Goal: Task Accomplishment & Management: Use online tool/utility

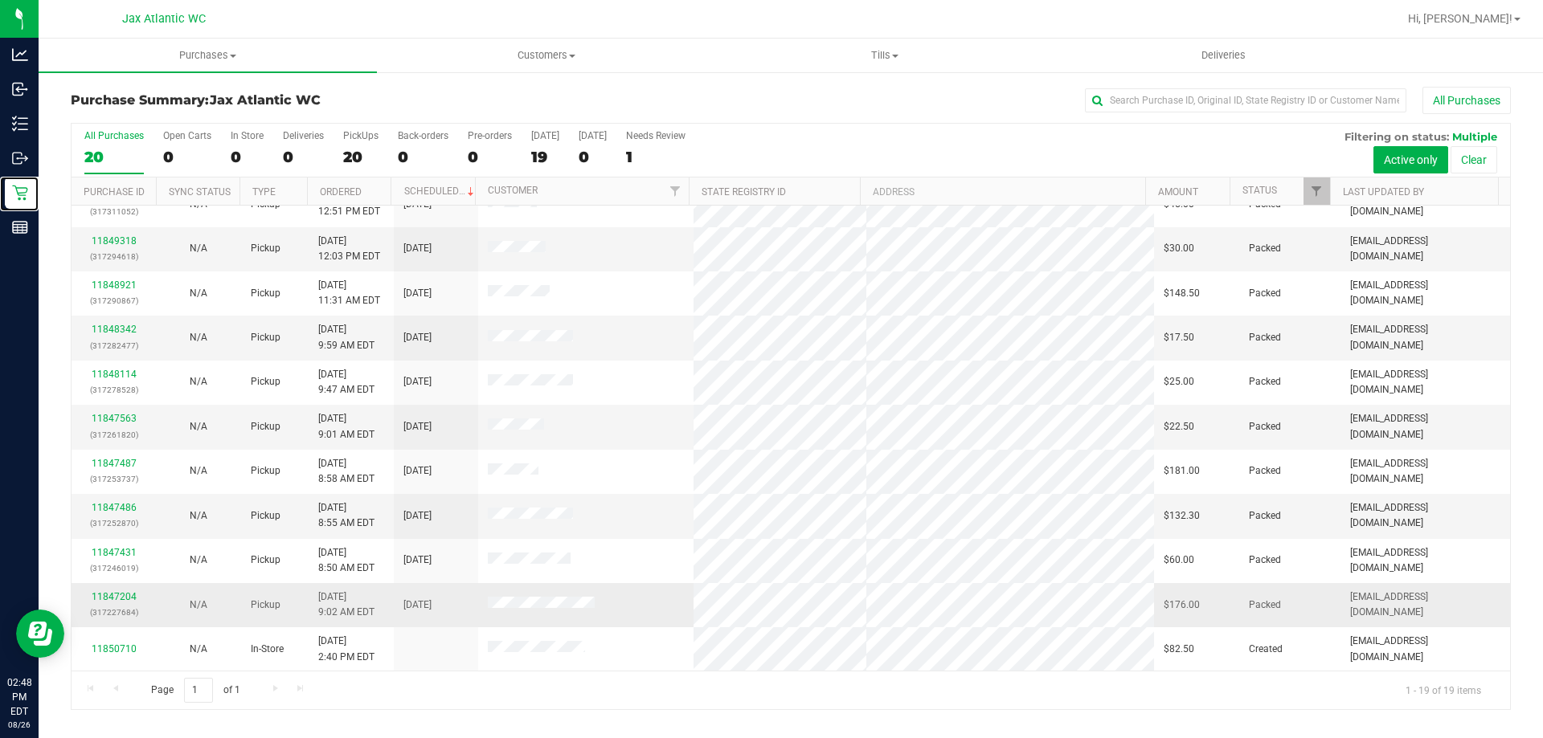
scroll to position [380, 0]
click at [235, 62] on span "Purchases" at bounding box center [208, 55] width 338 height 14
click at [142, 121] on li "Fulfillment" at bounding box center [208, 116] width 338 height 19
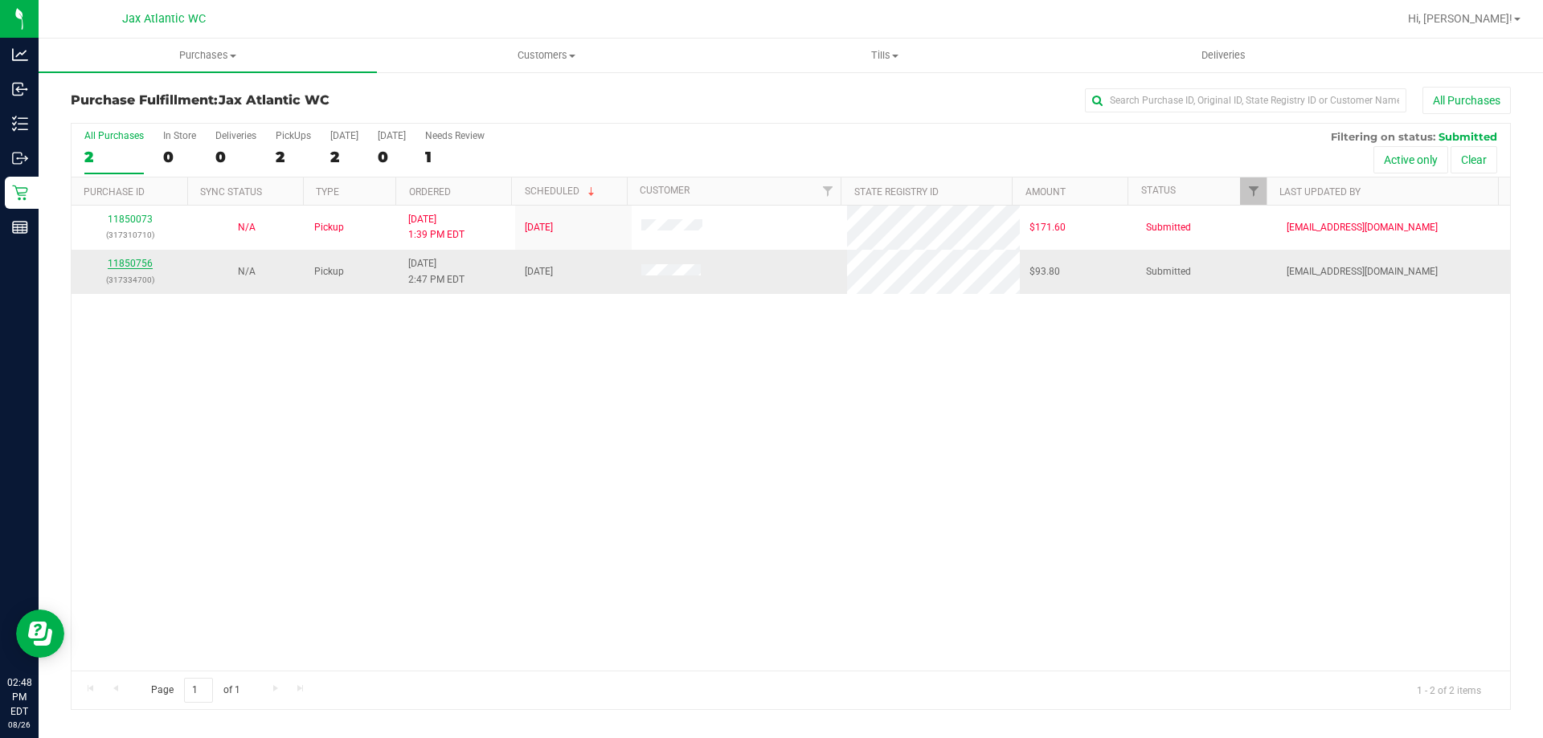
click at [150, 261] on link "11850756" at bounding box center [130, 263] width 45 height 11
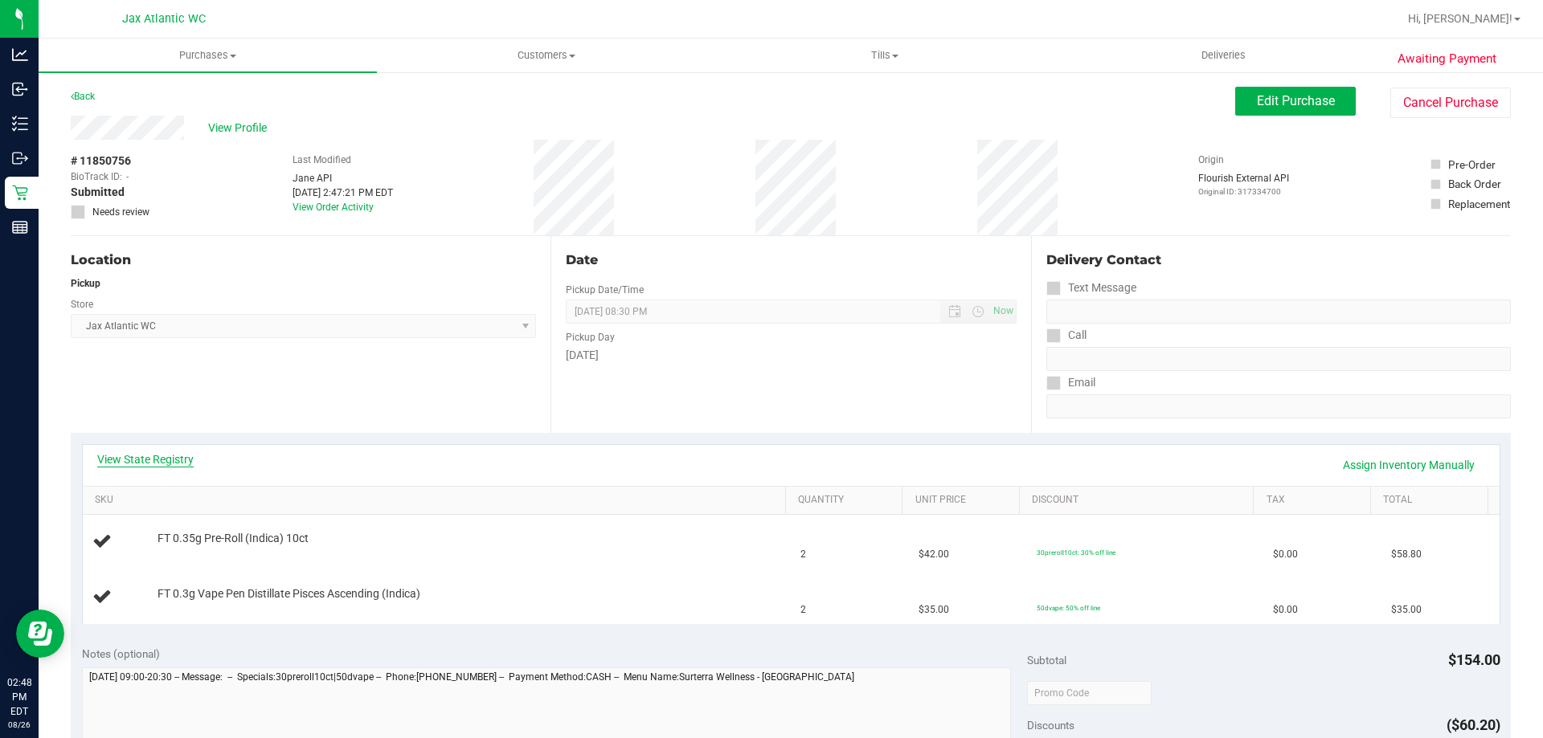
click at [127, 458] on link "View State Registry" at bounding box center [145, 460] width 96 height 16
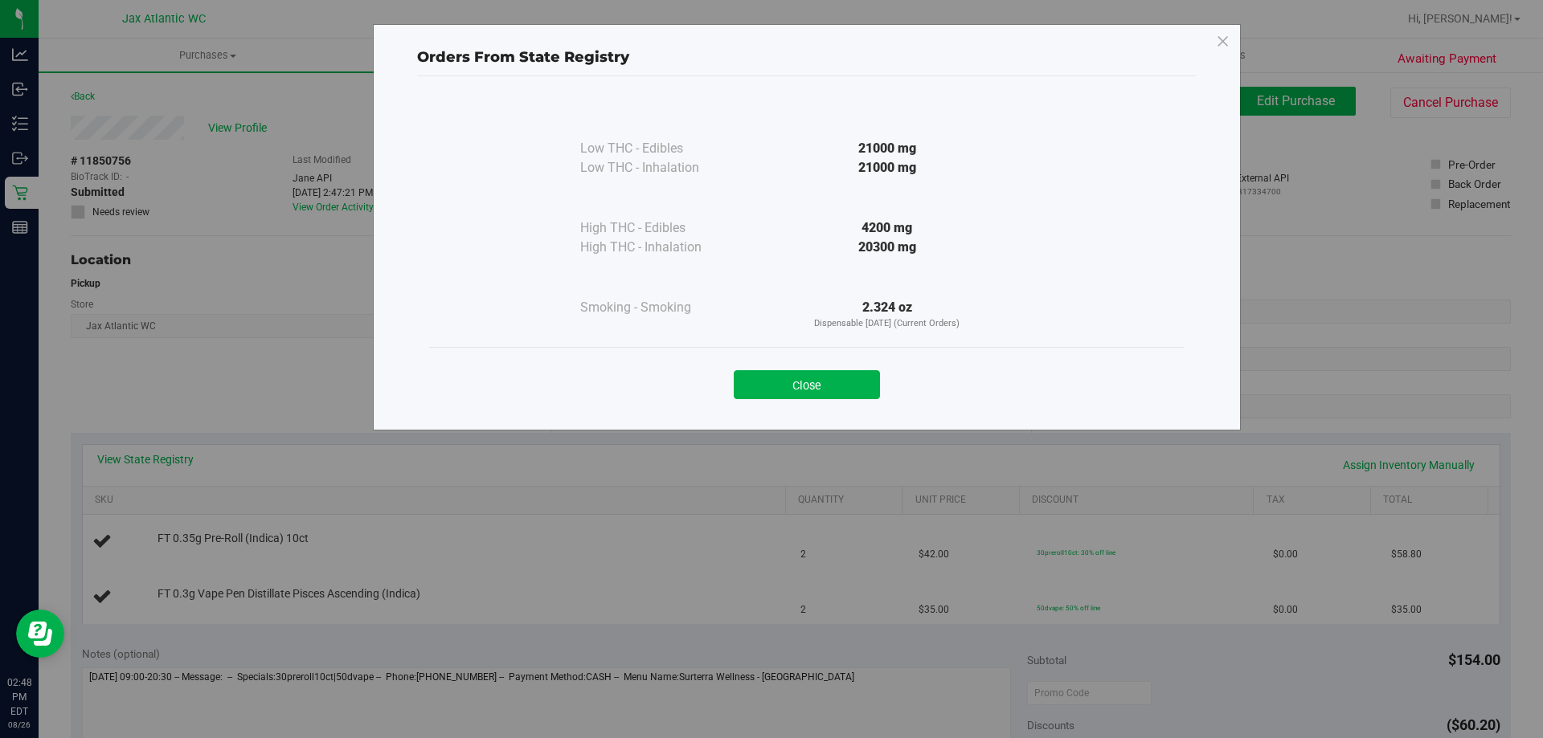
click at [849, 378] on button "Close" at bounding box center [806, 384] width 146 height 29
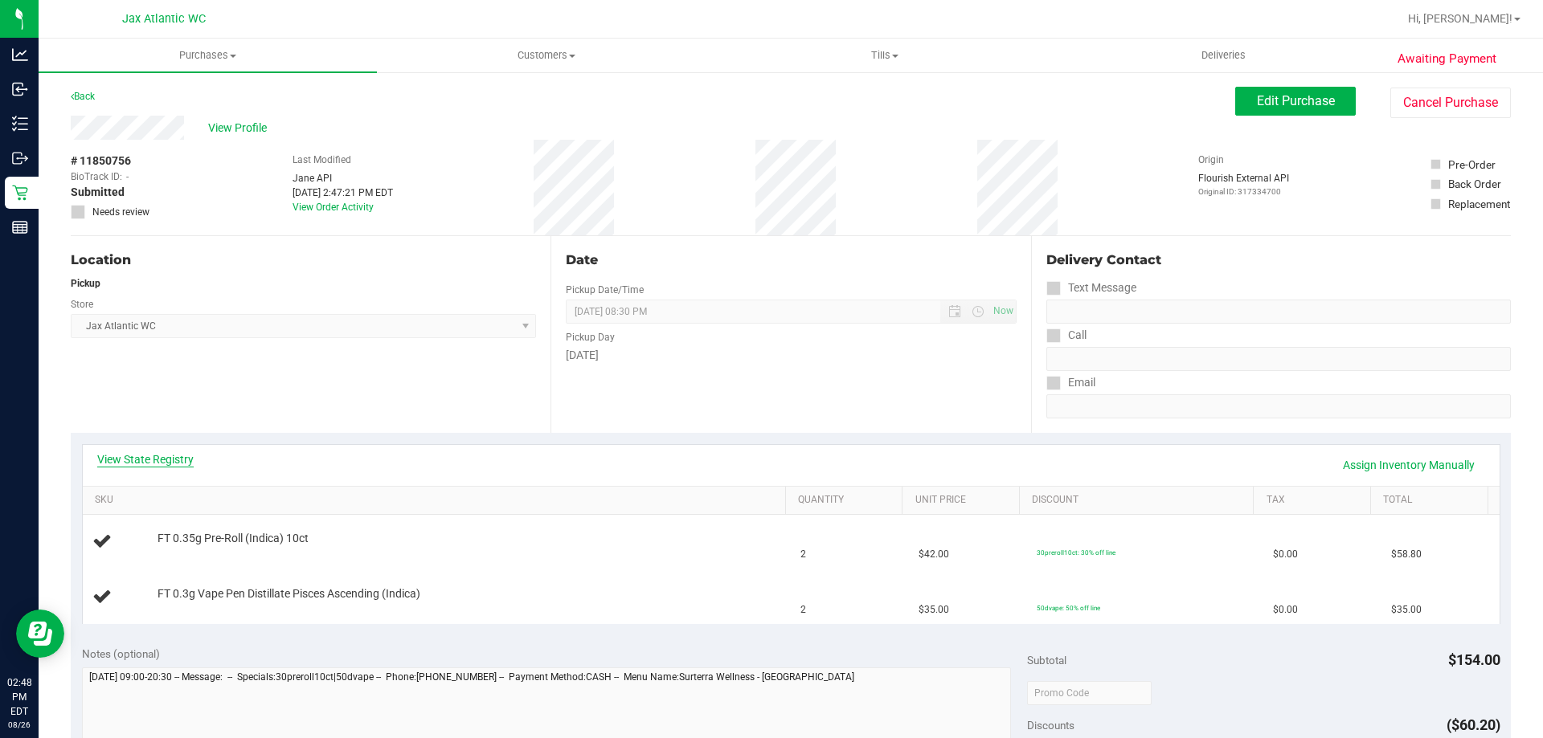
click at [190, 460] on link "View State Registry" at bounding box center [145, 460] width 96 height 16
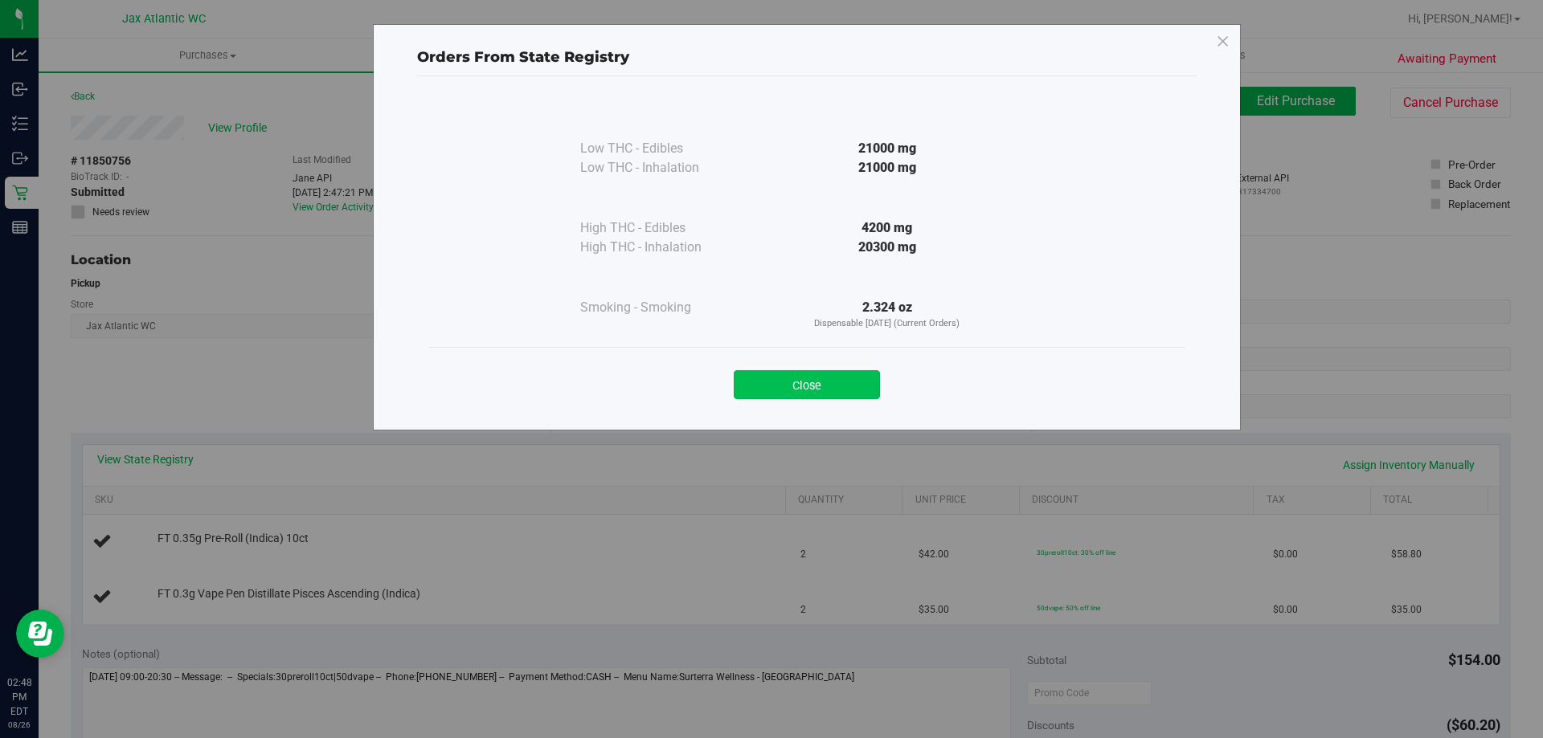
click at [809, 389] on button "Close" at bounding box center [806, 384] width 146 height 29
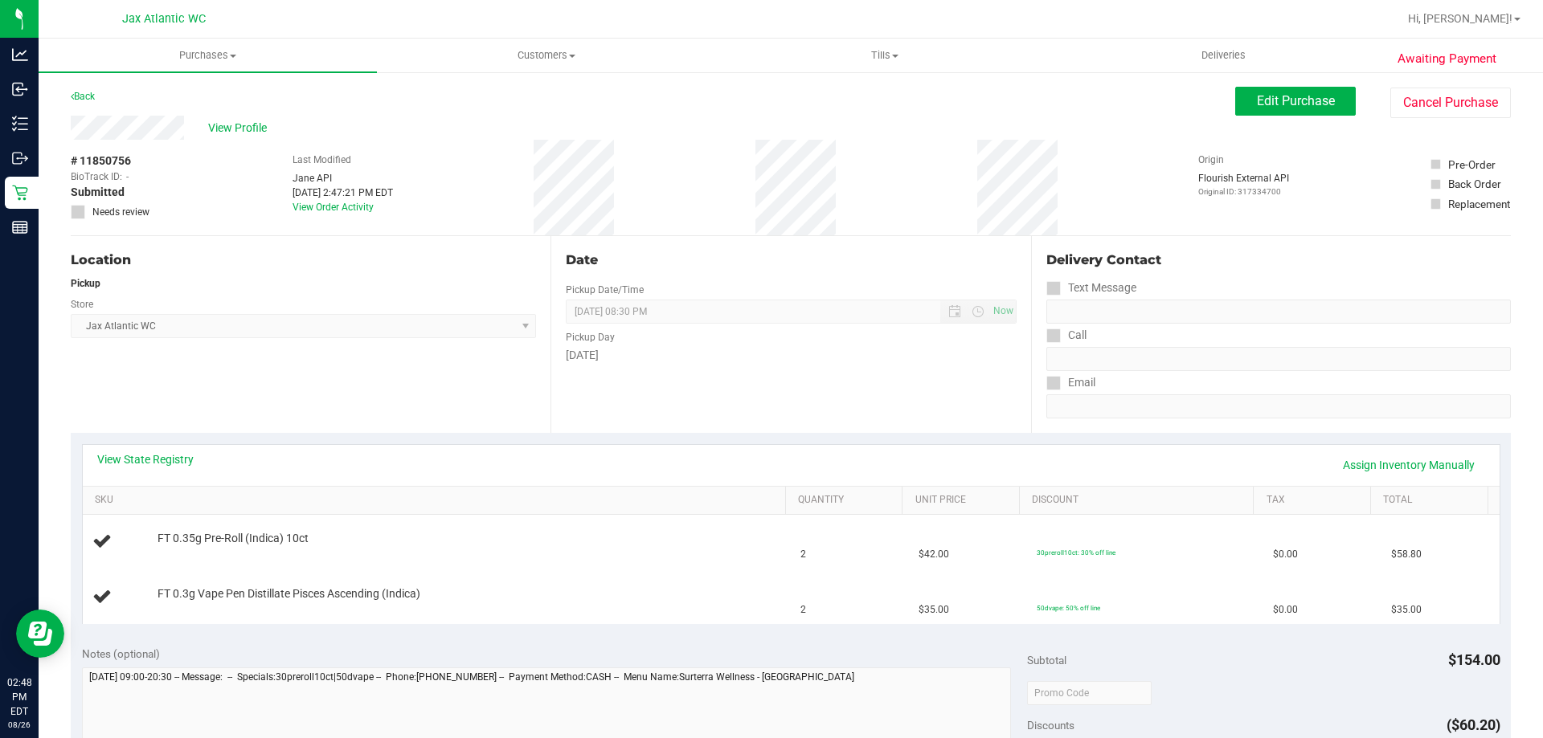
click at [857, 414] on div "Date Pickup Date/Time 08/26/2025 Now 08/26/2025 08:30 PM Now Pickup Day Tuesday" at bounding box center [790, 334] width 480 height 197
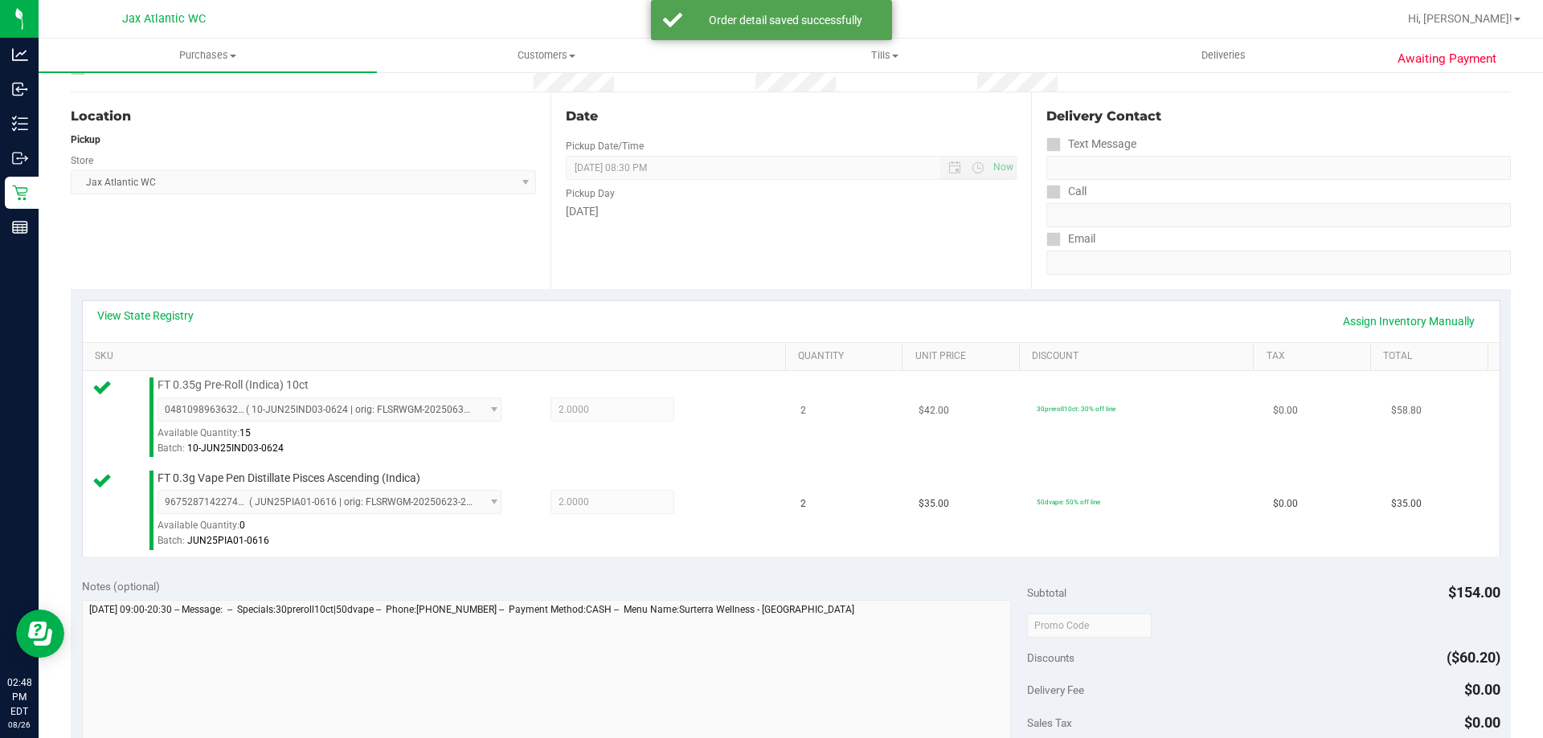
scroll to position [321, 0]
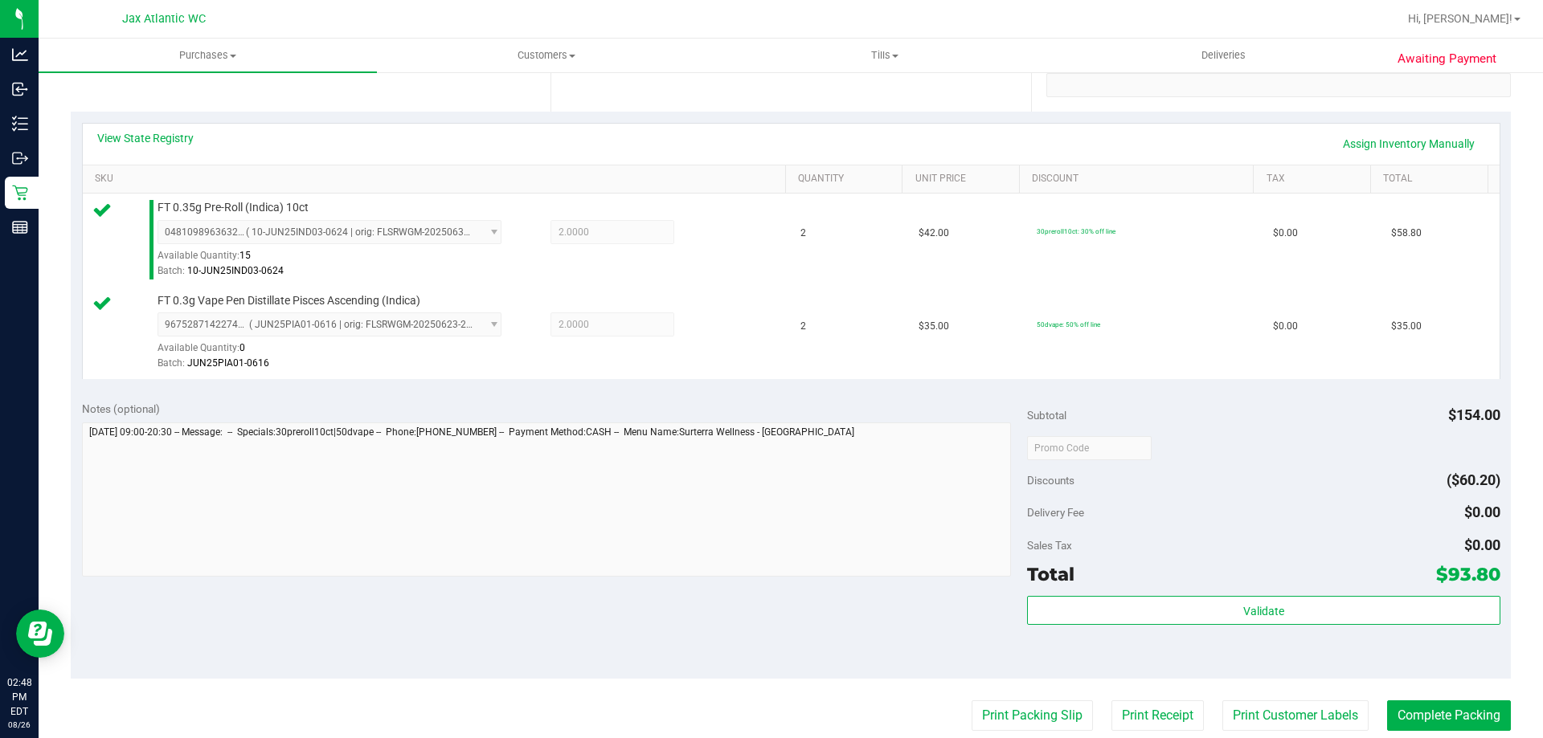
click at [1208, 628] on div "Validate" at bounding box center [1263, 632] width 472 height 72
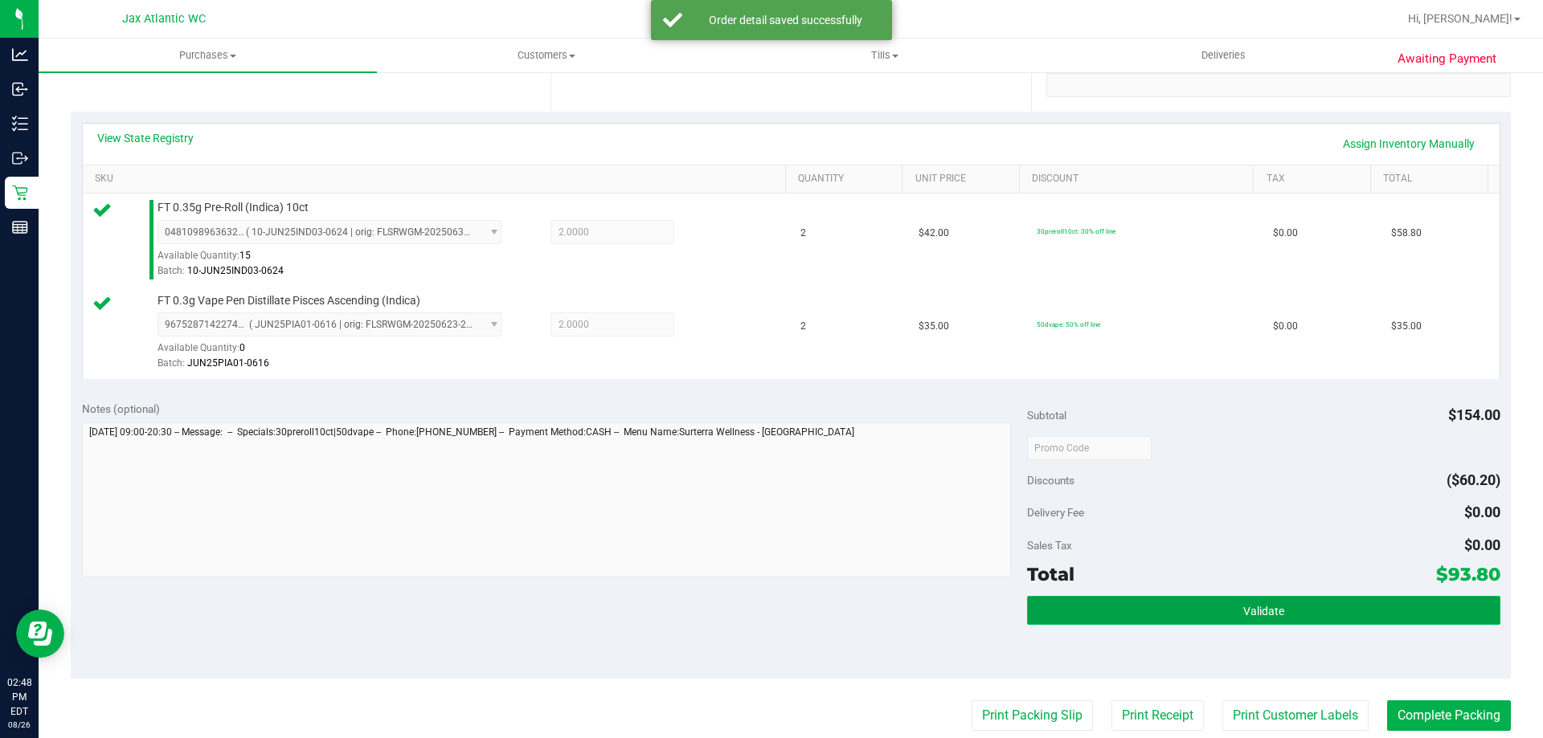
click at [1216, 615] on button "Validate" at bounding box center [1263, 610] width 472 height 29
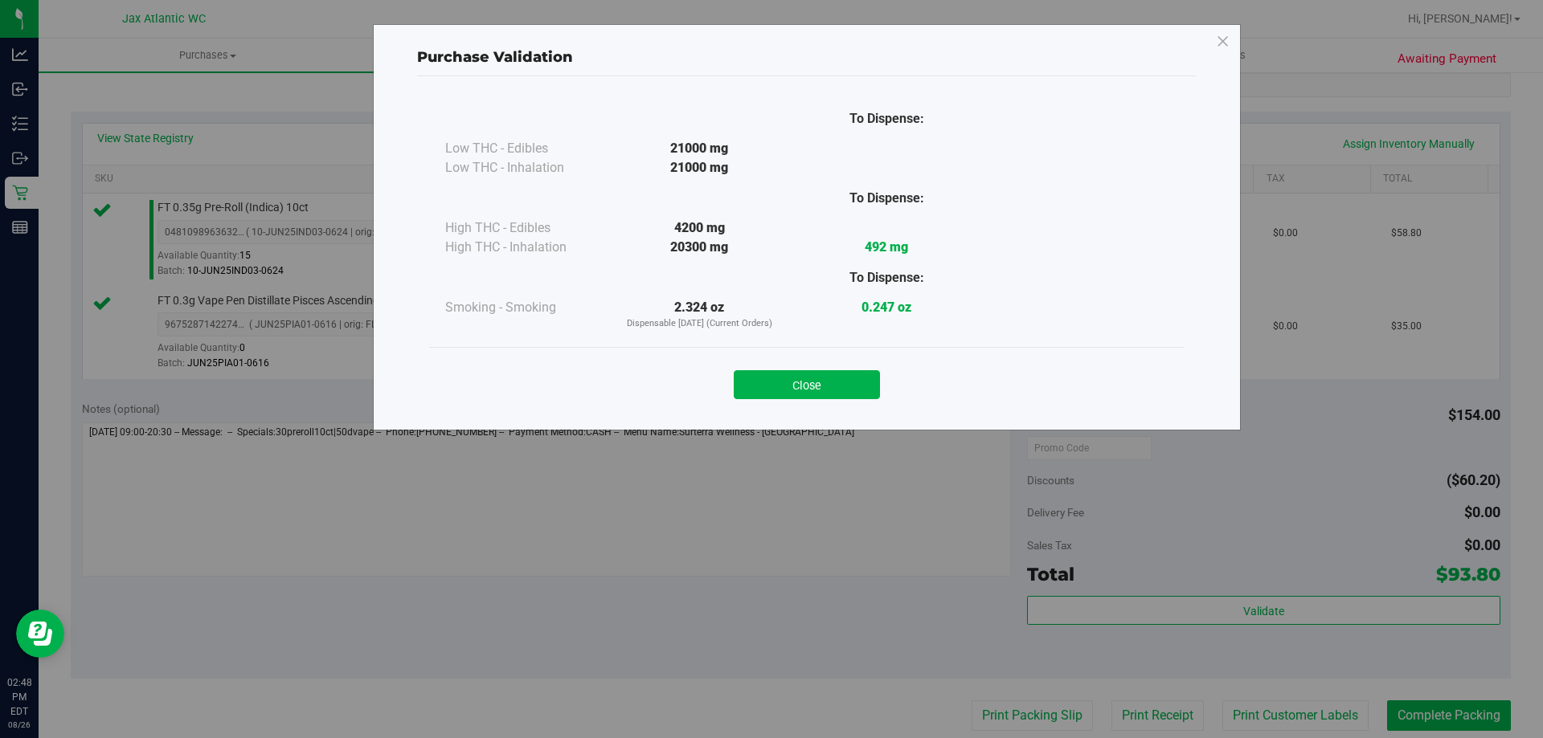
click at [852, 399] on div "Close" at bounding box center [806, 379] width 755 height 65
click at [856, 395] on button "Close" at bounding box center [806, 384] width 146 height 29
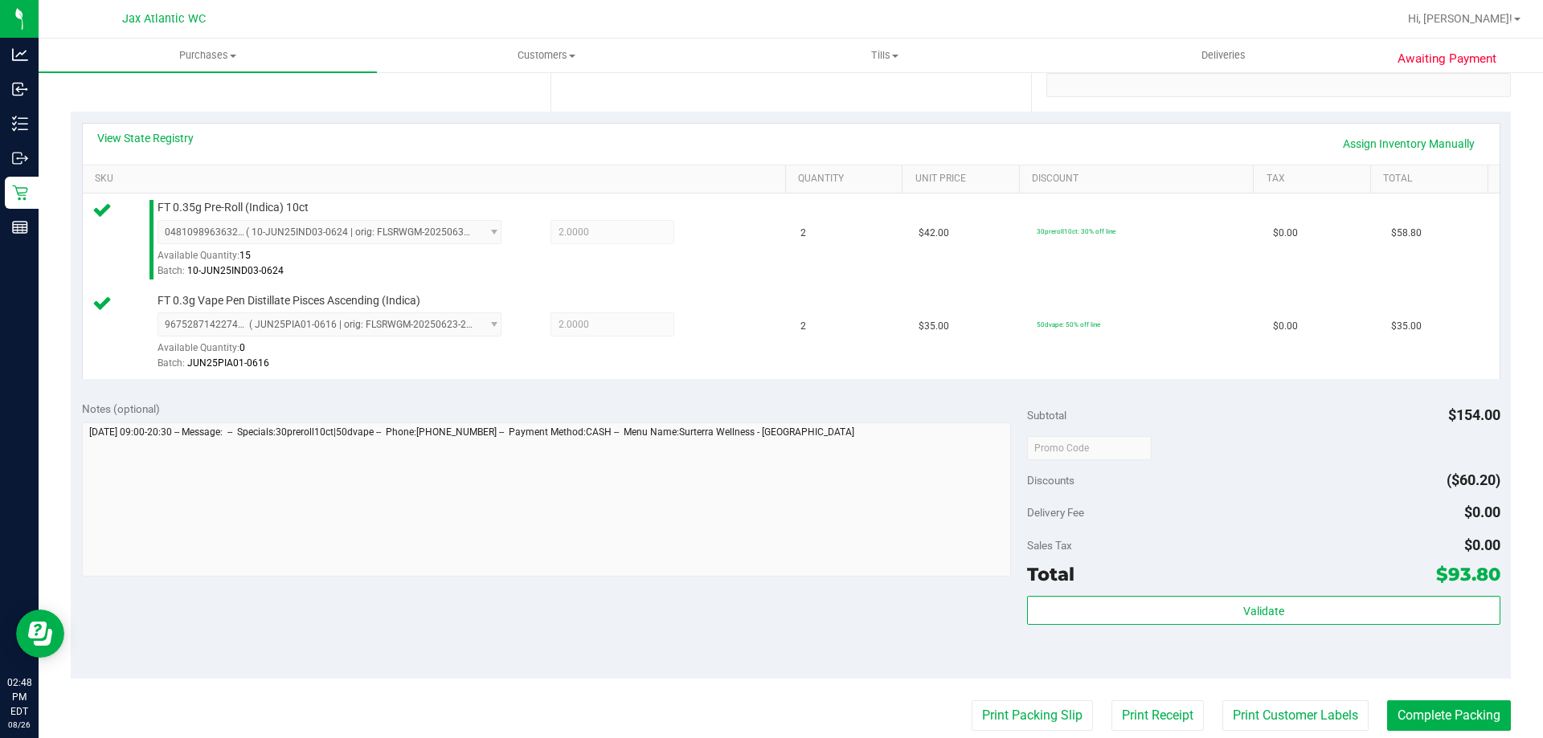
click at [1017, 699] on purchase-details "Back Edit Purchase Cancel Purchase View Profile # 11850756 BioTrack ID: - Submi…" at bounding box center [791, 409] width 1440 height 1288
click at [1017, 705] on button "Print Packing Slip" at bounding box center [1031, 716] width 121 height 31
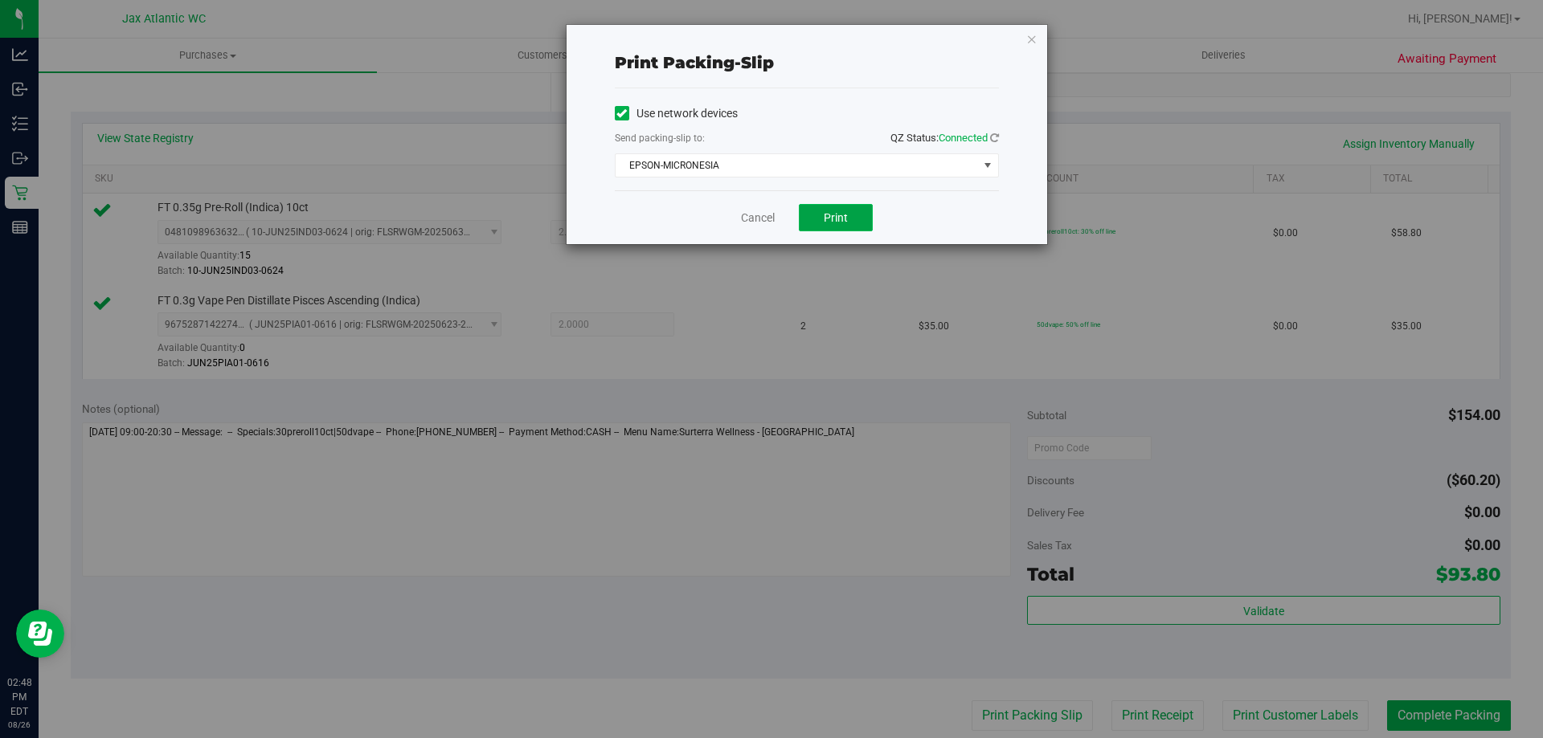
click at [833, 211] on span "Print" at bounding box center [835, 217] width 24 height 13
click at [782, 221] on div "Cancel Print" at bounding box center [807, 217] width 384 height 54
click at [769, 220] on link "Cancel" at bounding box center [758, 218] width 34 height 17
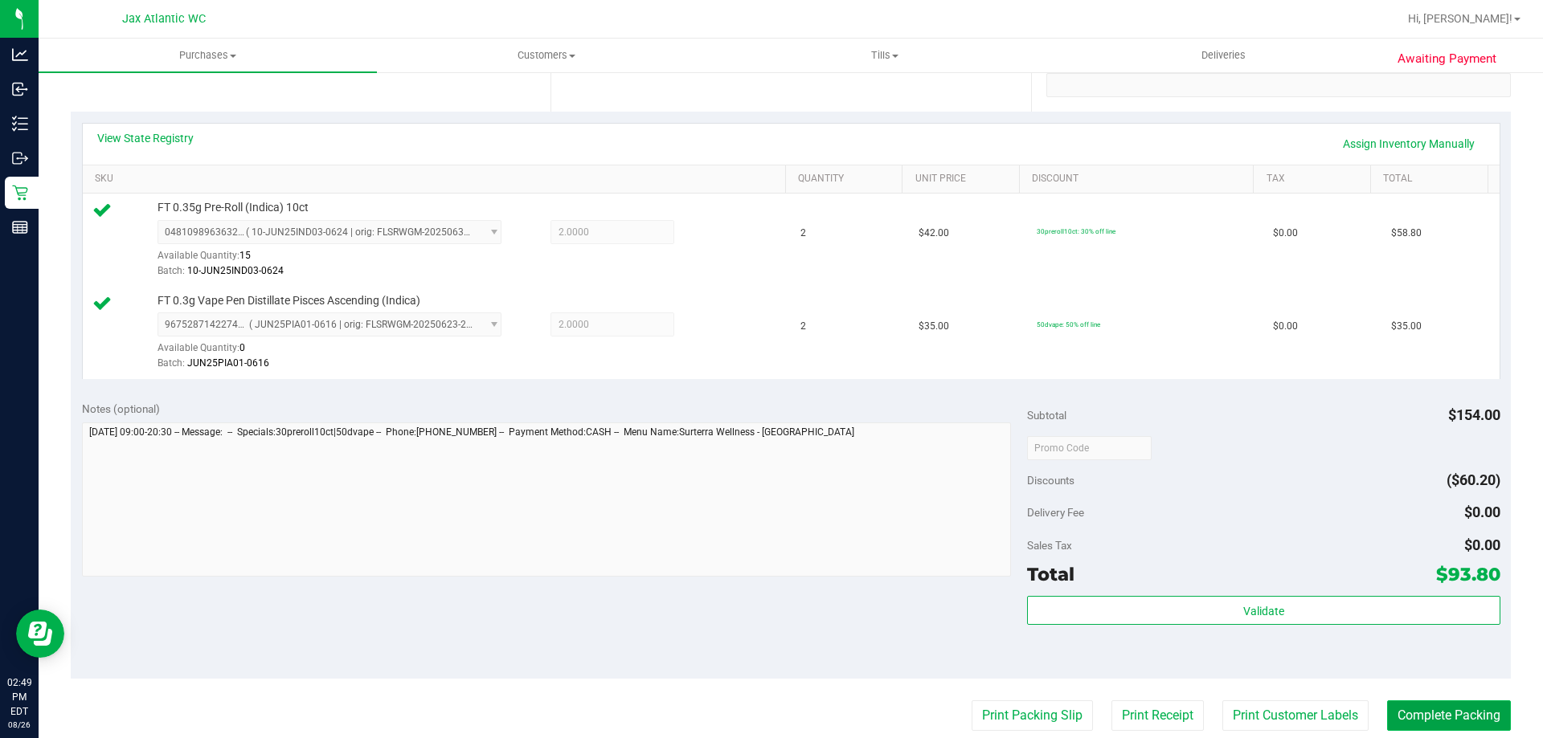
click at [1420, 701] on button "Complete Packing" at bounding box center [1449, 716] width 124 height 31
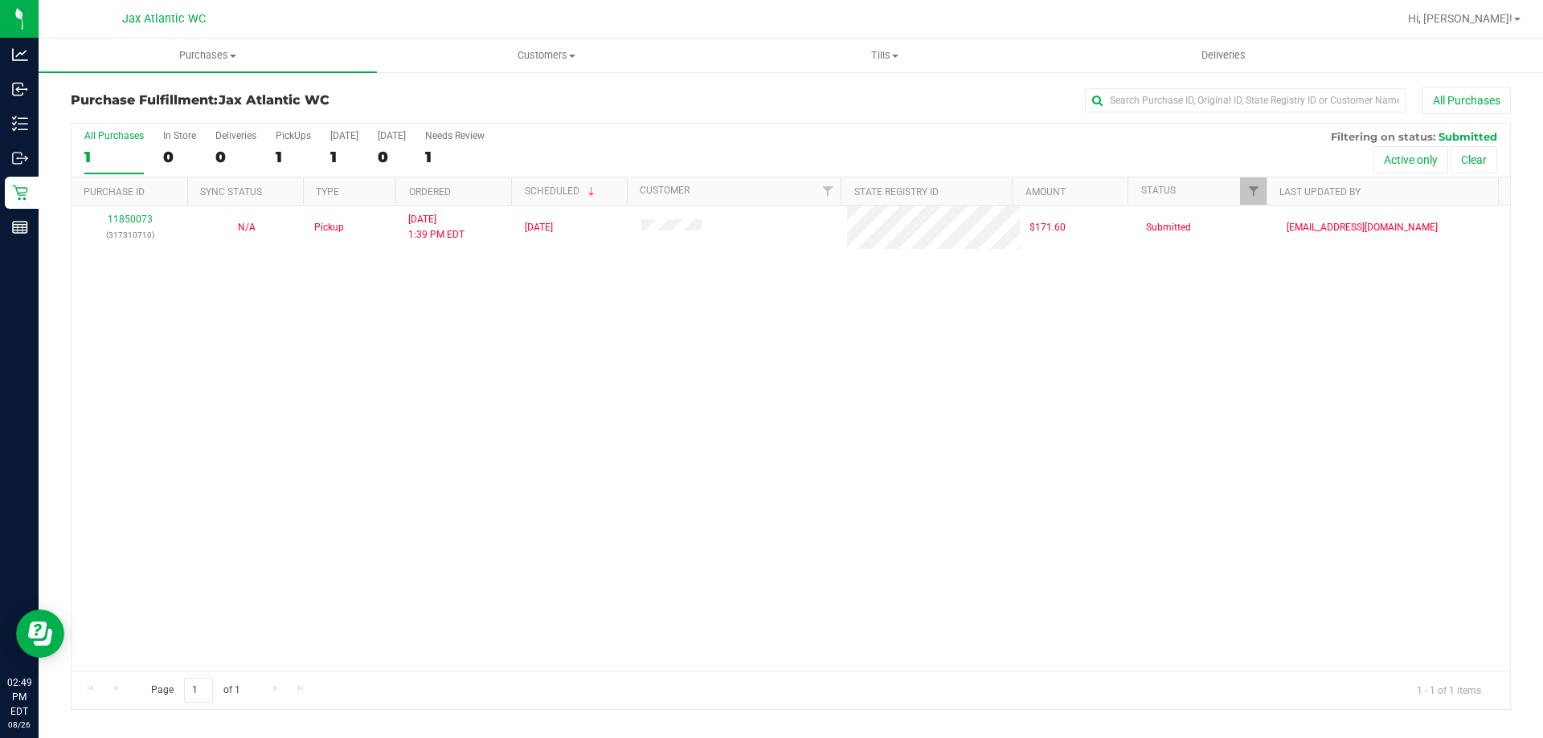
click at [787, 385] on div "11850073 (317310710) N/A Pickup 8/26/2025 1:39 PM EDT 8/26/2025 $171.60 Submitt…" at bounding box center [791, 438] width 1438 height 465
click at [717, 342] on div "11850073 (317310710) N/A Pickup 8/26/2025 1:39 PM EDT 8/26/2025 $171.60 Submitt…" at bounding box center [791, 438] width 1438 height 465
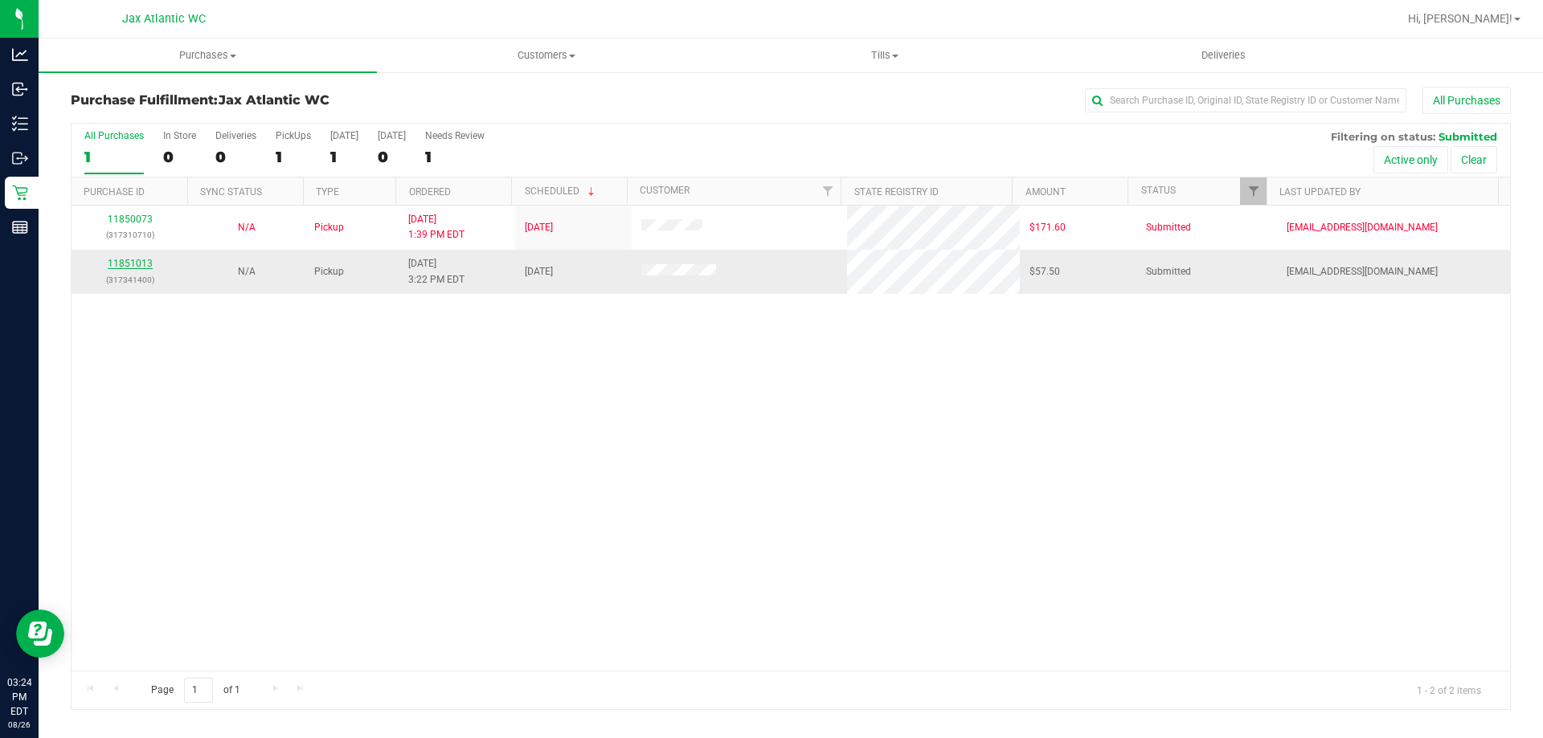
click at [146, 263] on link "11851013" at bounding box center [130, 263] width 45 height 11
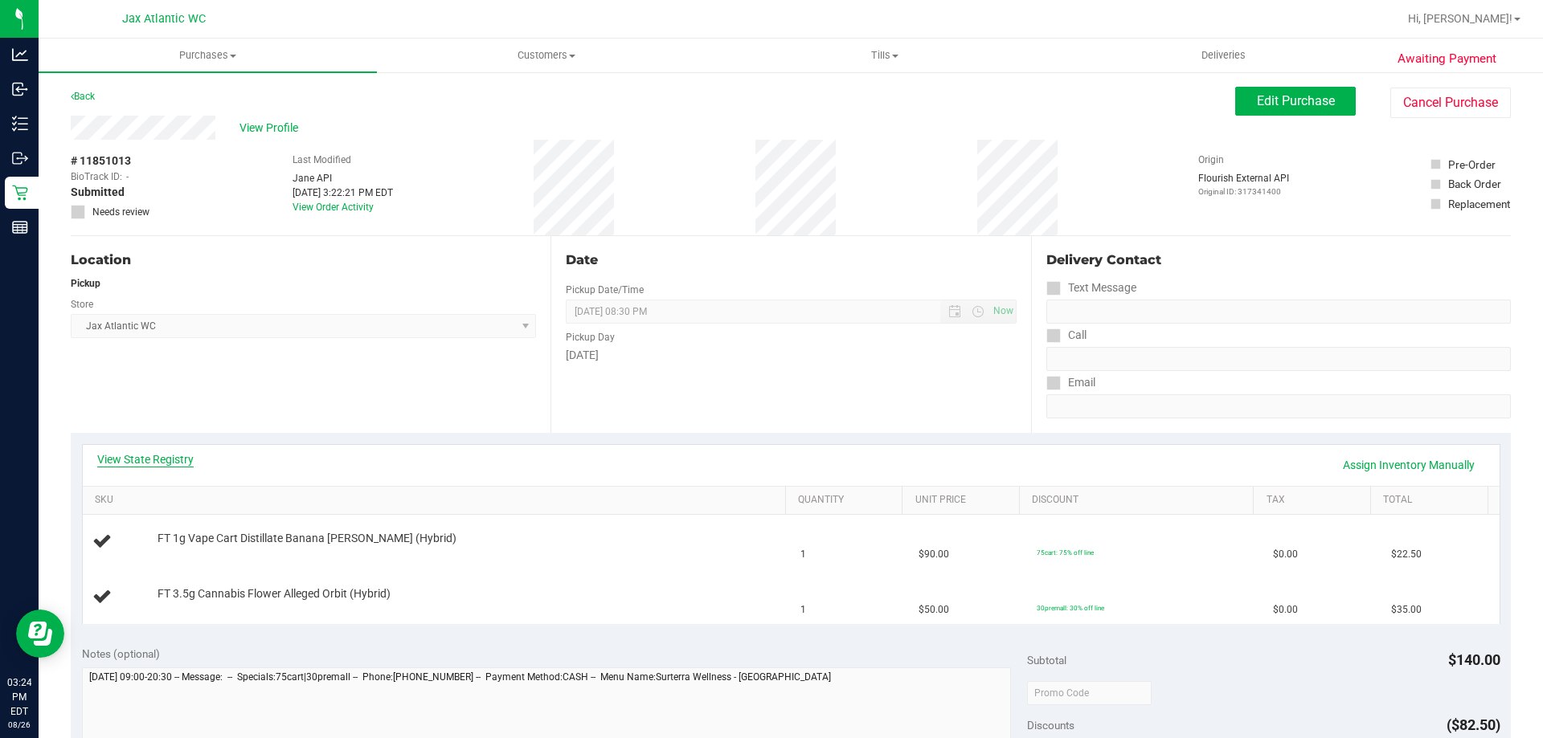
click at [175, 454] on link "View State Registry" at bounding box center [145, 460] width 96 height 16
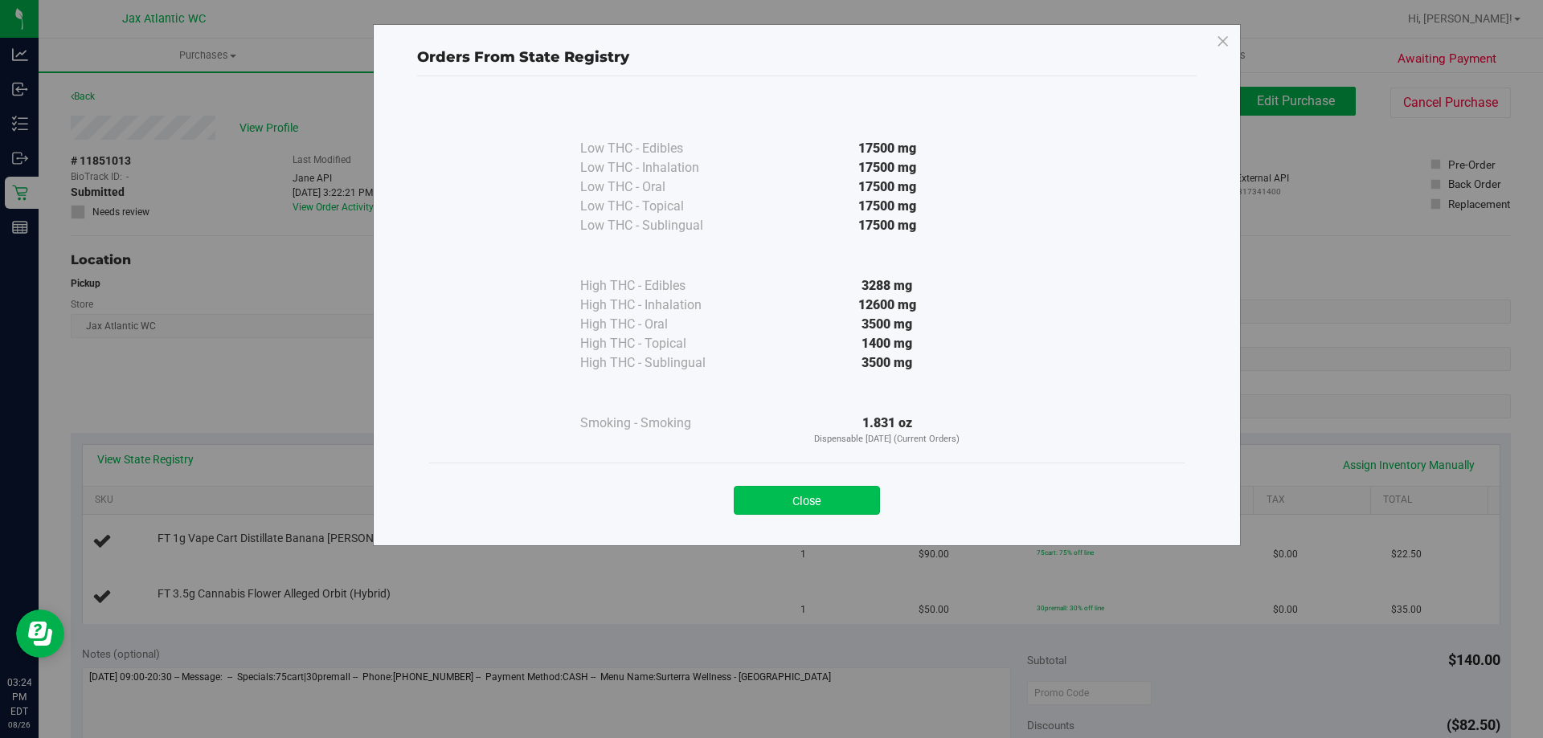
click at [828, 488] on button "Close" at bounding box center [806, 500] width 146 height 29
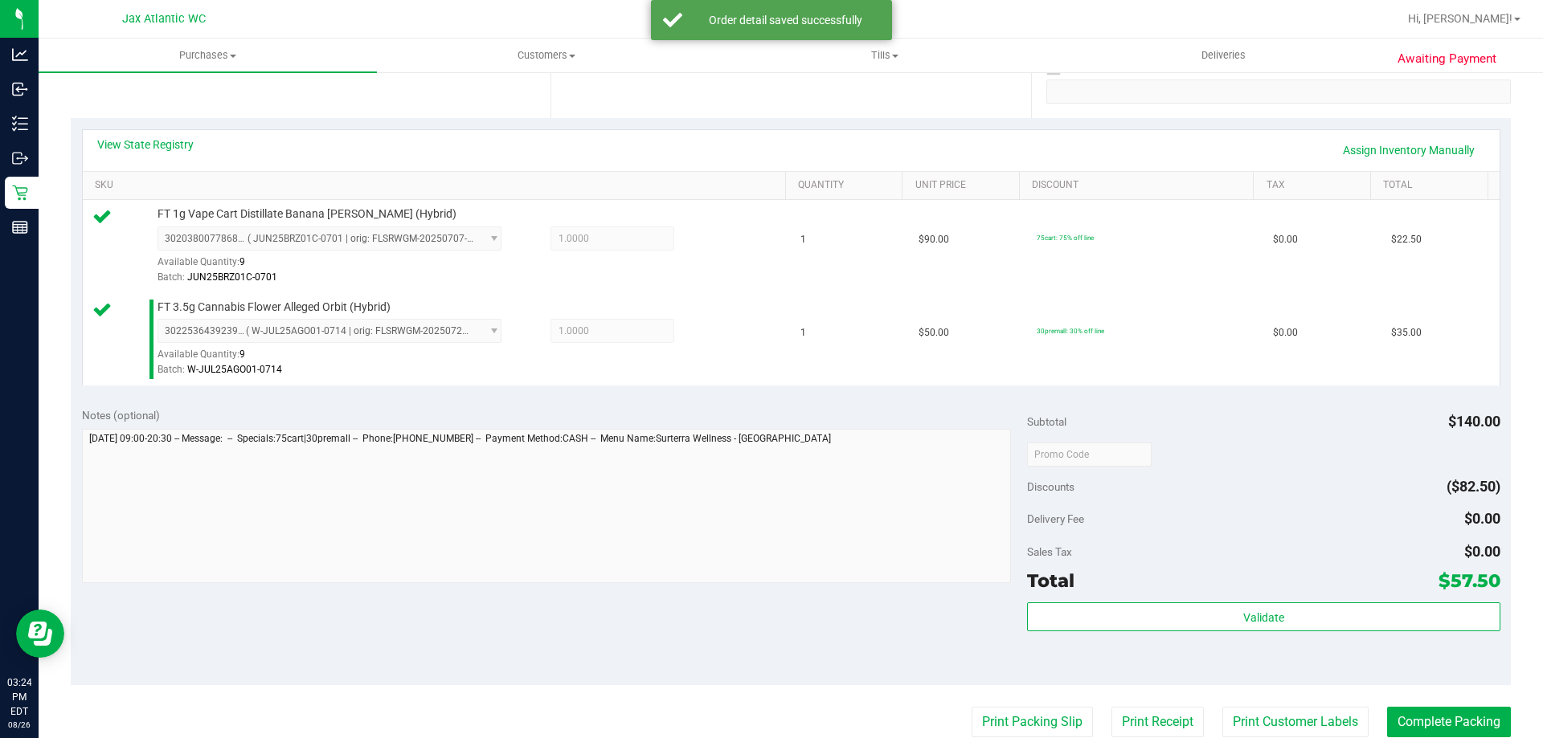
scroll to position [402, 0]
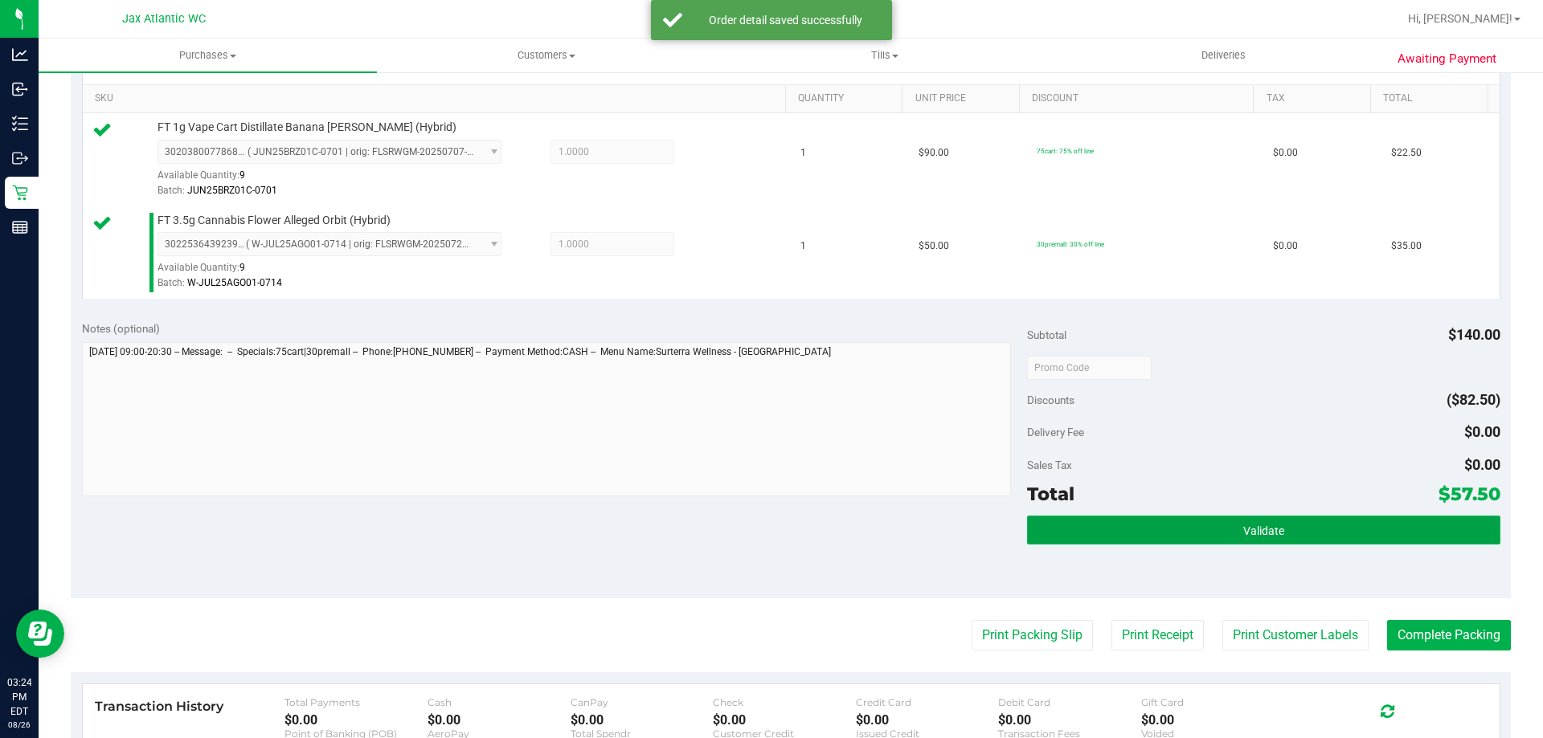
click at [1157, 531] on button "Validate" at bounding box center [1263, 530] width 472 height 29
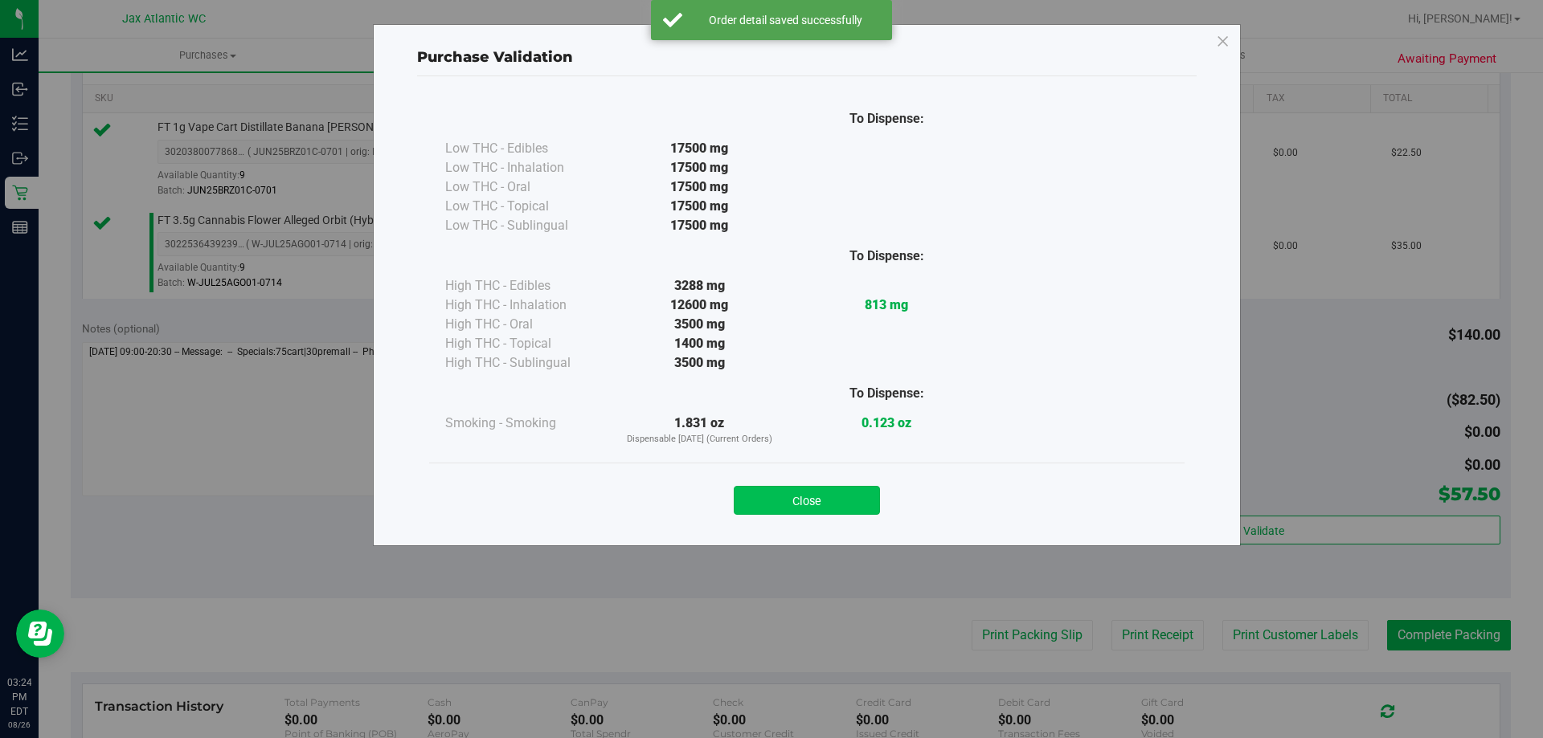
click at [812, 486] on button "Close" at bounding box center [806, 500] width 146 height 29
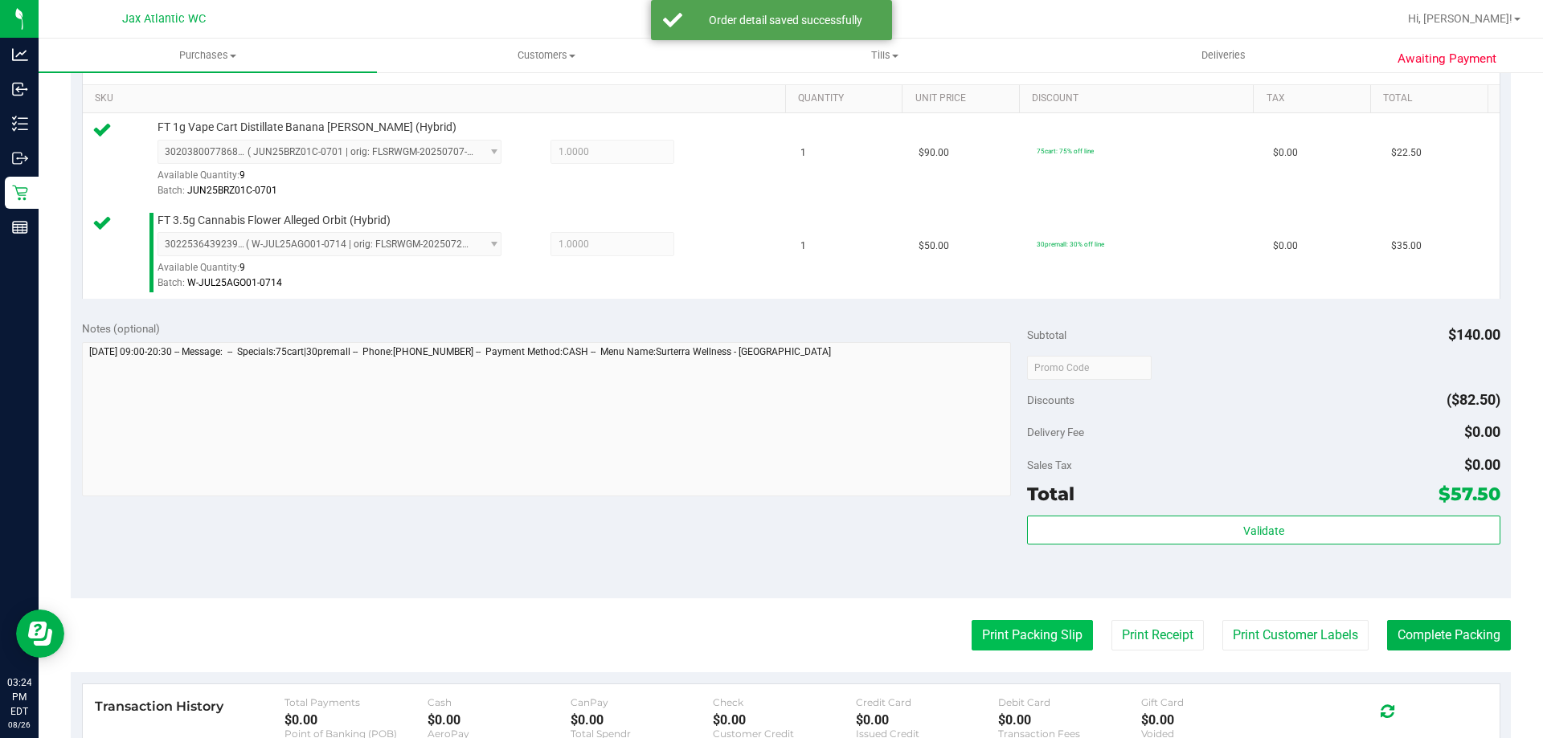
click at [1044, 638] on button "Print Packing Slip" at bounding box center [1031, 635] width 121 height 31
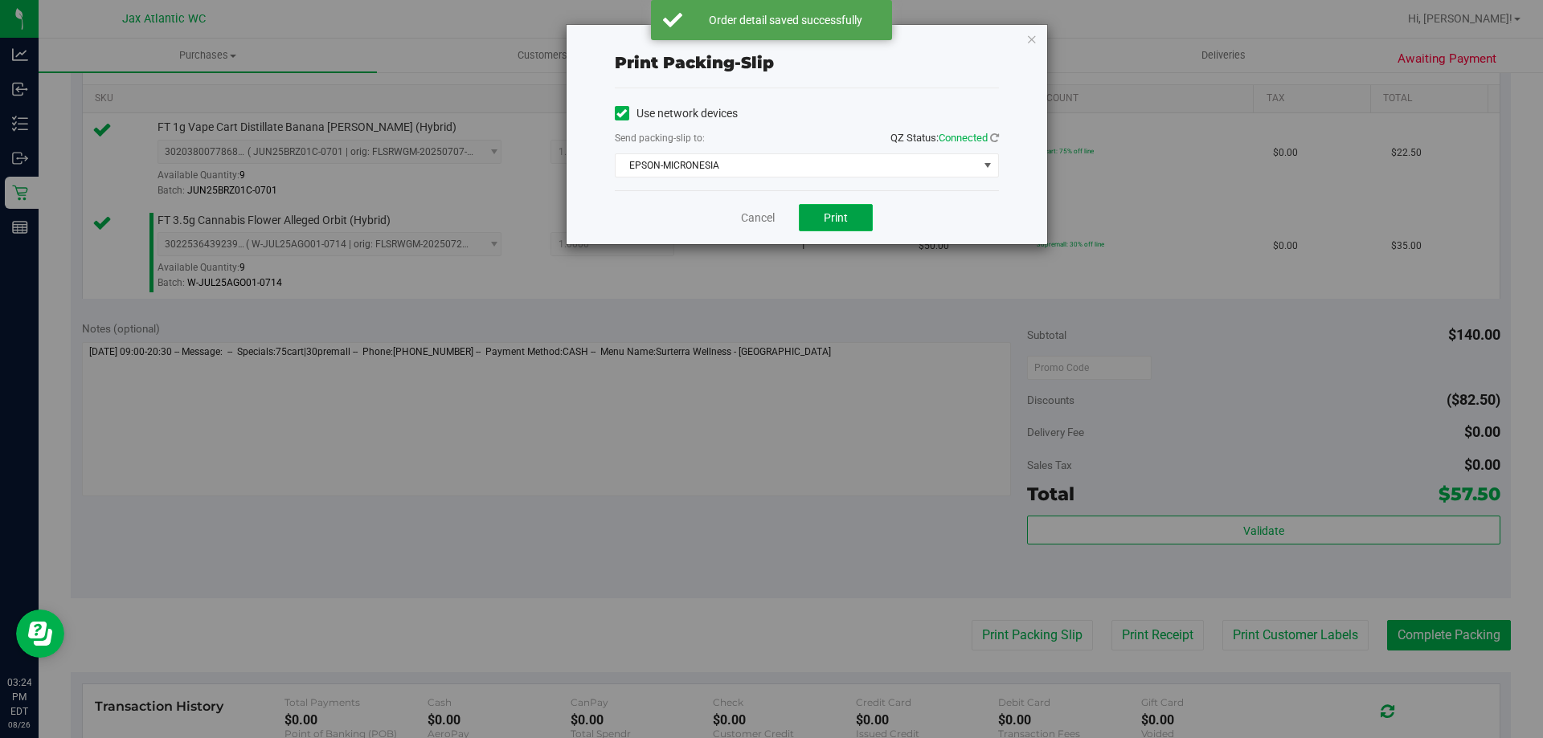
click at [841, 213] on span "Print" at bounding box center [835, 217] width 24 height 13
click at [770, 227] on div "Cancel Print" at bounding box center [807, 217] width 384 height 54
click at [765, 223] on link "Cancel" at bounding box center [758, 218] width 34 height 17
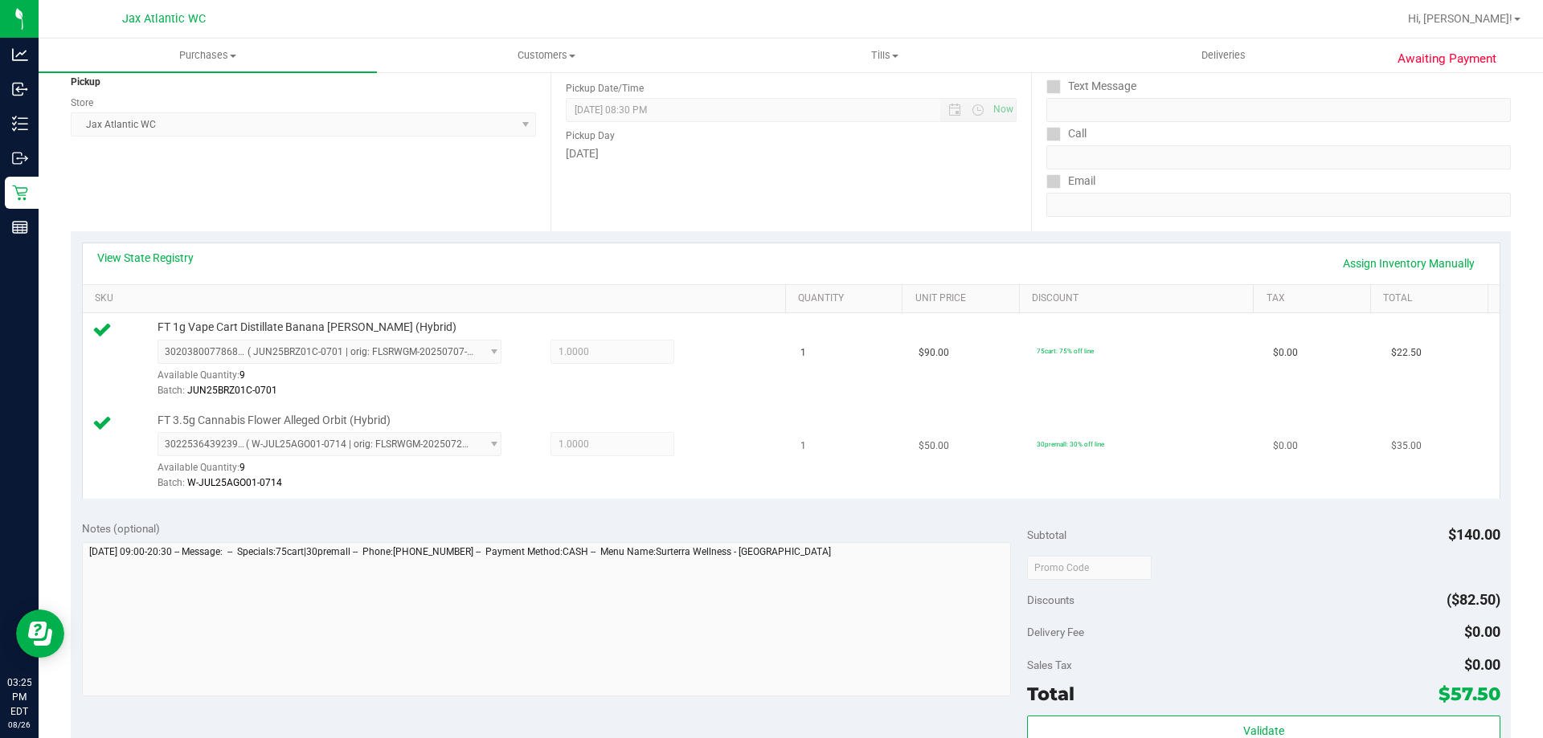
scroll to position [321, 0]
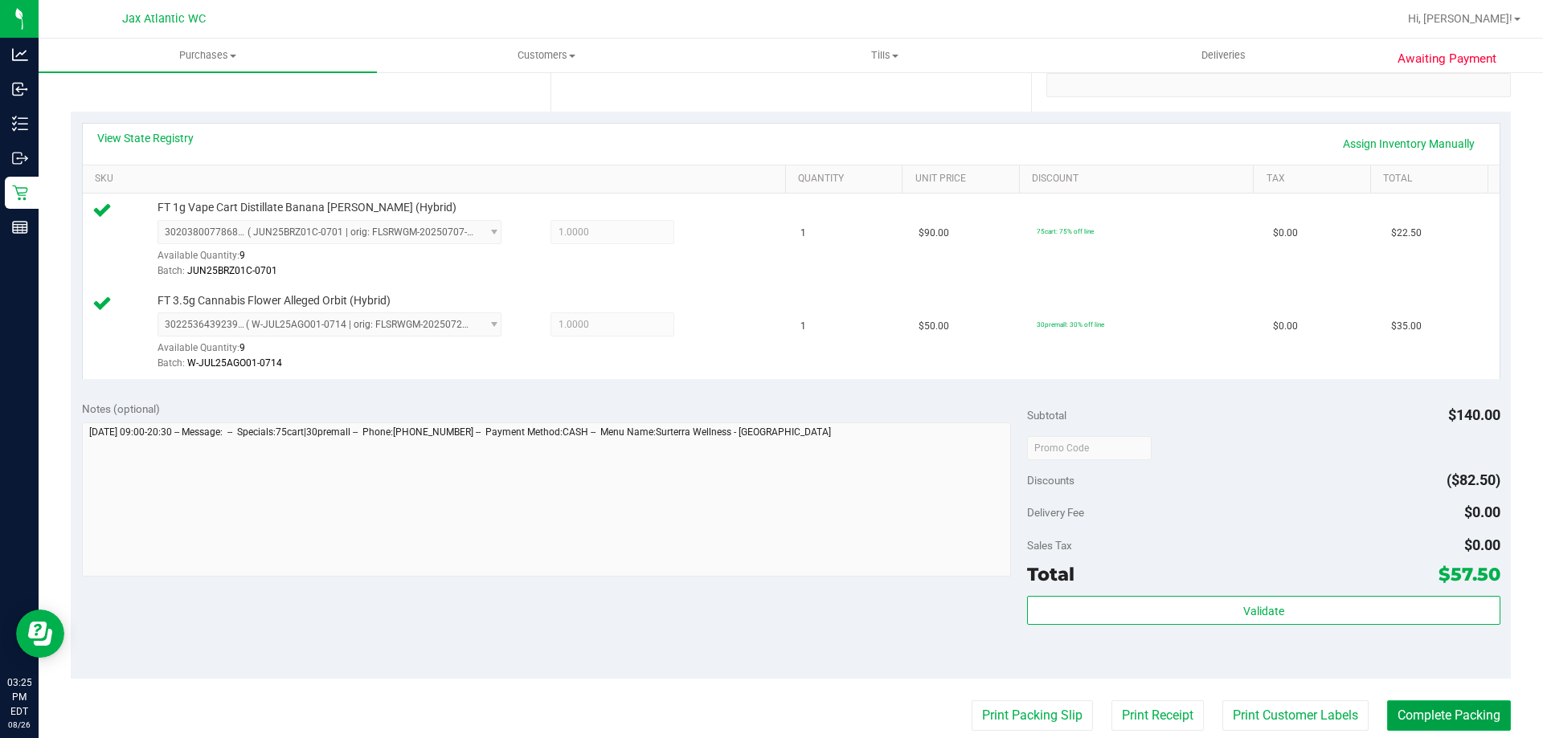
click at [1427, 727] on button "Complete Packing" at bounding box center [1449, 716] width 124 height 31
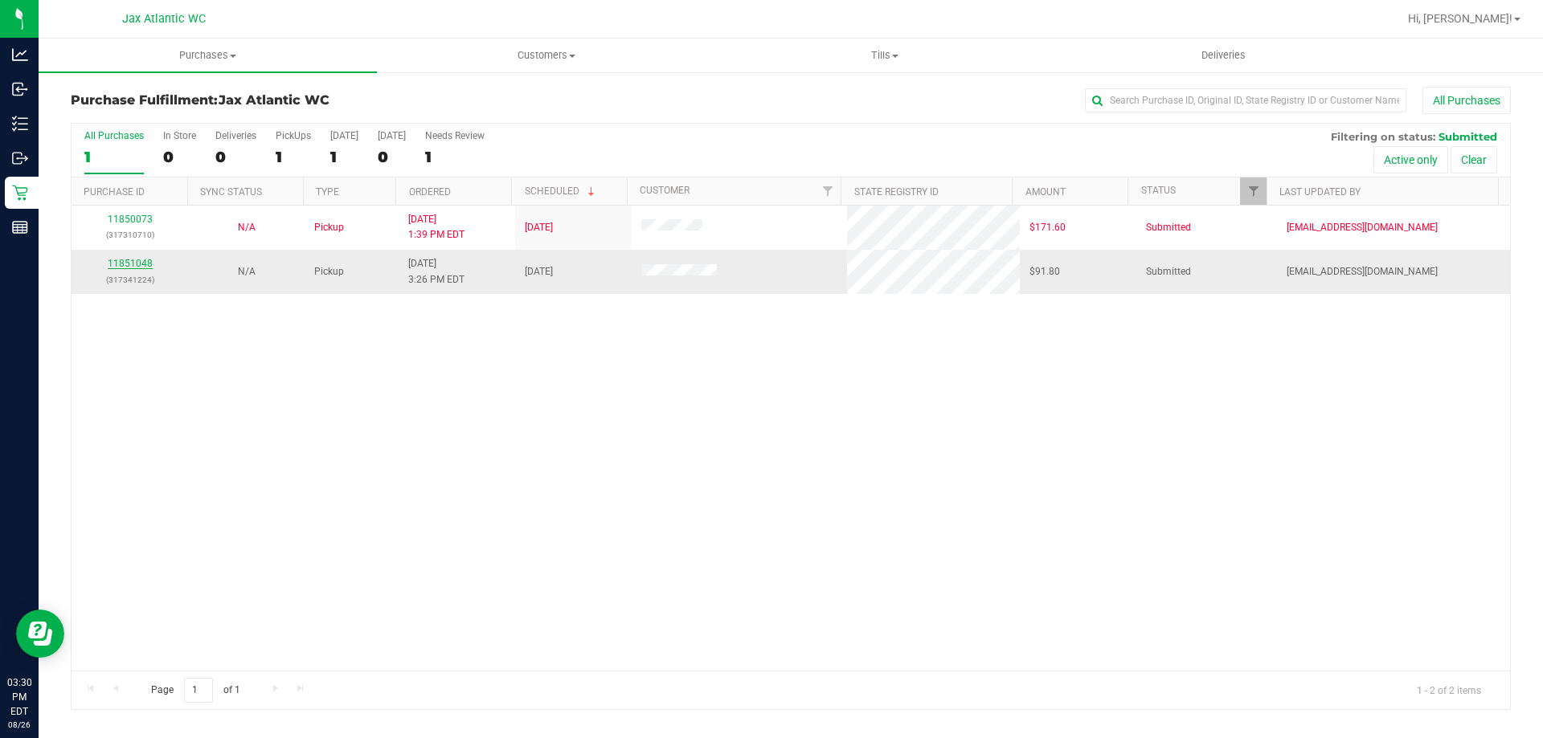
click at [147, 262] on link "11851048" at bounding box center [130, 263] width 45 height 11
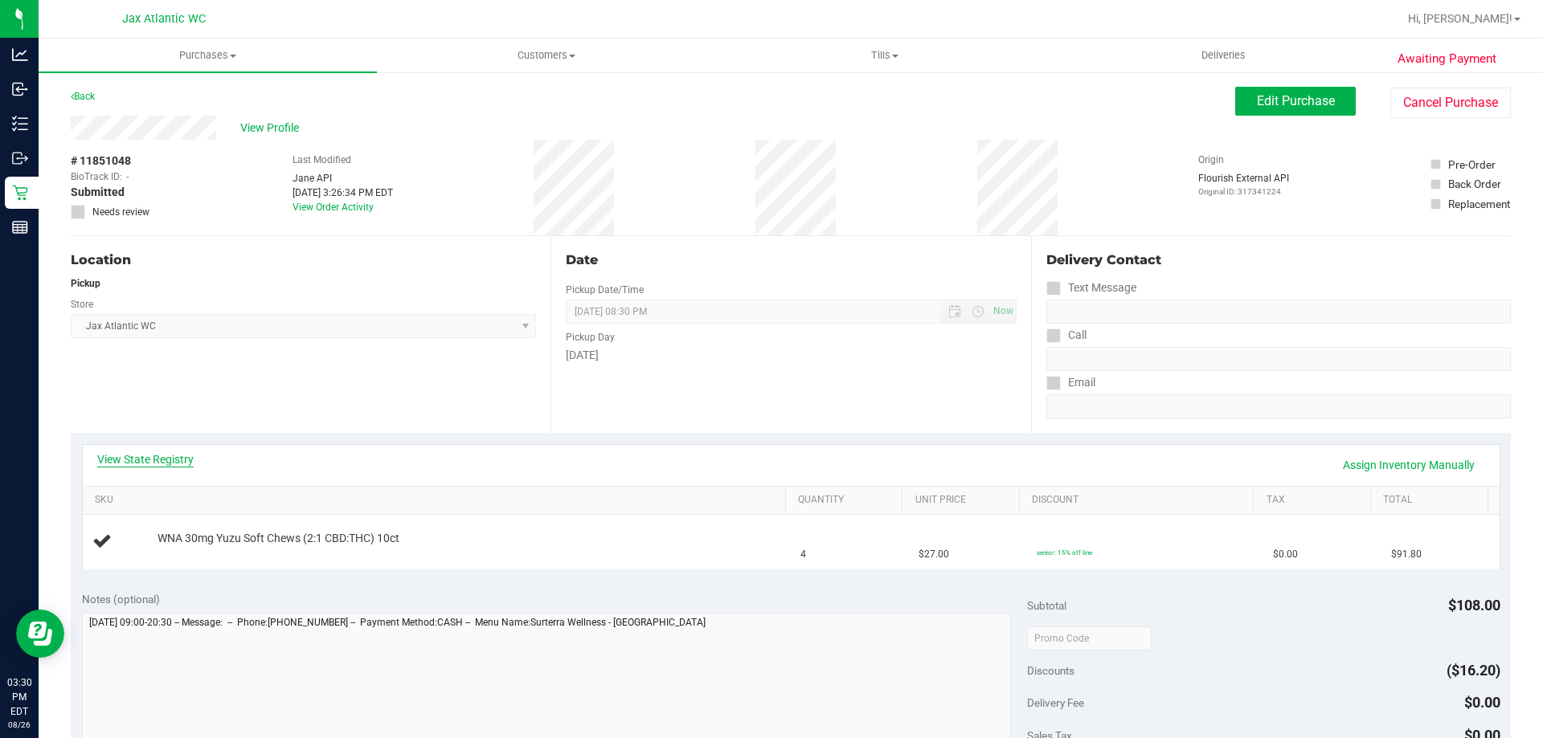
click at [175, 460] on link "View State Registry" at bounding box center [145, 460] width 96 height 16
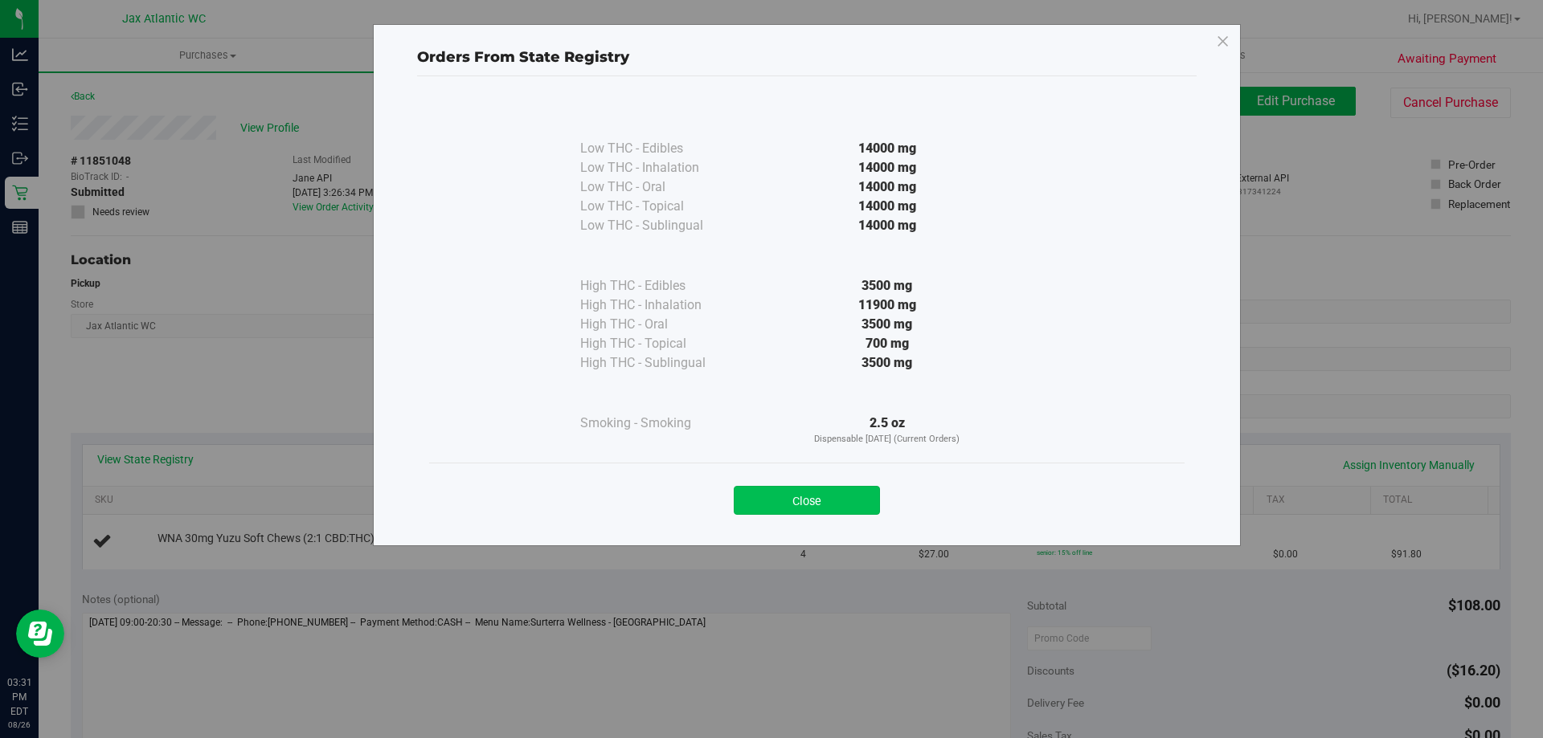
click at [809, 503] on button "Close" at bounding box center [806, 500] width 146 height 29
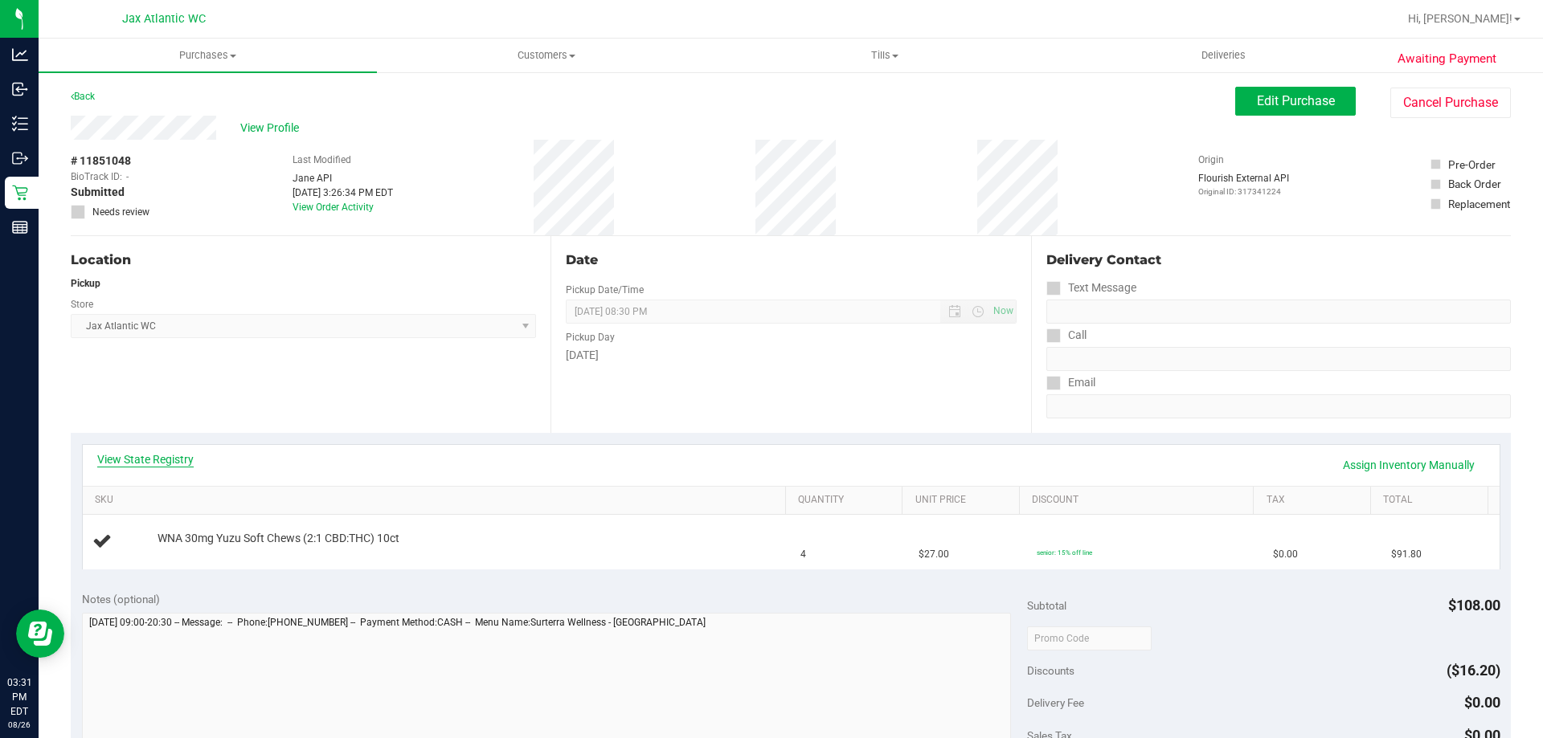
click at [179, 453] on link "View State Registry" at bounding box center [145, 460] width 96 height 16
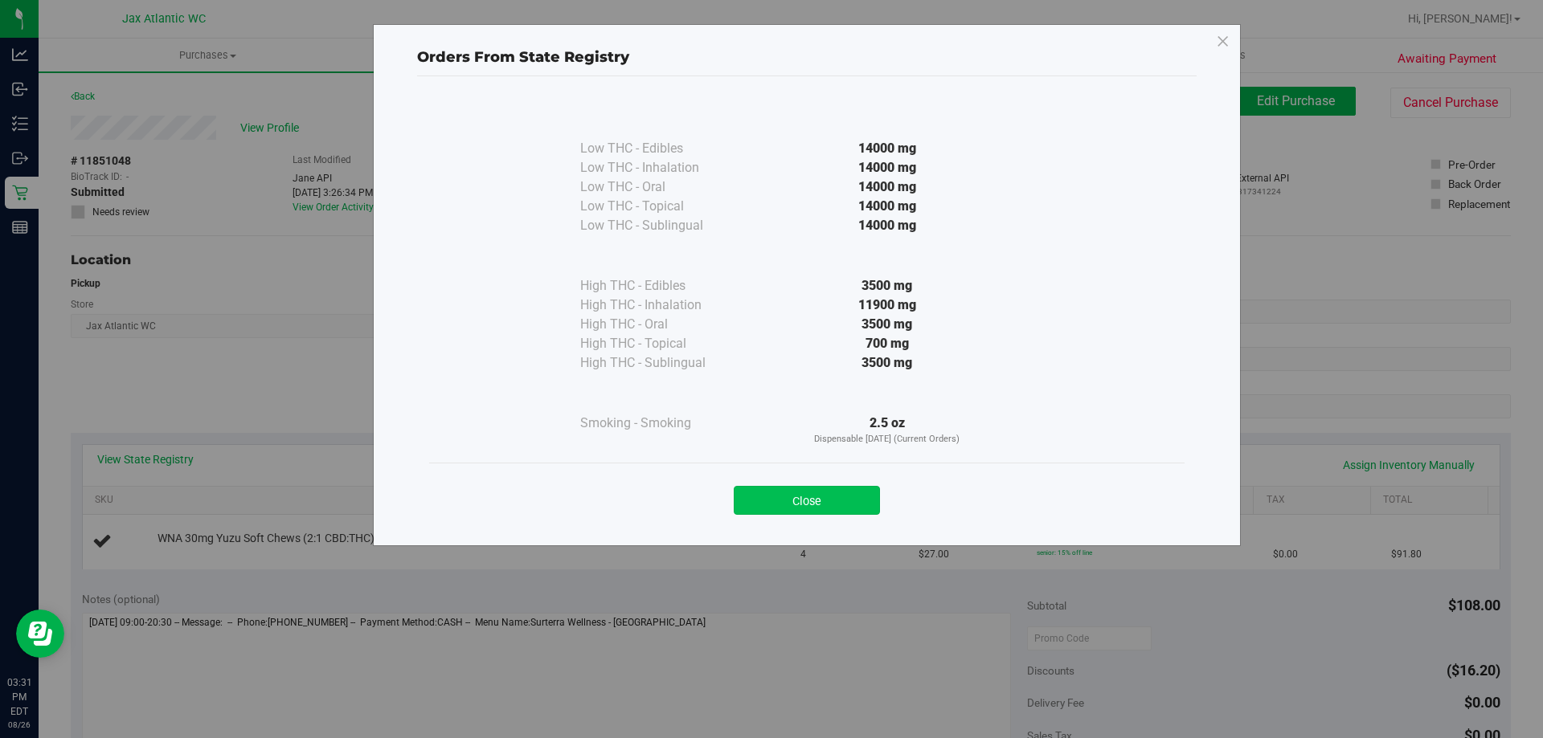
click at [819, 506] on button "Close" at bounding box center [806, 500] width 146 height 29
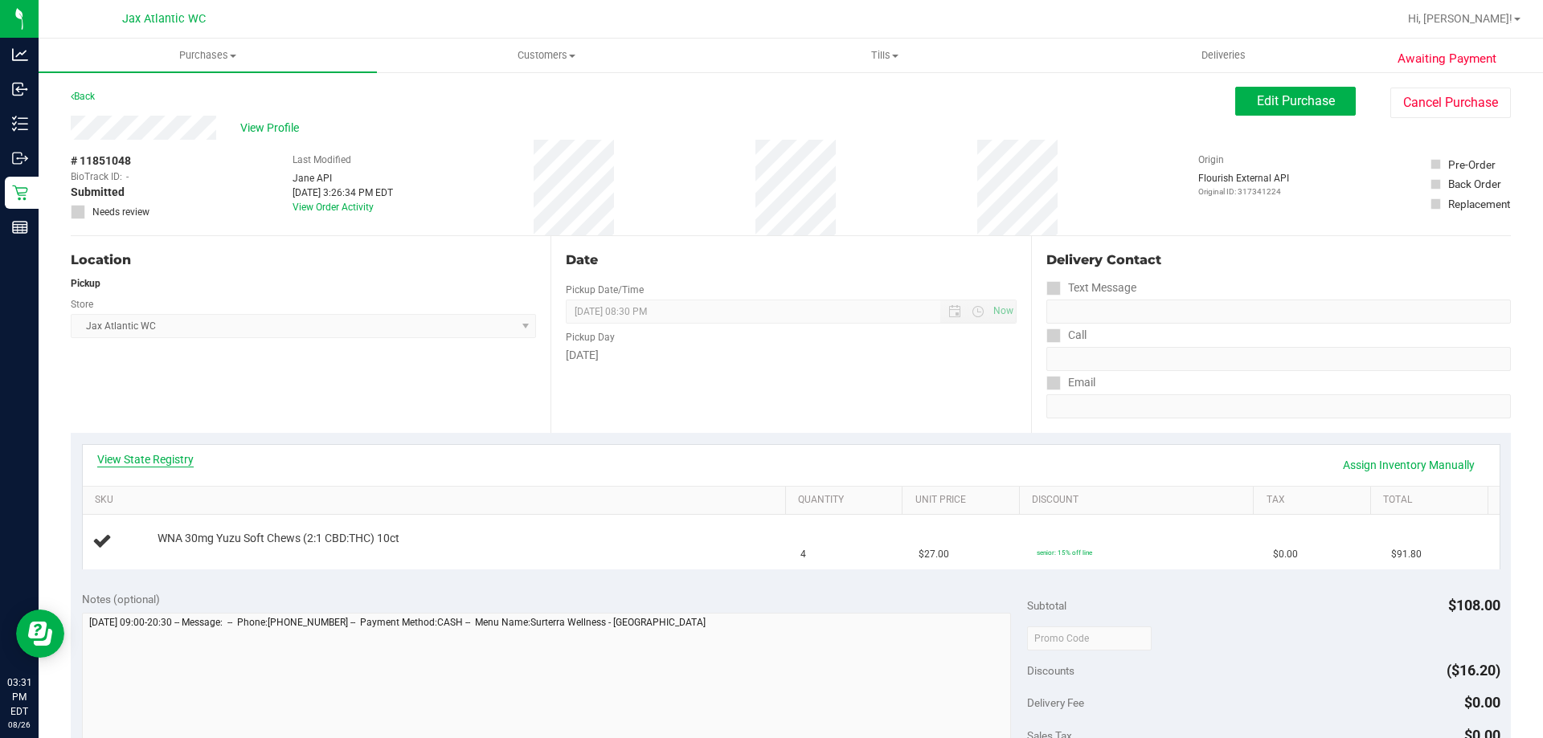
click at [178, 453] on link "View State Registry" at bounding box center [145, 460] width 96 height 16
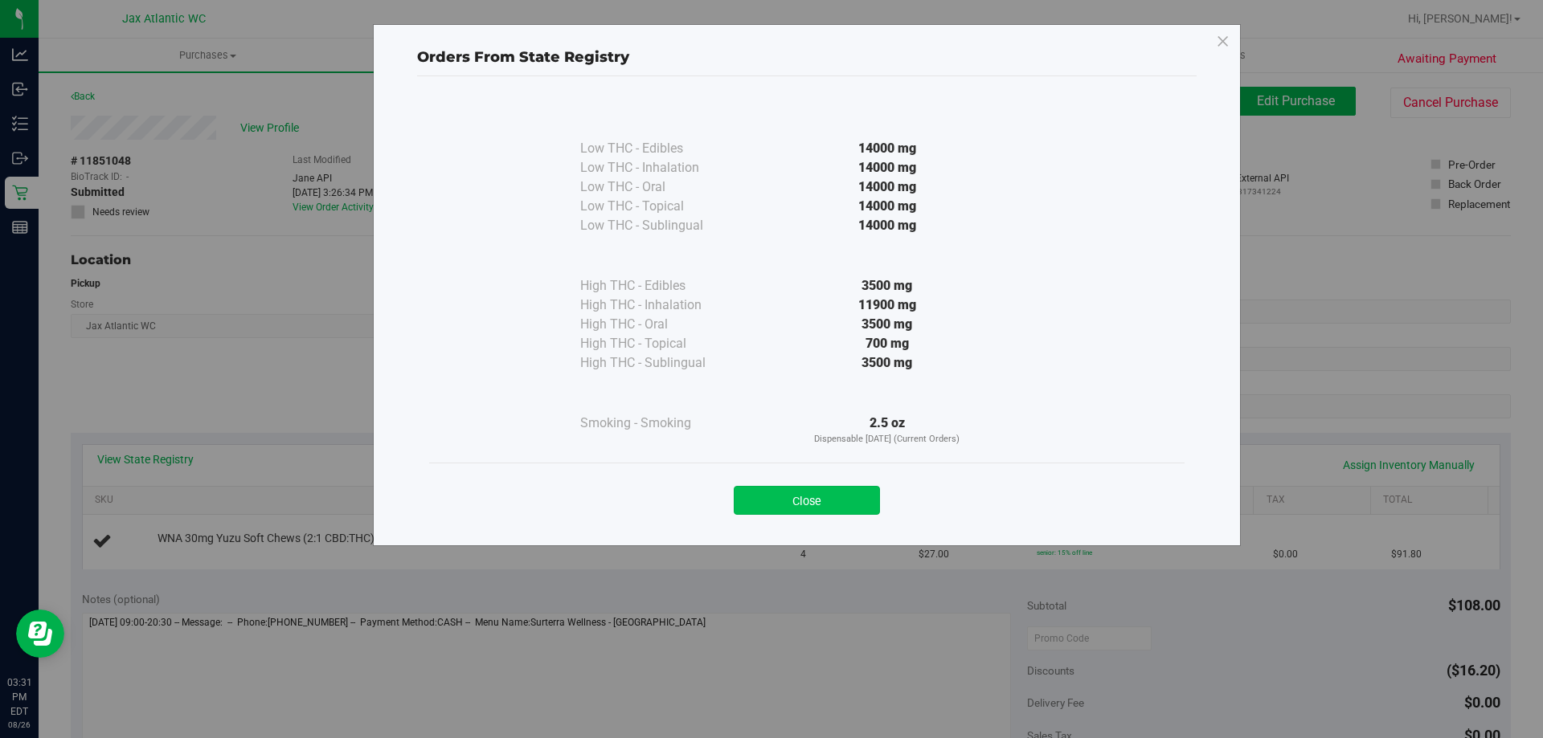
click at [817, 489] on button "Close" at bounding box center [806, 500] width 146 height 29
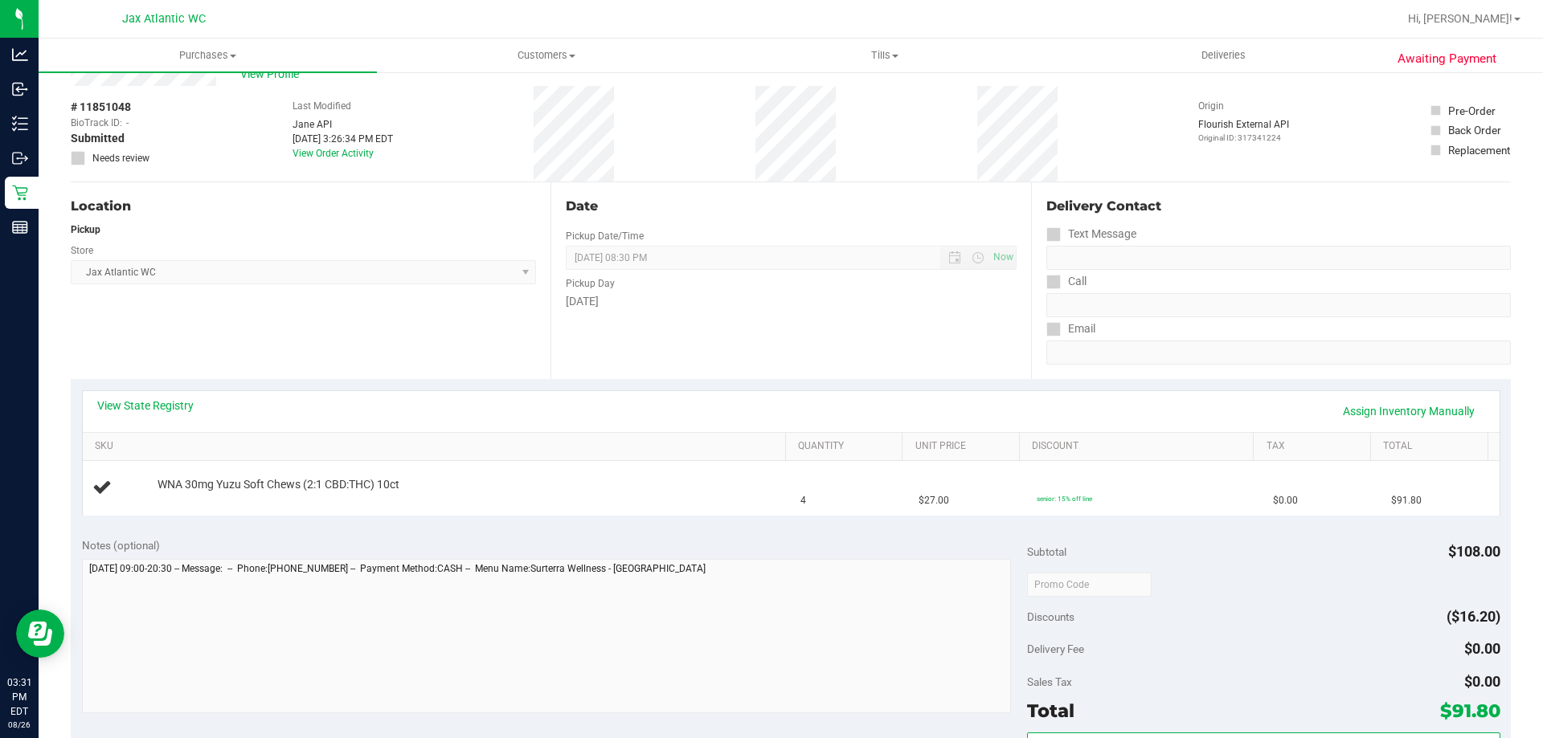
scroll to position [80, 0]
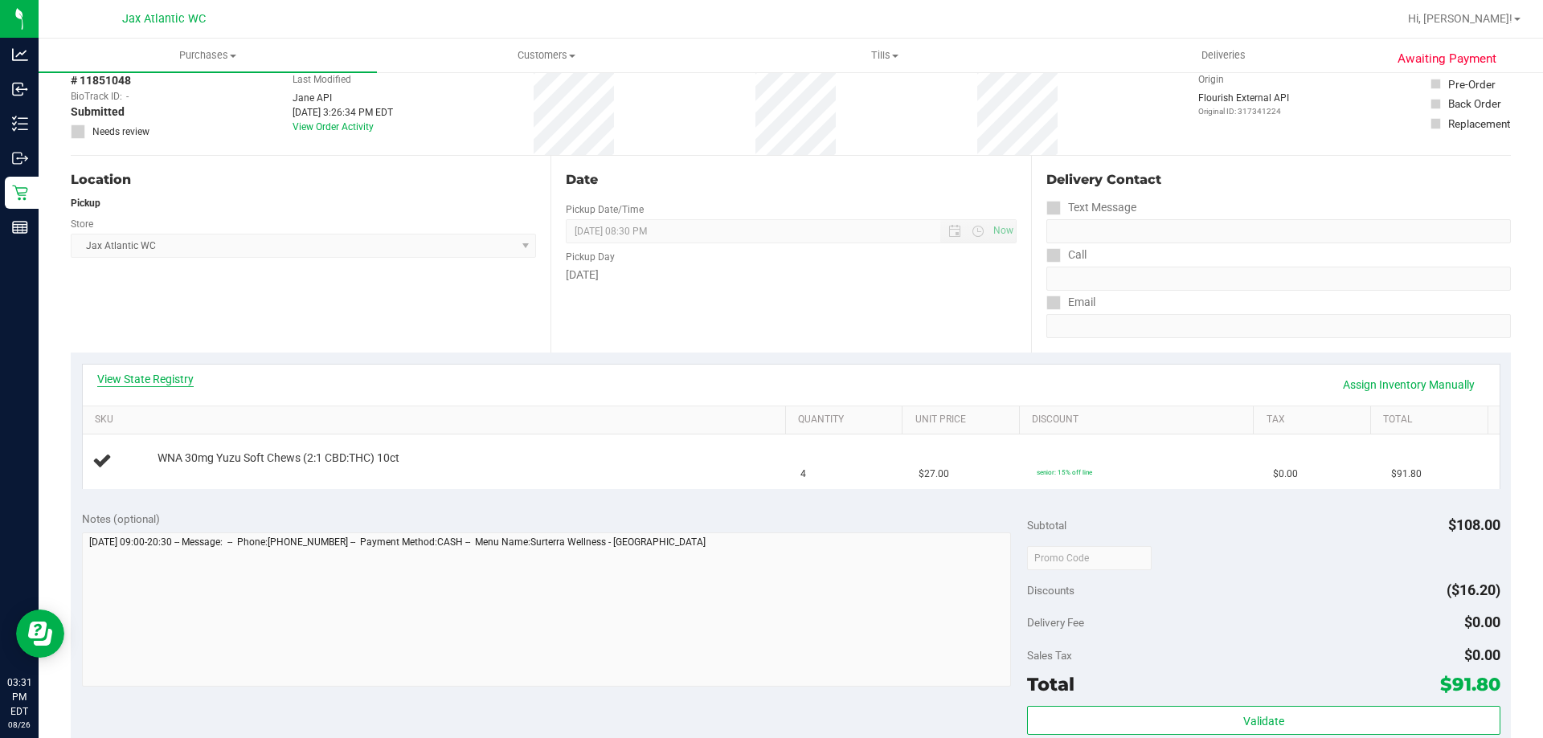
click at [170, 371] on link "View State Registry" at bounding box center [145, 379] width 96 height 16
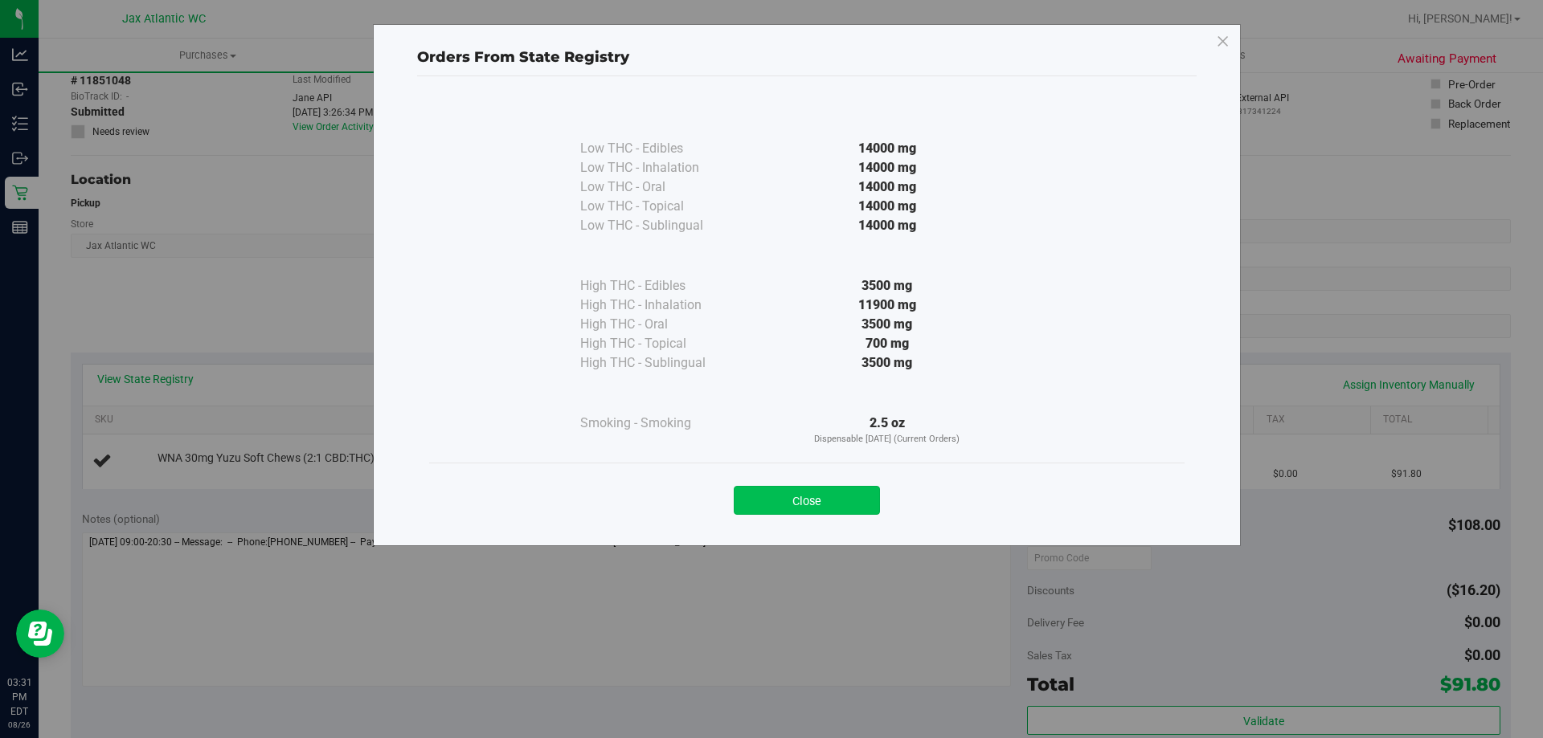
click at [790, 497] on button "Close" at bounding box center [806, 500] width 146 height 29
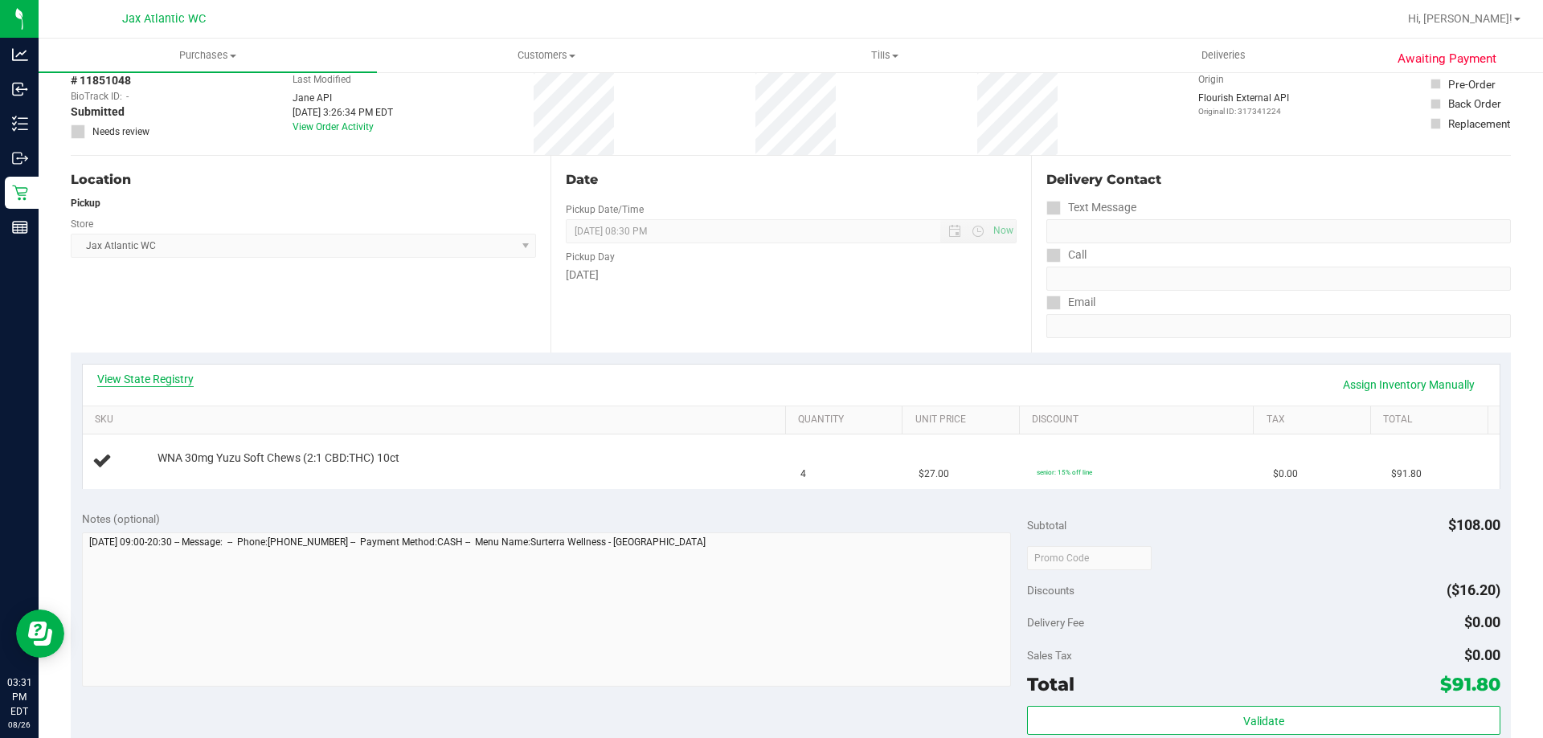
click at [157, 379] on link "View State Registry" at bounding box center [145, 379] width 96 height 16
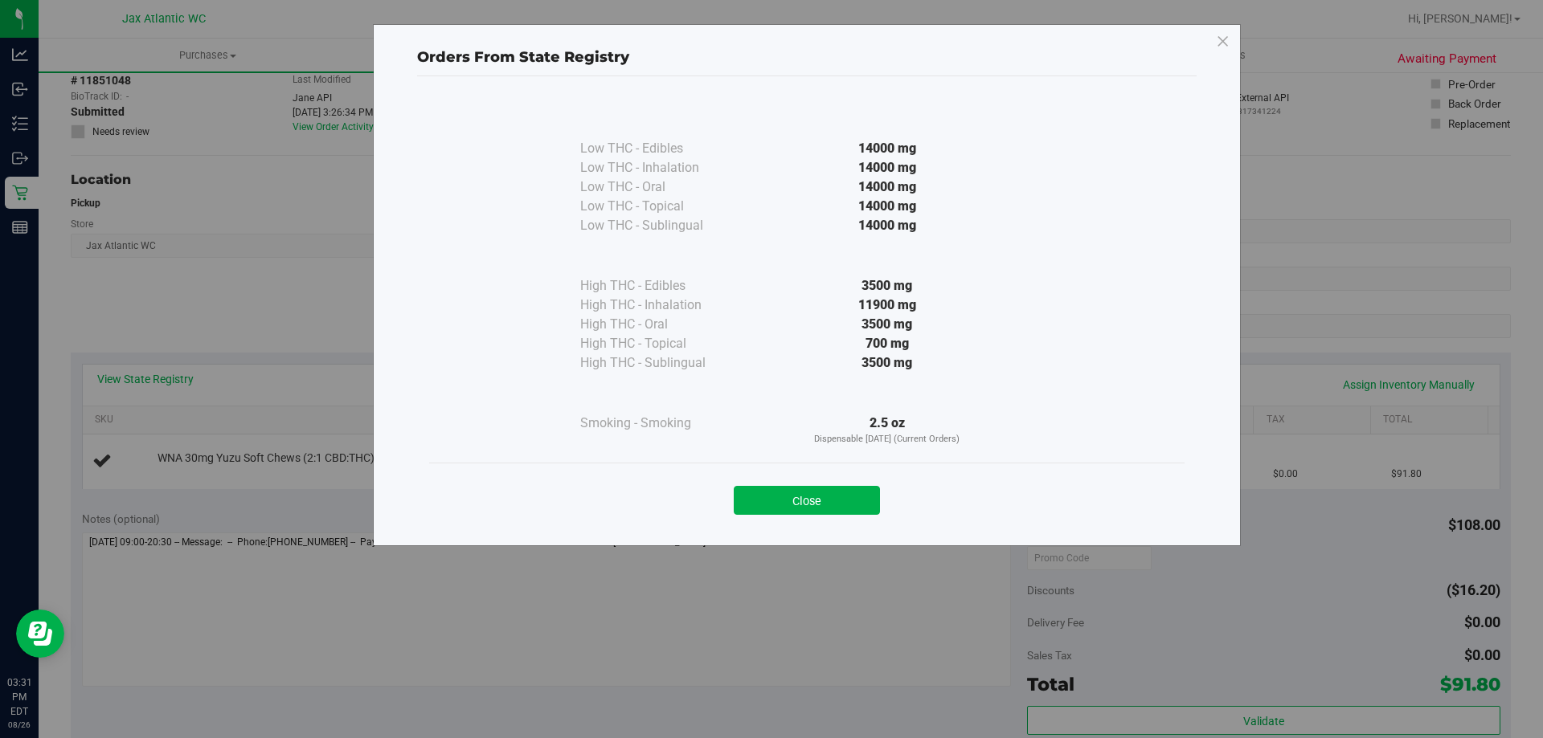
click at [869, 490] on button "Close" at bounding box center [806, 500] width 146 height 29
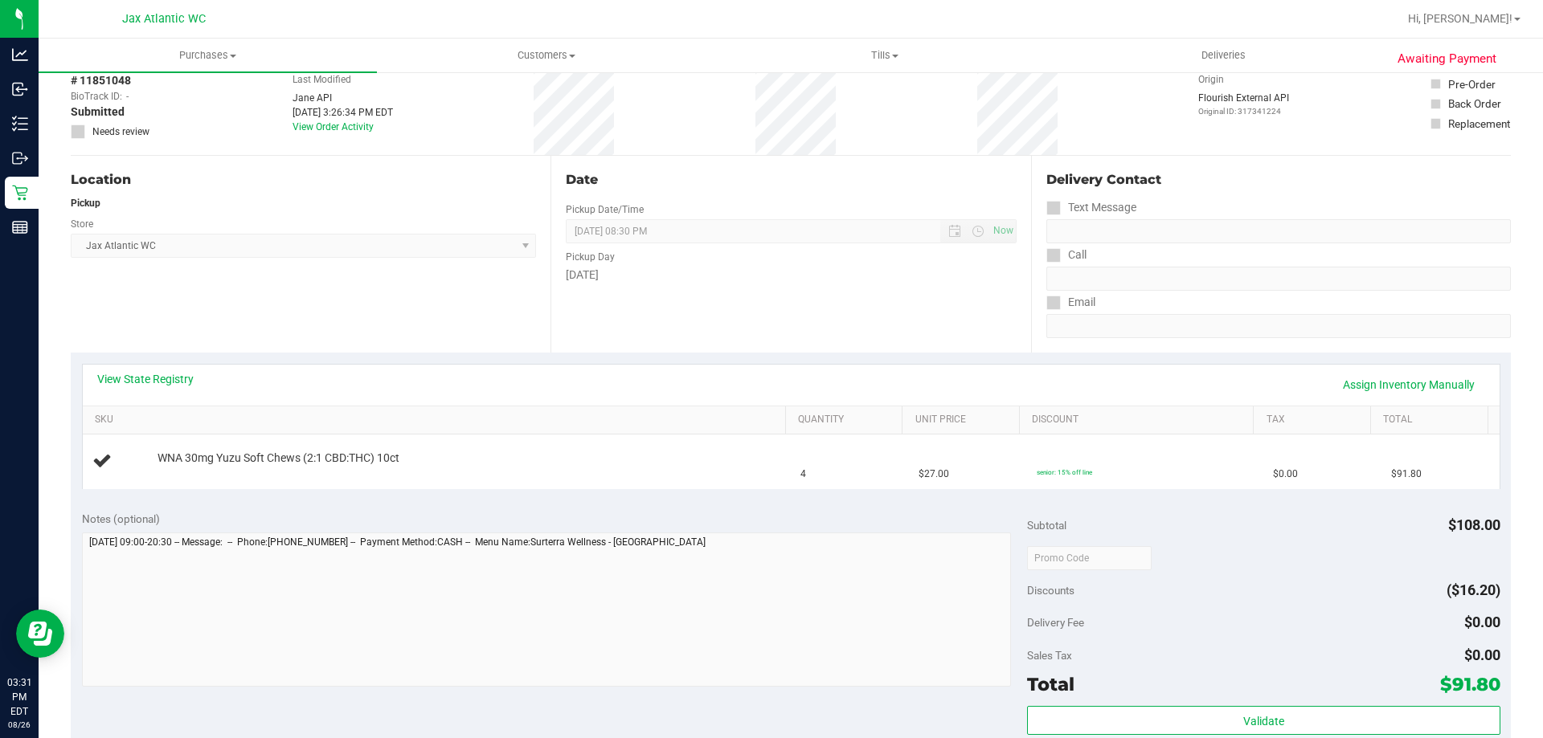
click at [165, 387] on div "View State Registry Assign Inventory Manually" at bounding box center [790, 384] width 1387 height 27
click at [167, 383] on link "View State Registry" at bounding box center [145, 379] width 96 height 16
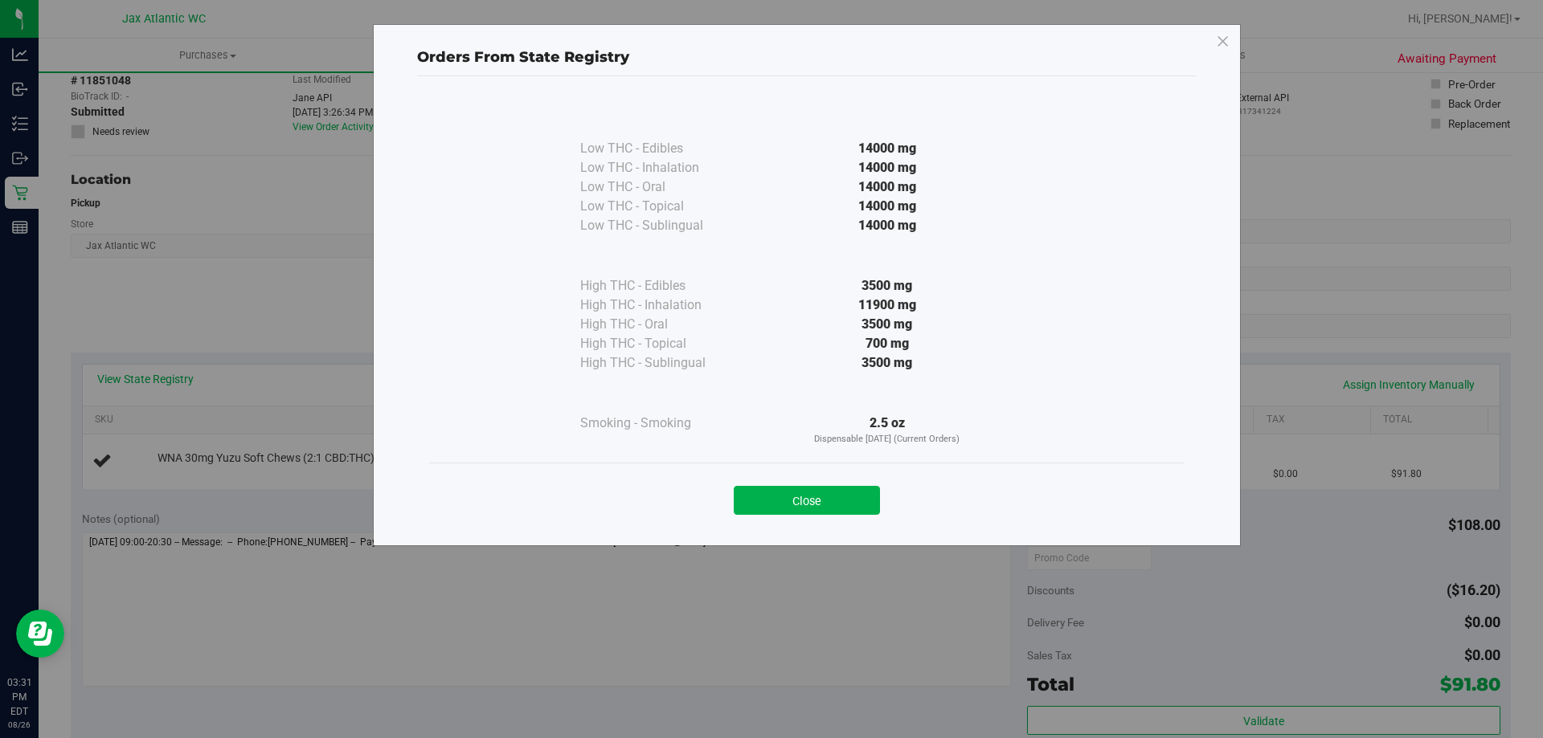
drag, startPoint x: 805, startPoint y: 488, endPoint x: 738, endPoint y: 403, distance: 108.0
click at [806, 488] on button "Close" at bounding box center [806, 500] width 146 height 29
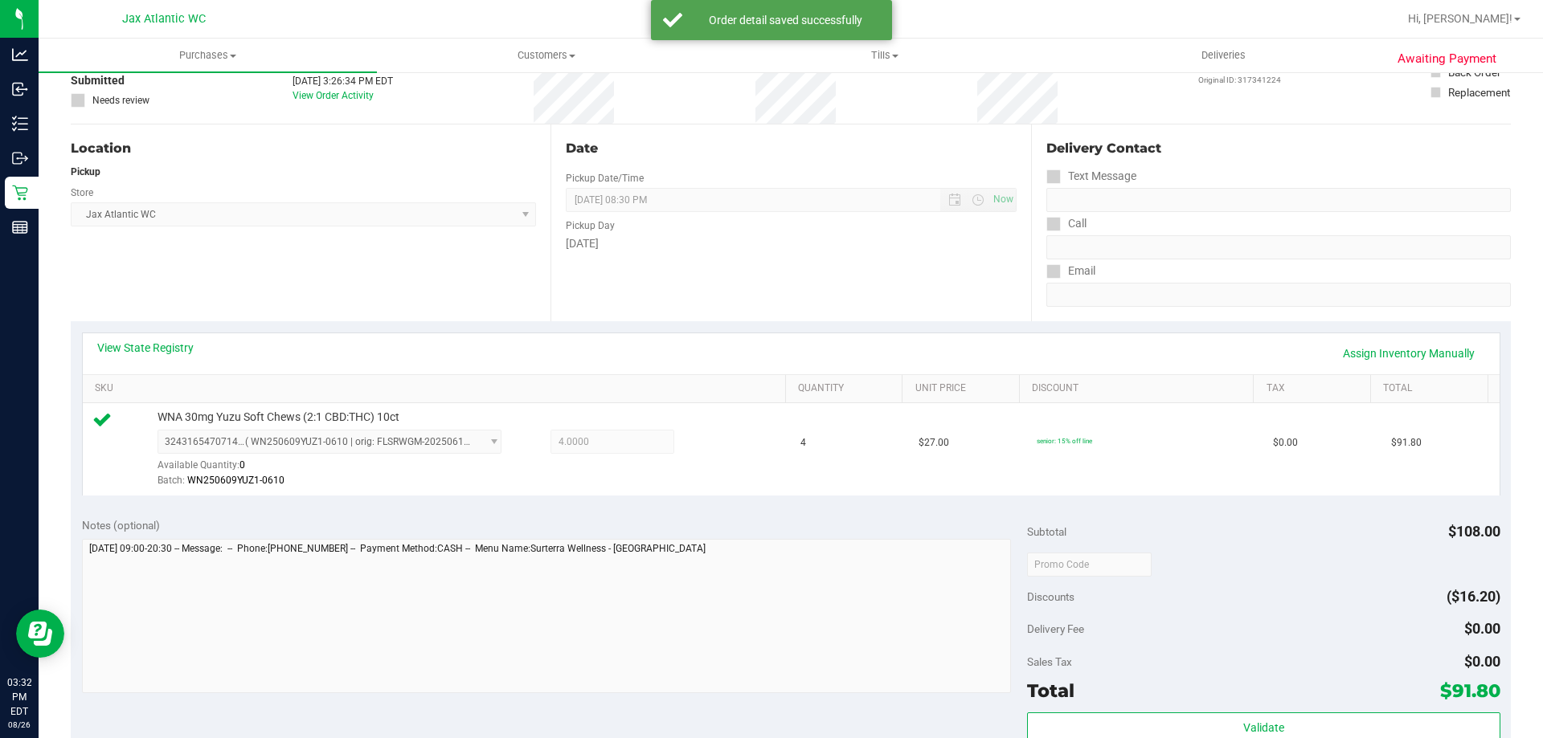
scroll to position [241, 0]
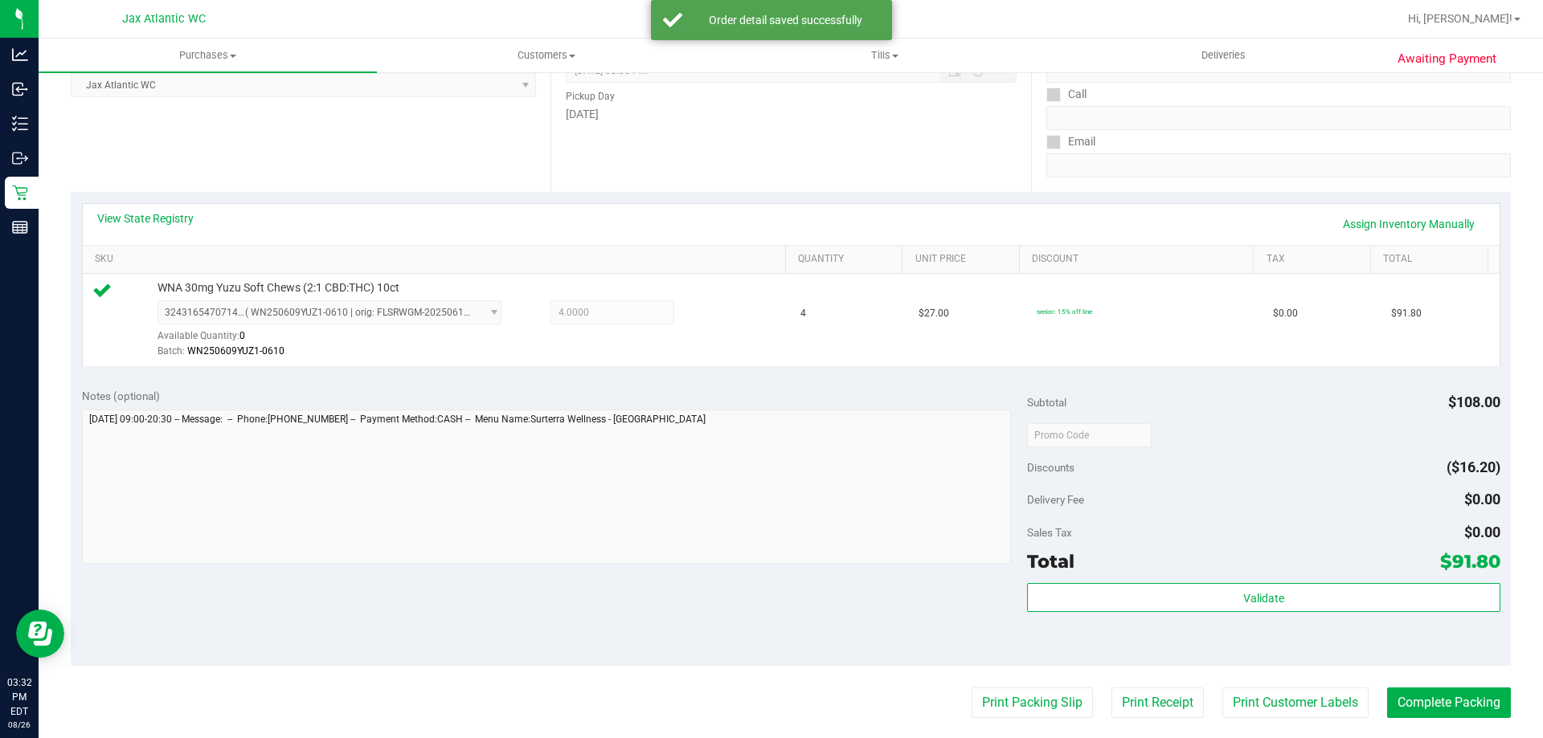
click at [1151, 573] on div "Total $91.80" at bounding box center [1263, 561] width 472 height 29
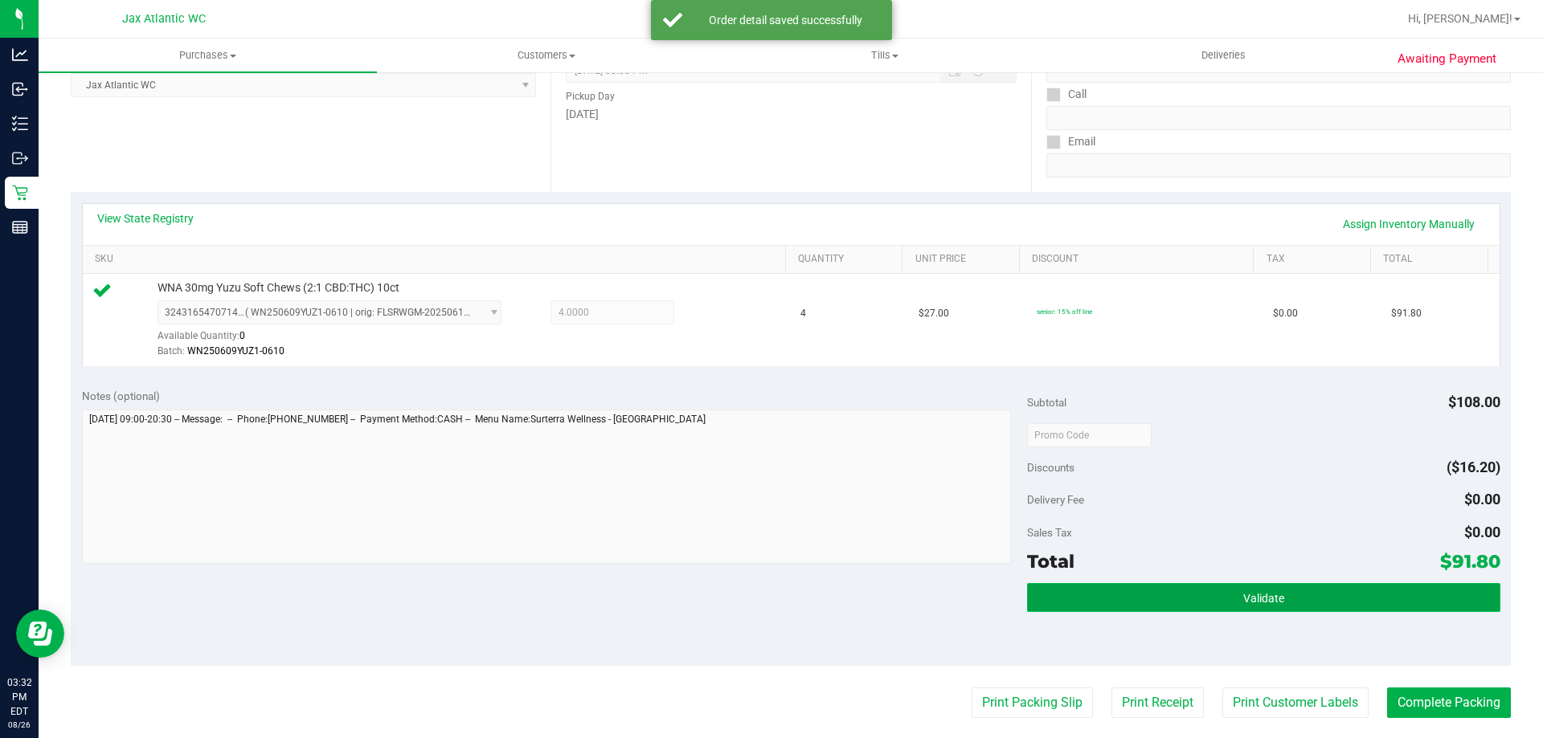
click at [1141, 606] on button "Validate" at bounding box center [1263, 597] width 472 height 29
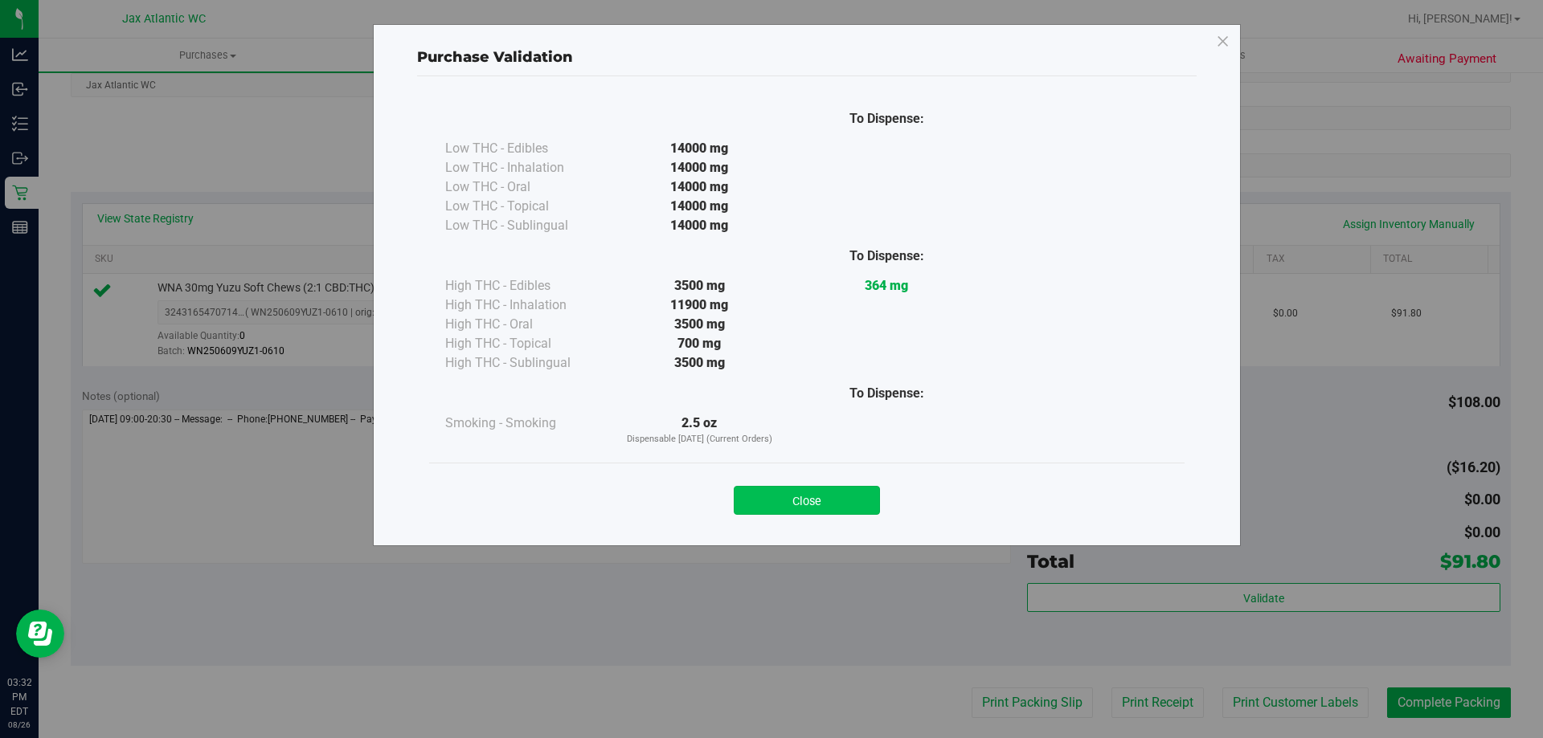
click at [809, 505] on button "Close" at bounding box center [806, 500] width 146 height 29
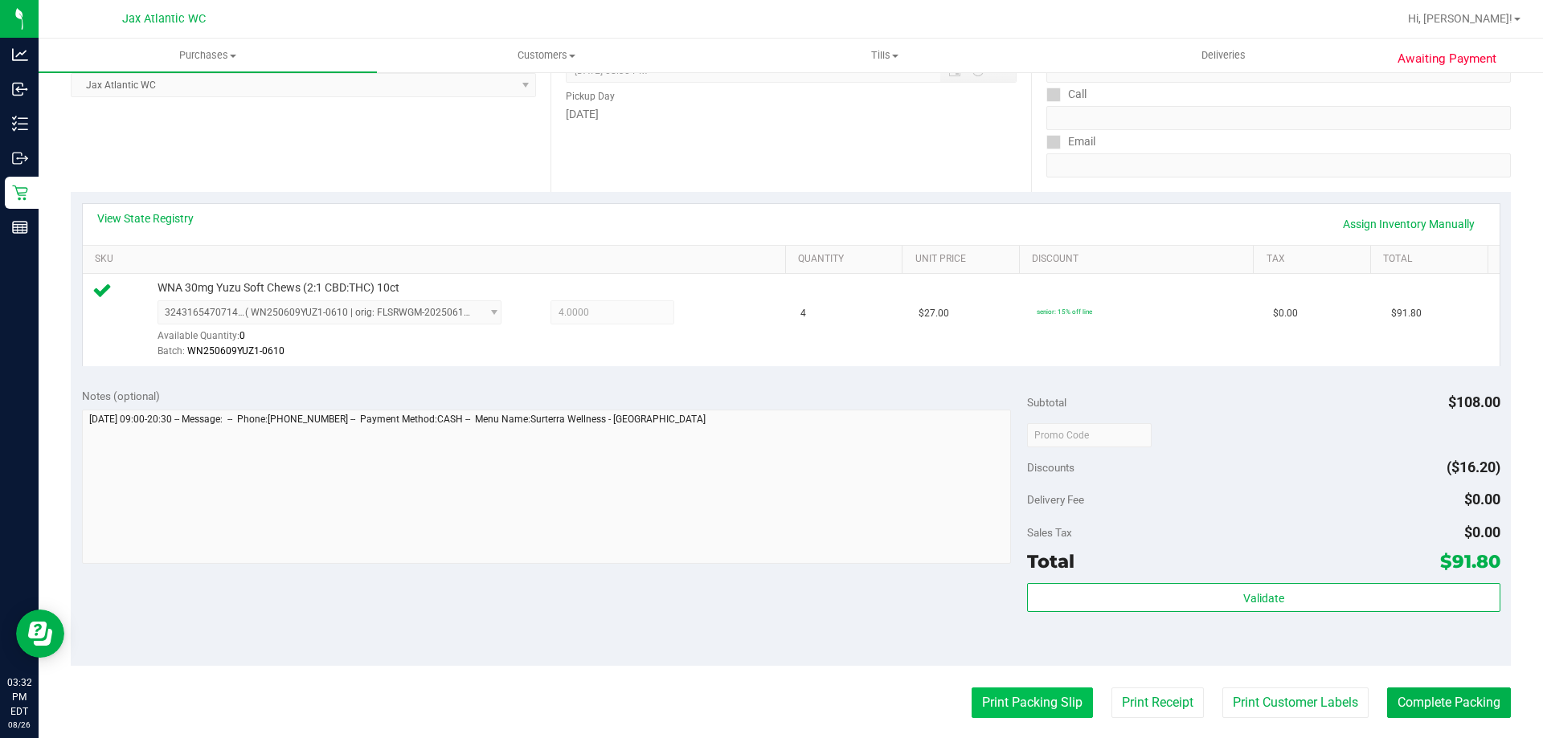
click at [977, 693] on button "Print Packing Slip" at bounding box center [1031, 703] width 121 height 31
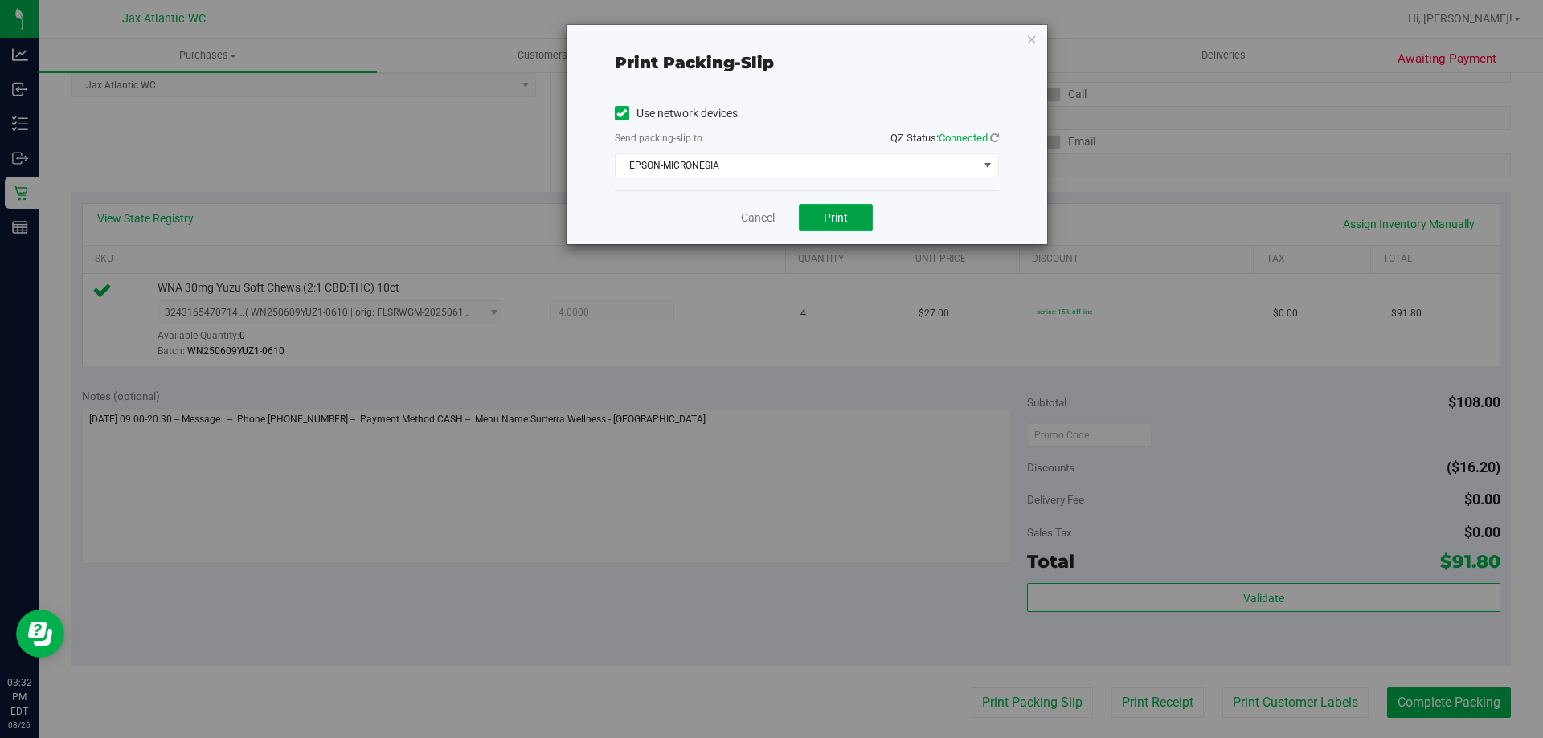
click at [833, 218] on span "Print" at bounding box center [835, 217] width 24 height 13
click at [770, 220] on link "Cancel" at bounding box center [758, 218] width 34 height 17
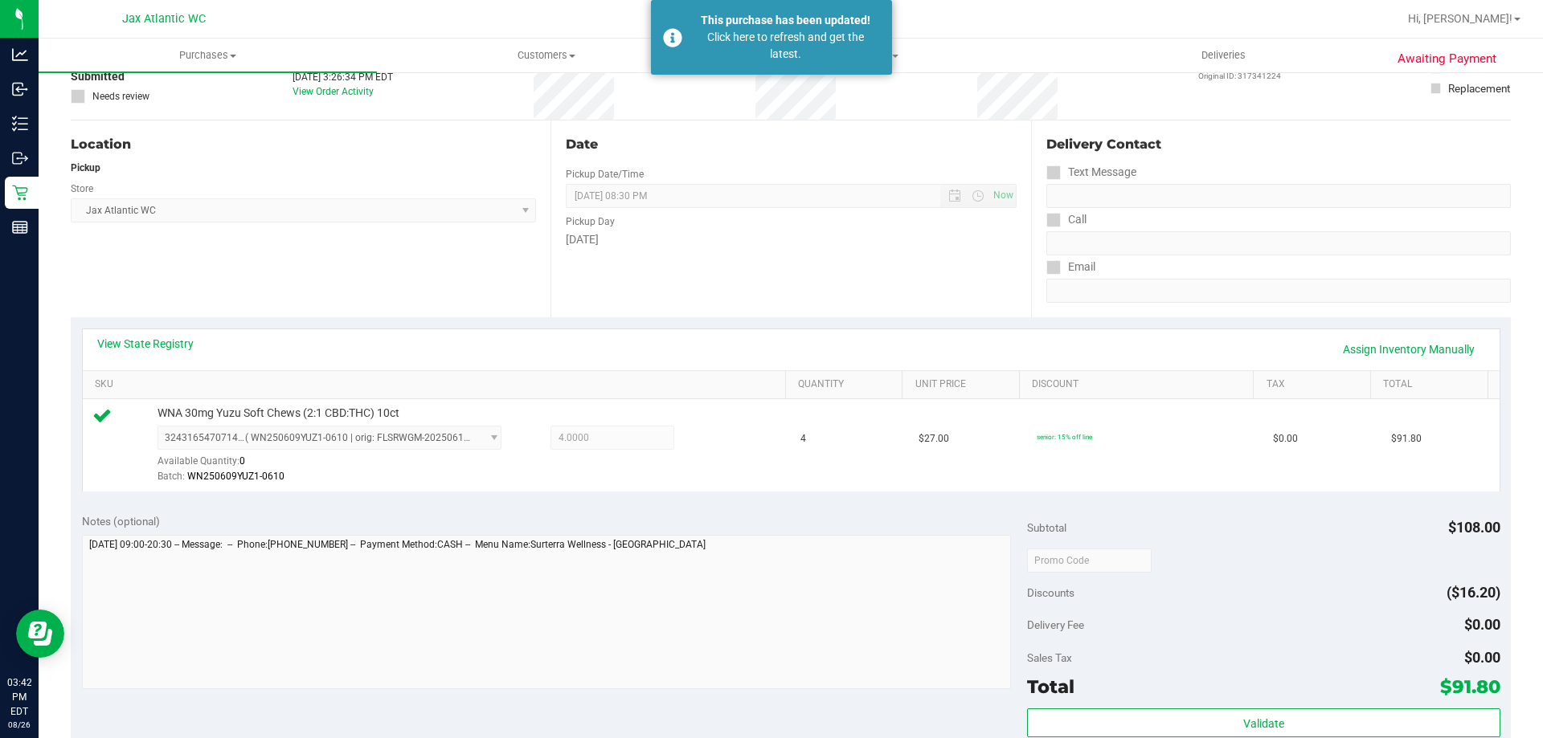
scroll to position [0, 0]
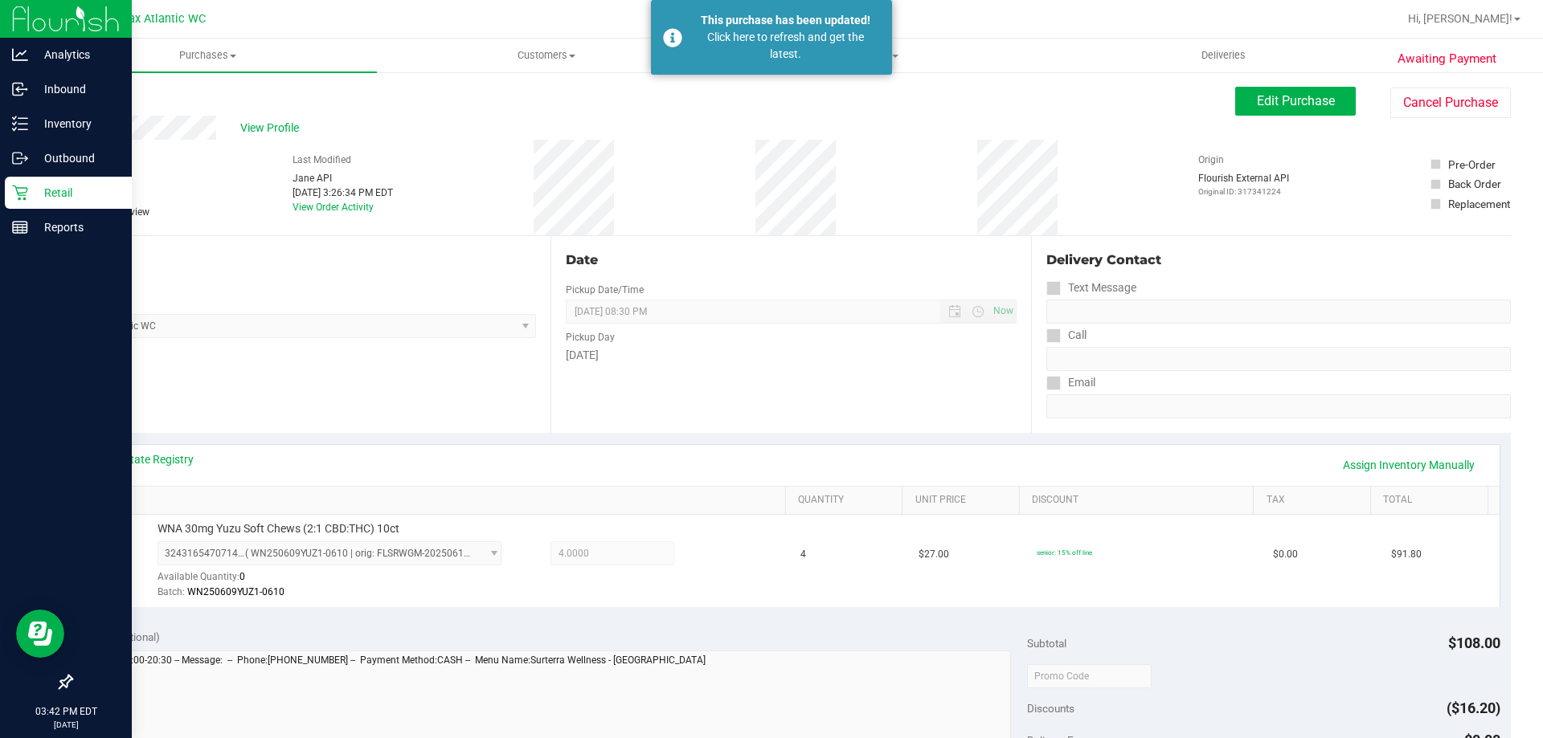
click at [3, 202] on link "Retail" at bounding box center [66, 194] width 132 height 35
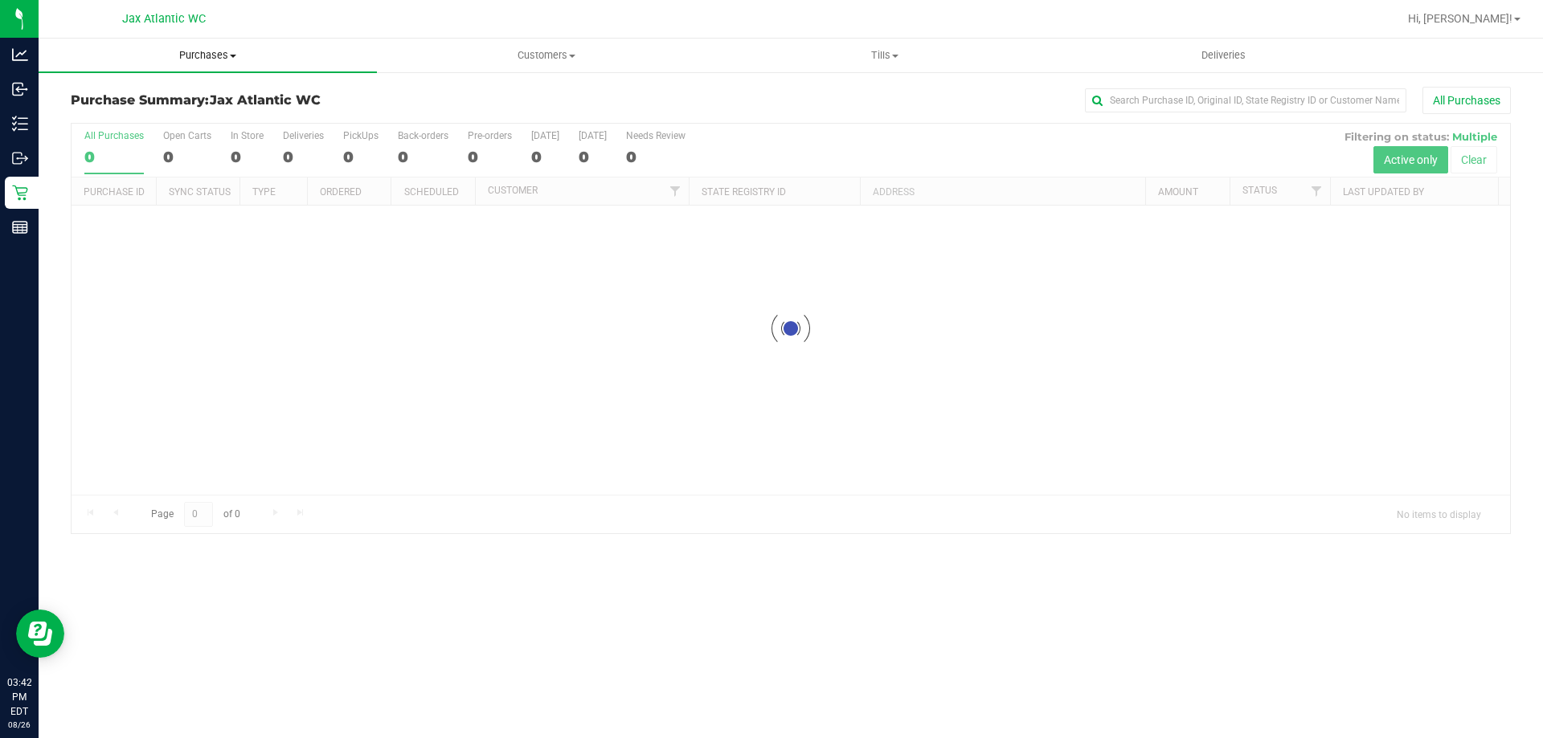
click at [206, 50] on span "Purchases" at bounding box center [208, 55] width 338 height 14
click at [123, 121] on span "Fulfillment" at bounding box center [89, 116] width 100 height 14
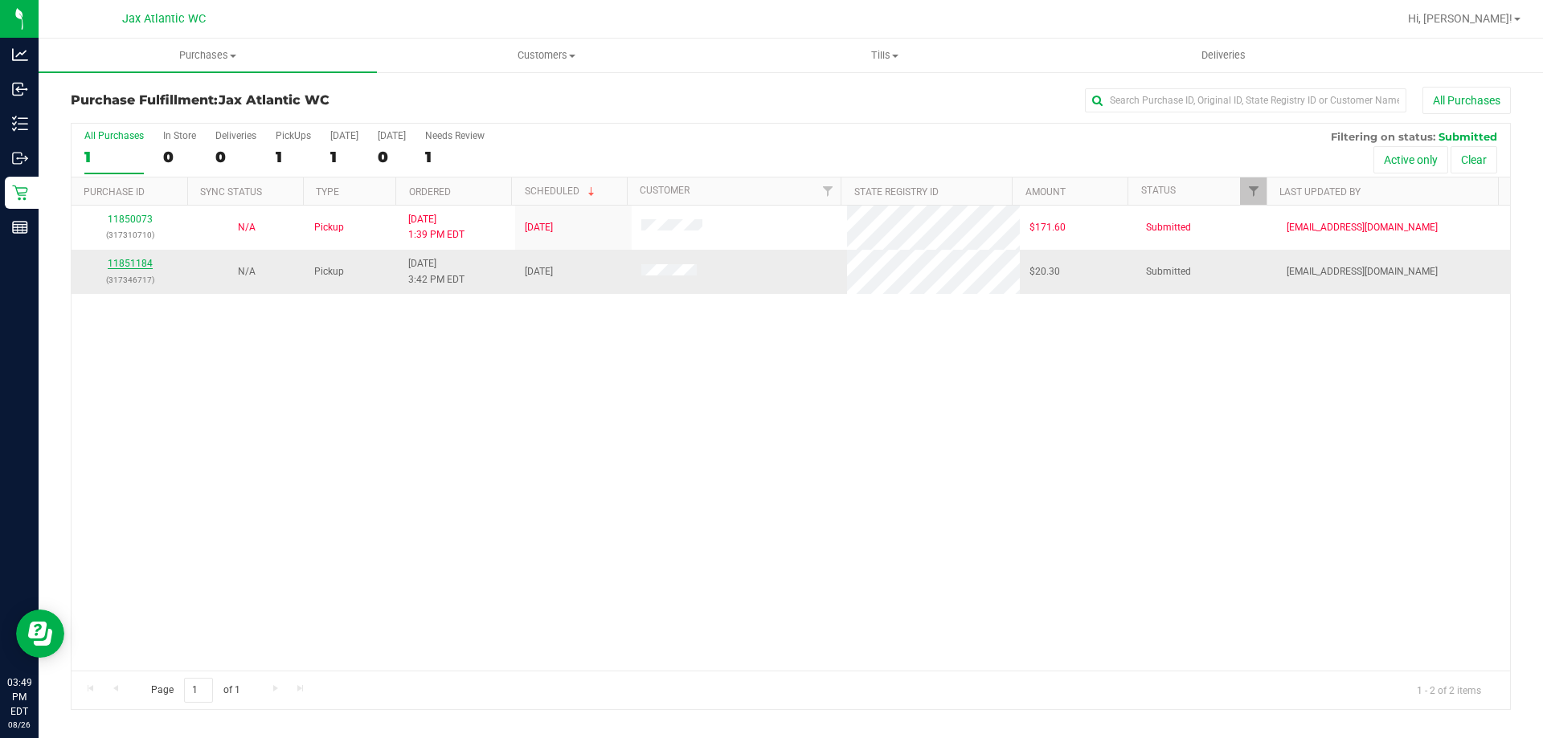
click at [115, 261] on link "11851184" at bounding box center [130, 263] width 45 height 11
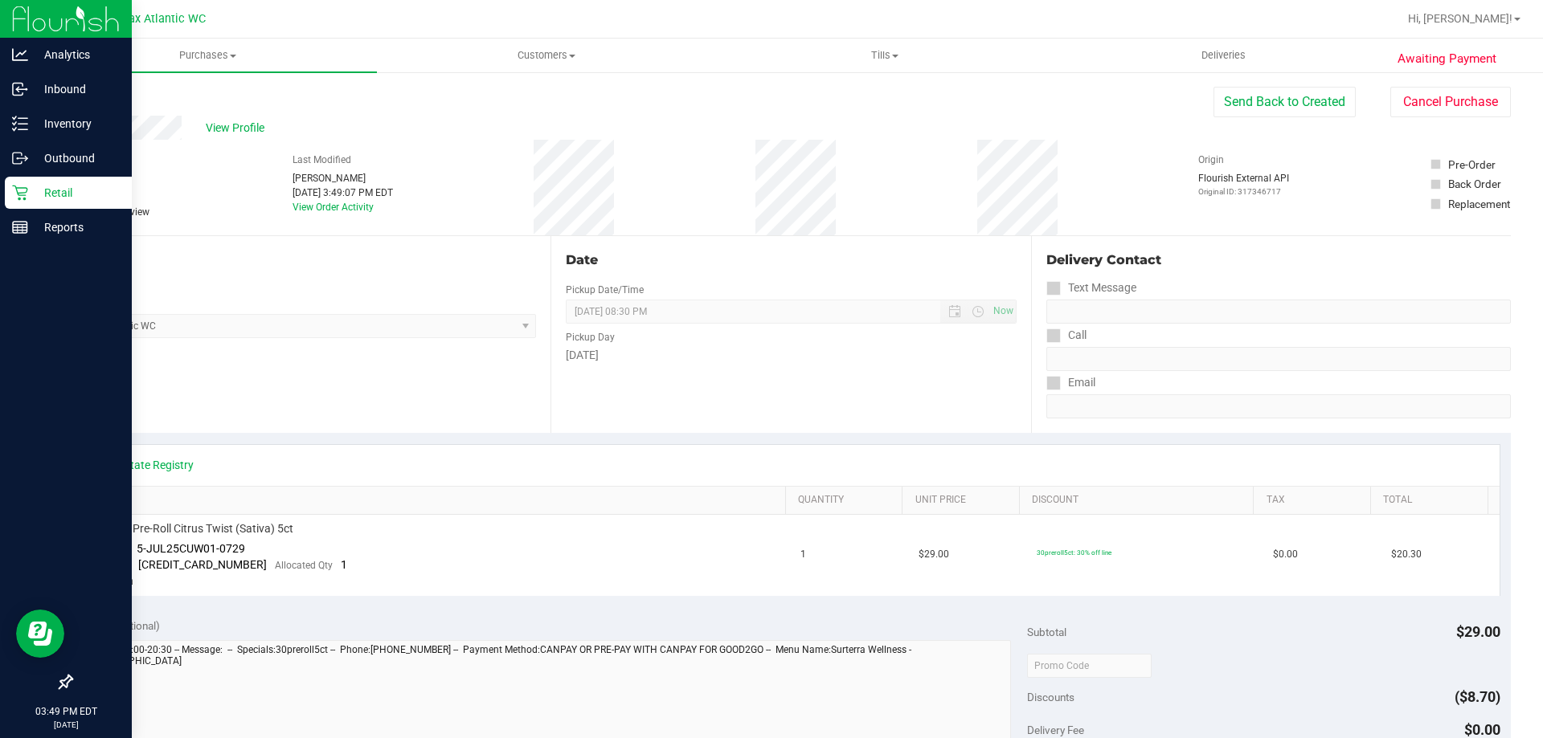
click at [17, 191] on icon at bounding box center [19, 193] width 15 height 15
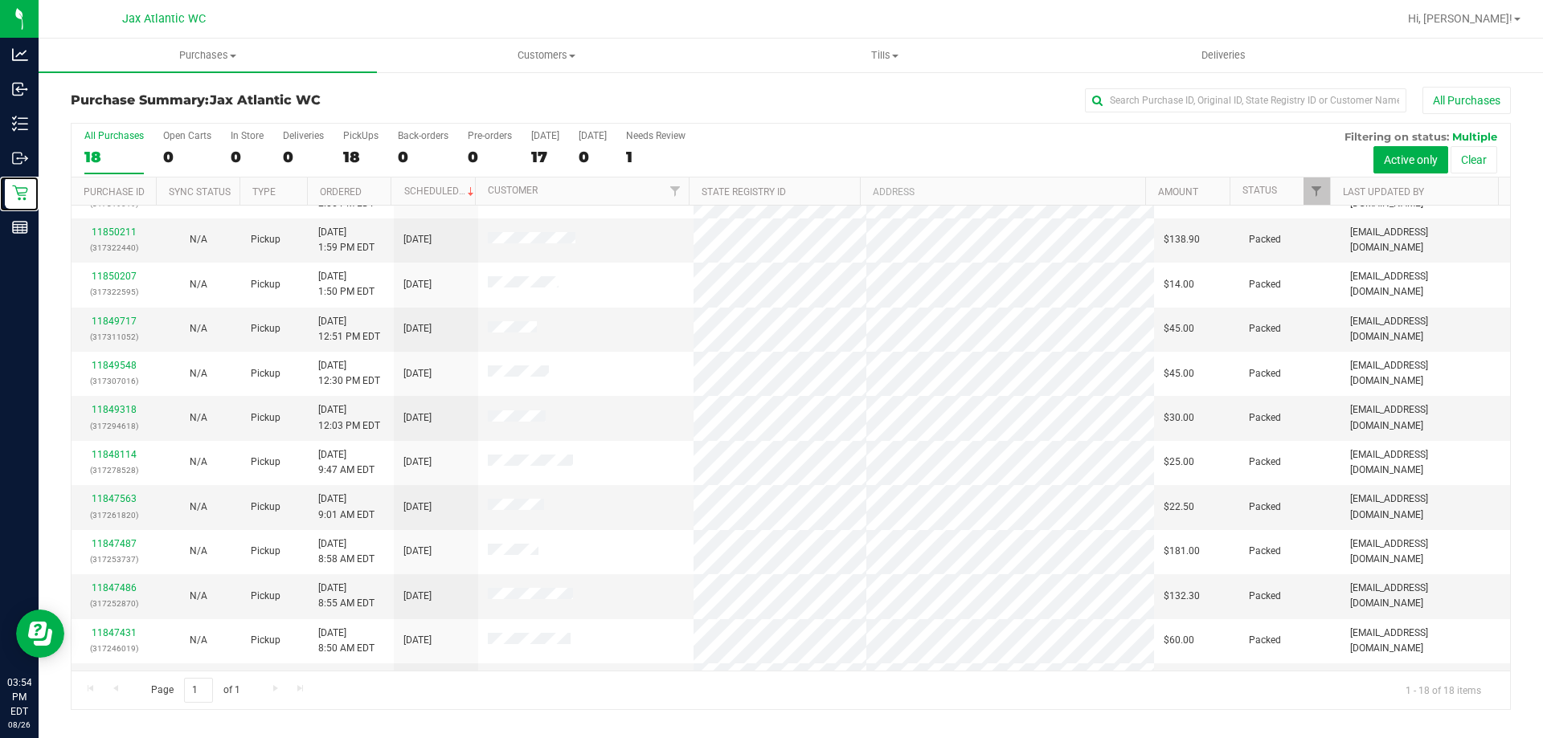
scroll to position [335, 0]
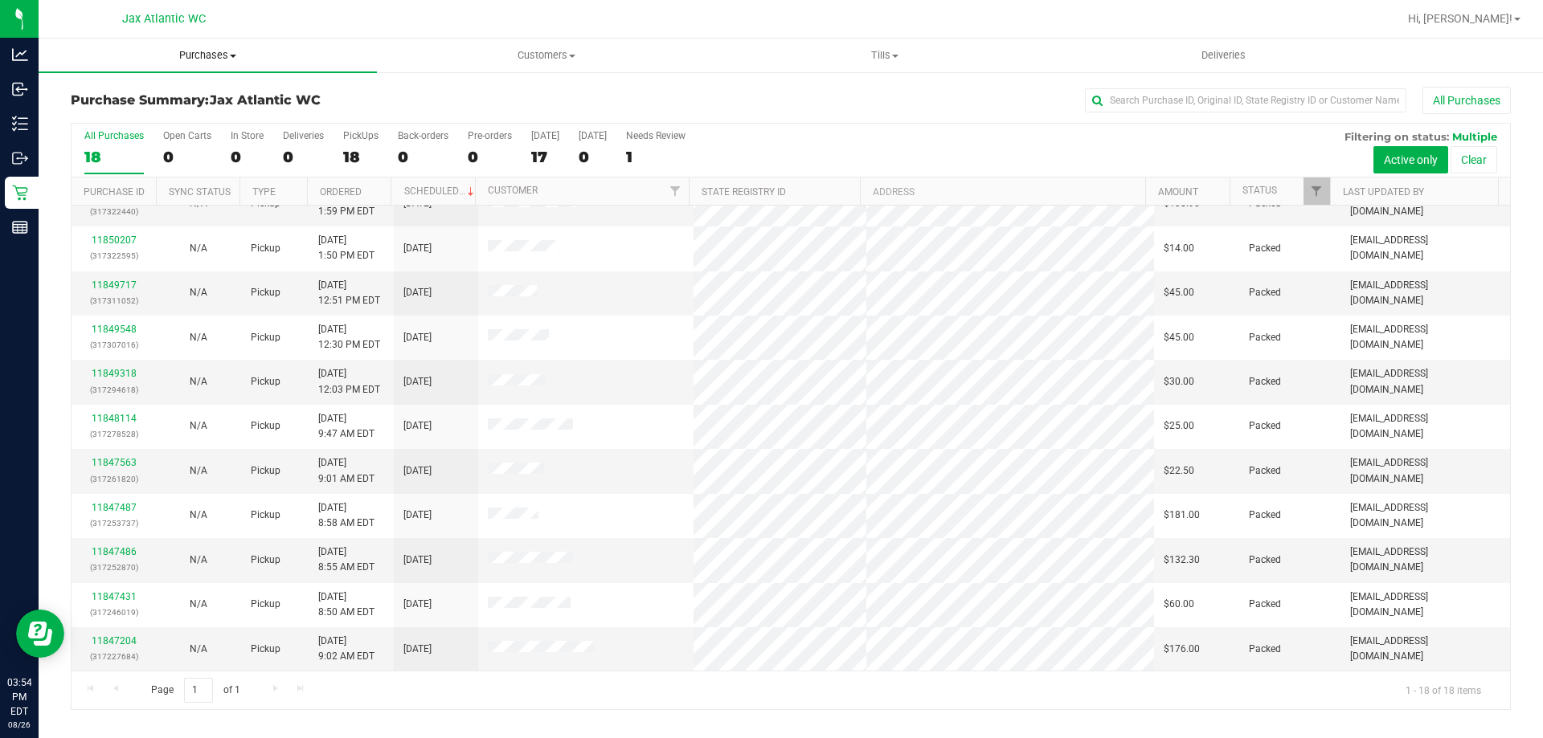
click at [193, 55] on span "Purchases" at bounding box center [208, 55] width 338 height 14
click at [169, 108] on li "Fulfillment" at bounding box center [208, 116] width 338 height 19
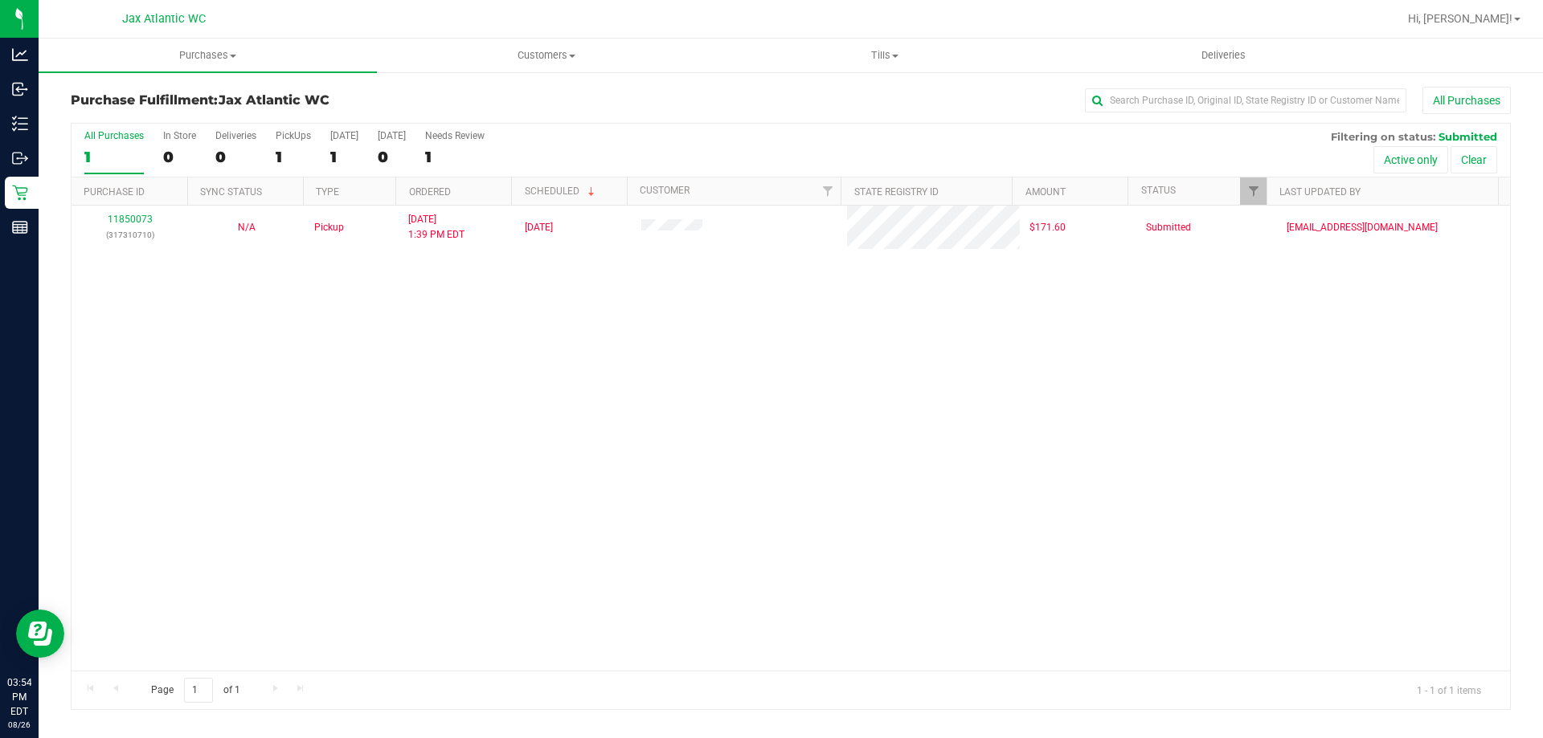
click at [660, 302] on div "11850073 (317310710) N/A Pickup 8/26/2025 1:39 PM EDT 8/26/2025 $171.60 Submitt…" at bounding box center [791, 438] width 1438 height 465
click at [1486, 21] on span "Hi, [PERSON_NAME]!" at bounding box center [1460, 18] width 104 height 13
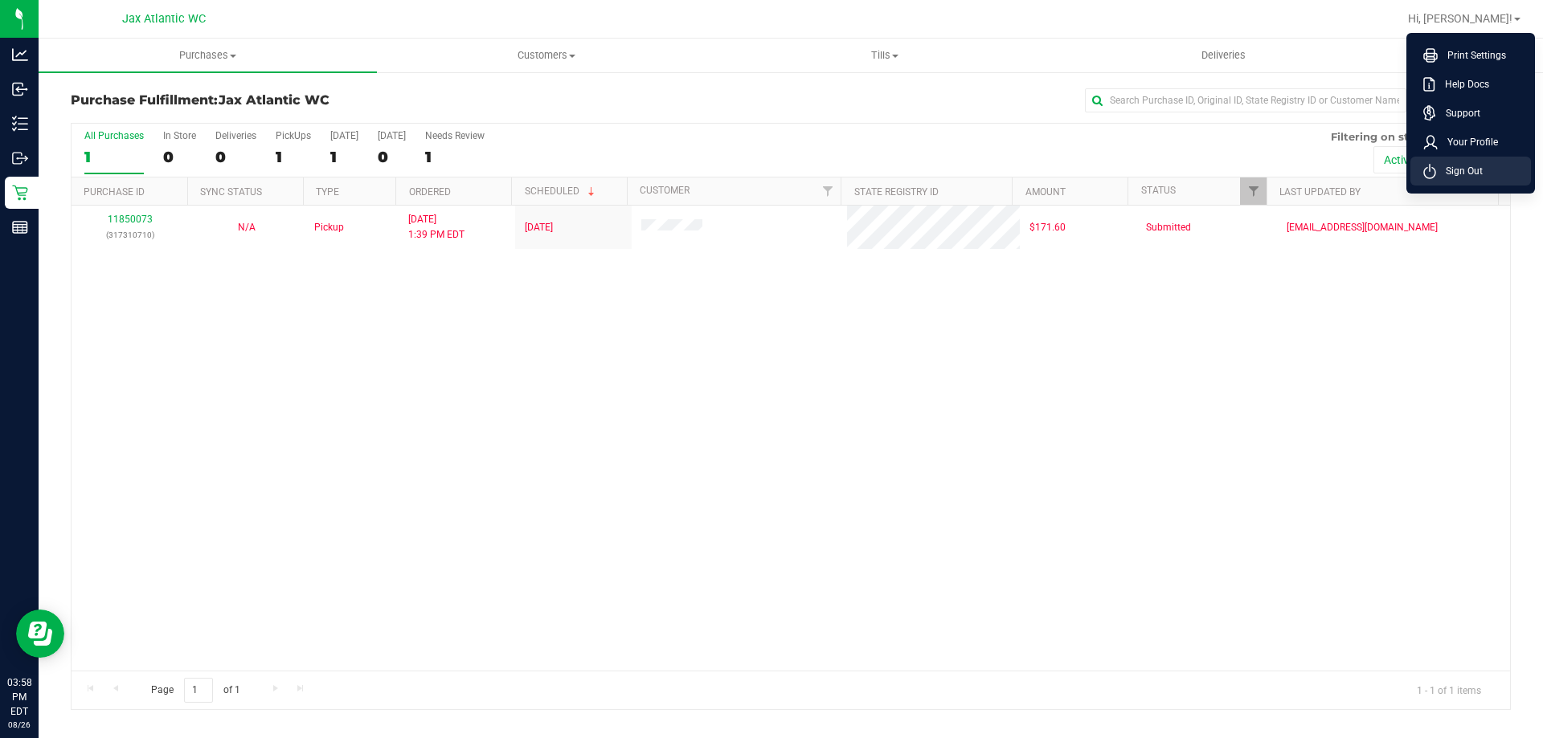
click at [1471, 165] on span "Sign Out" at bounding box center [1459, 171] width 47 height 16
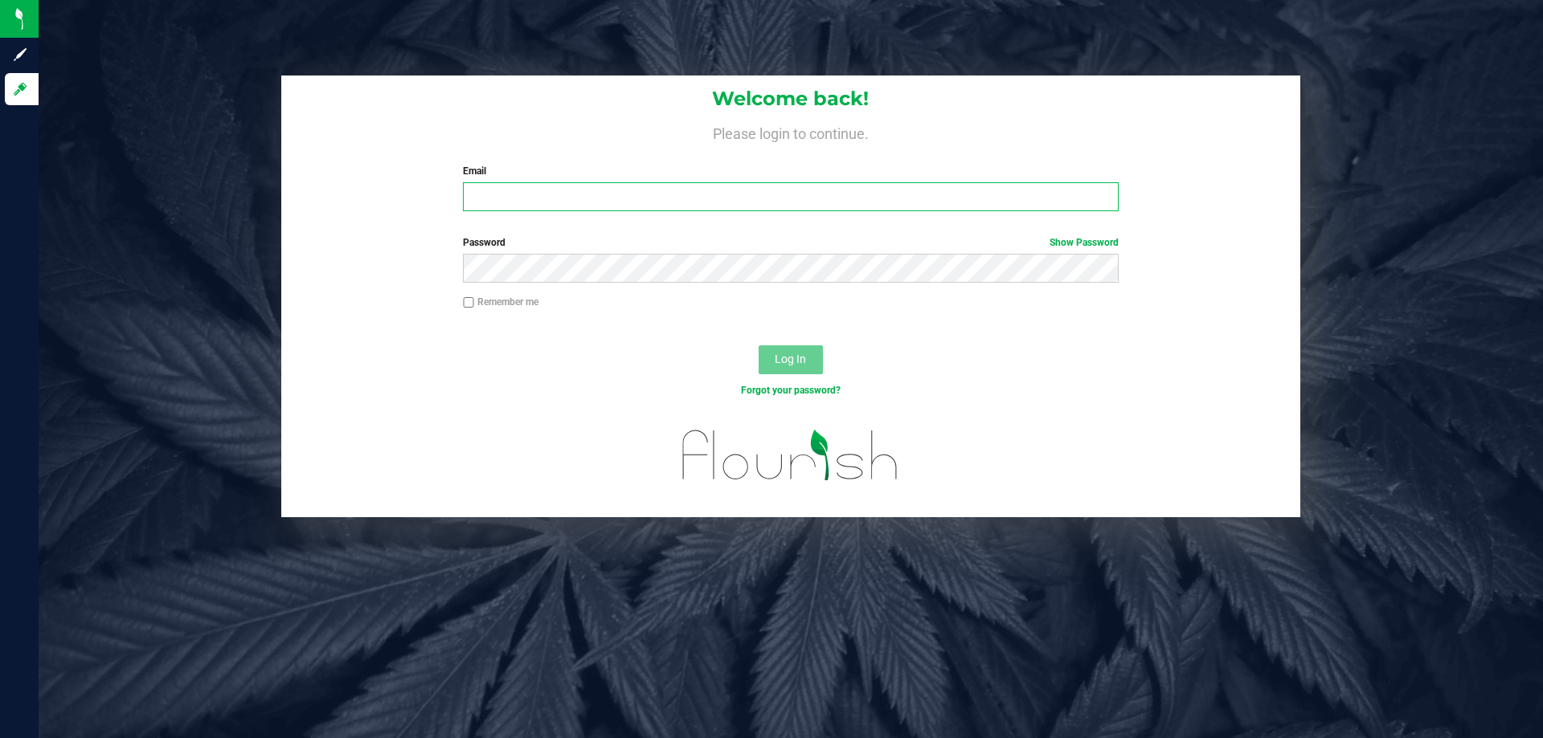
click at [748, 201] on input "Email" at bounding box center [790, 196] width 655 height 29
type input "Apotignano@liveparallel.com"
click at [758, 345] on button "Log In" at bounding box center [790, 359] width 64 height 29
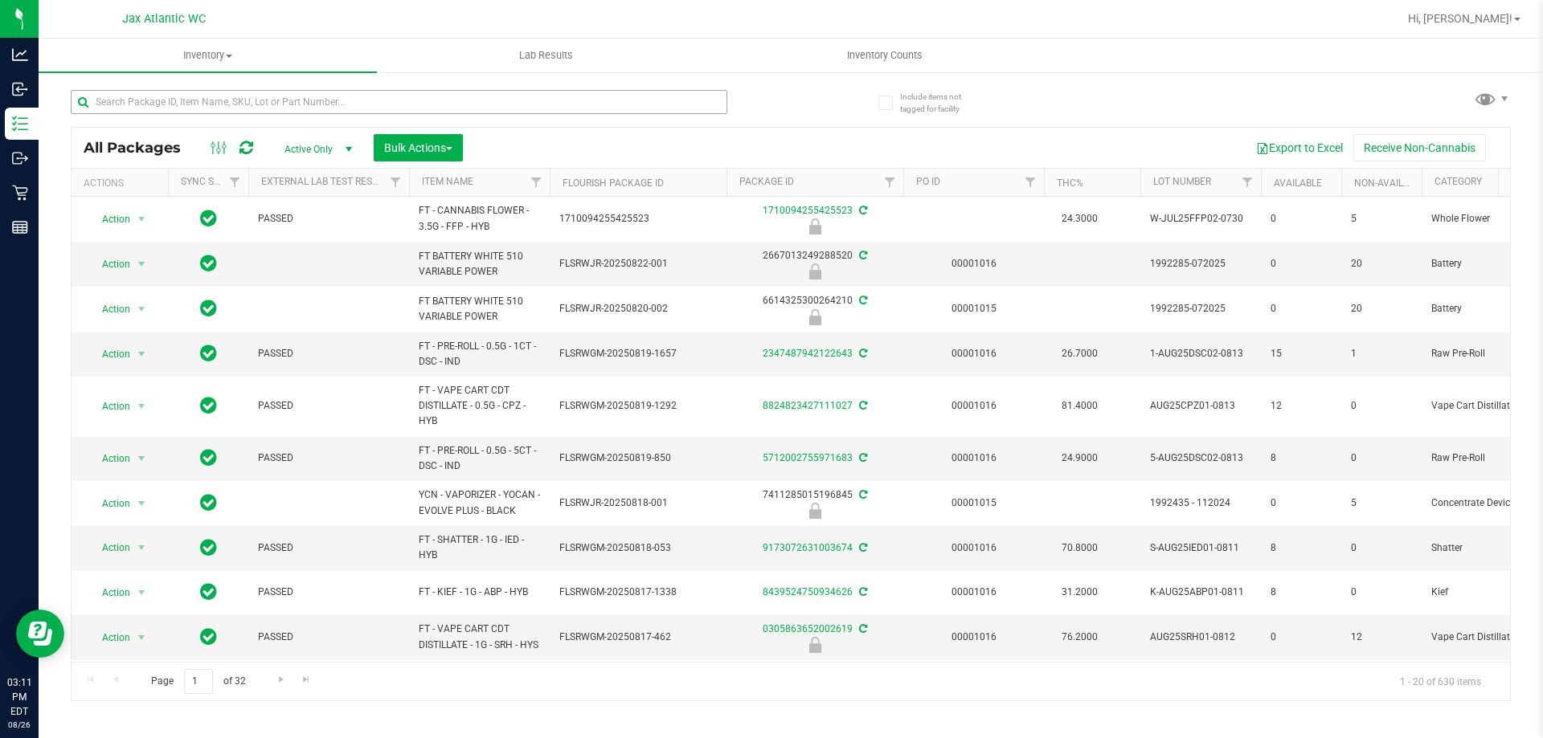
click at [302, 96] on input "text" at bounding box center [399, 102] width 656 height 24
type input "calm"
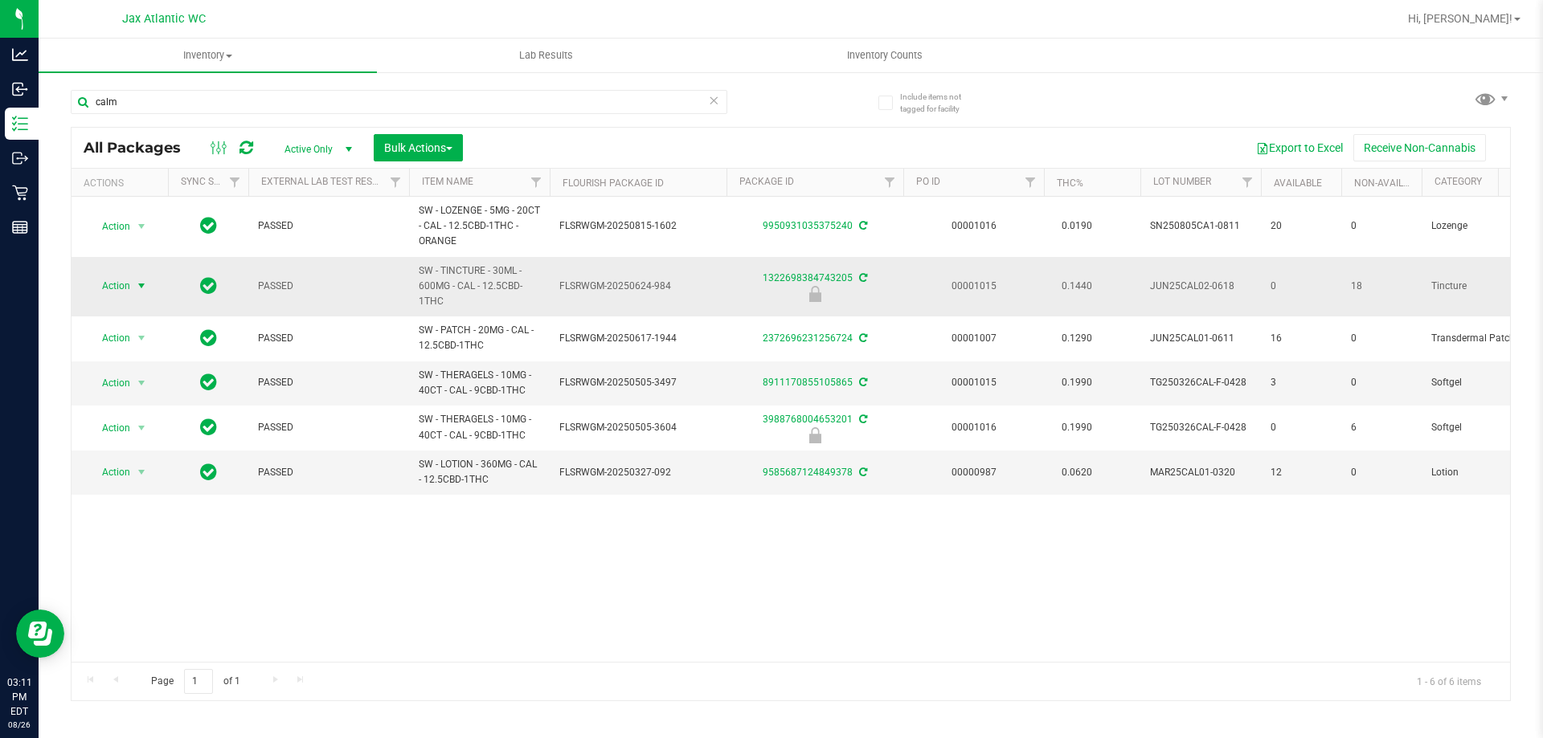
click at [129, 285] on span "Action" at bounding box center [109, 286] width 43 height 22
click at [138, 465] on li "Unlock package" at bounding box center [139, 477] width 103 height 24
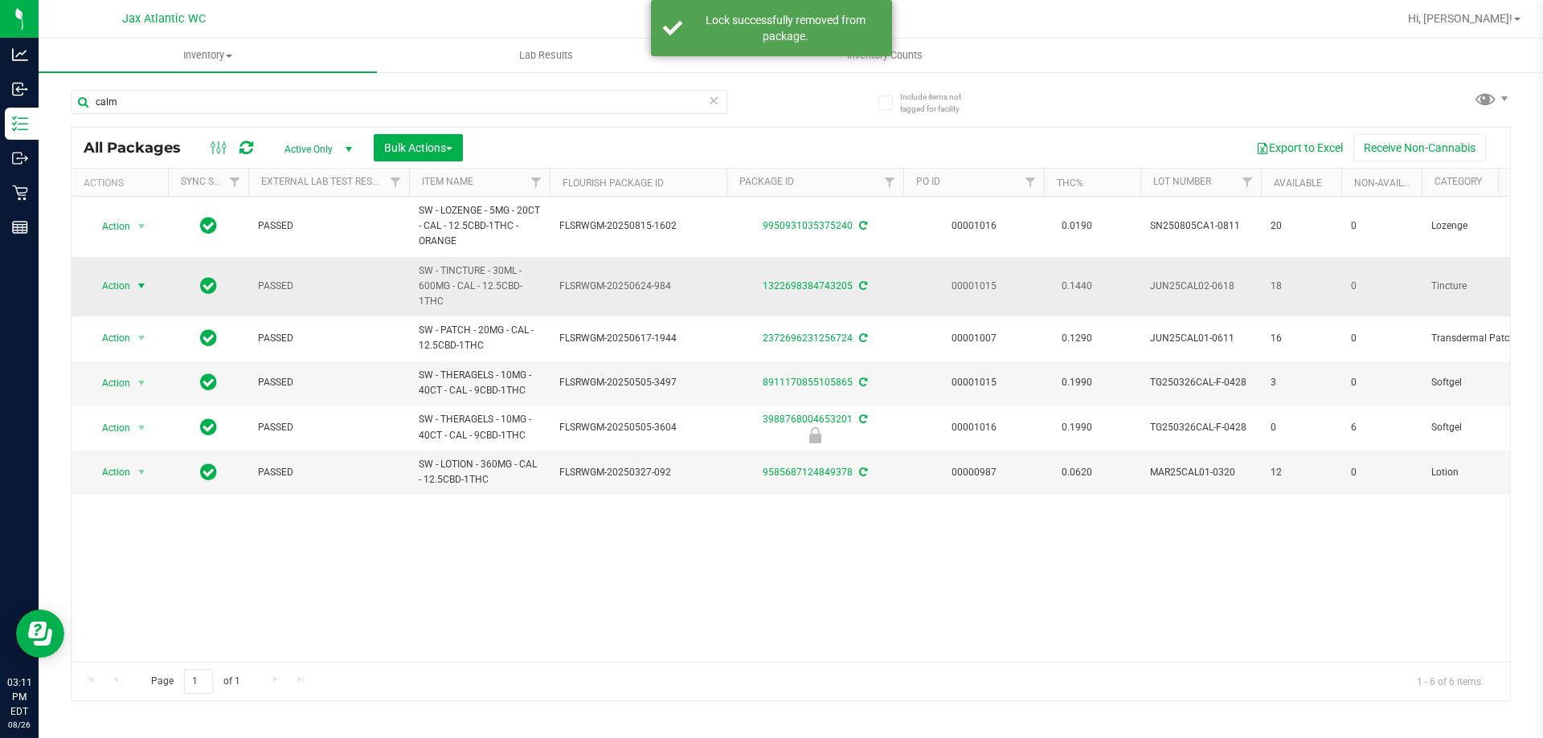
click at [137, 284] on span "select" at bounding box center [141, 286] width 13 height 13
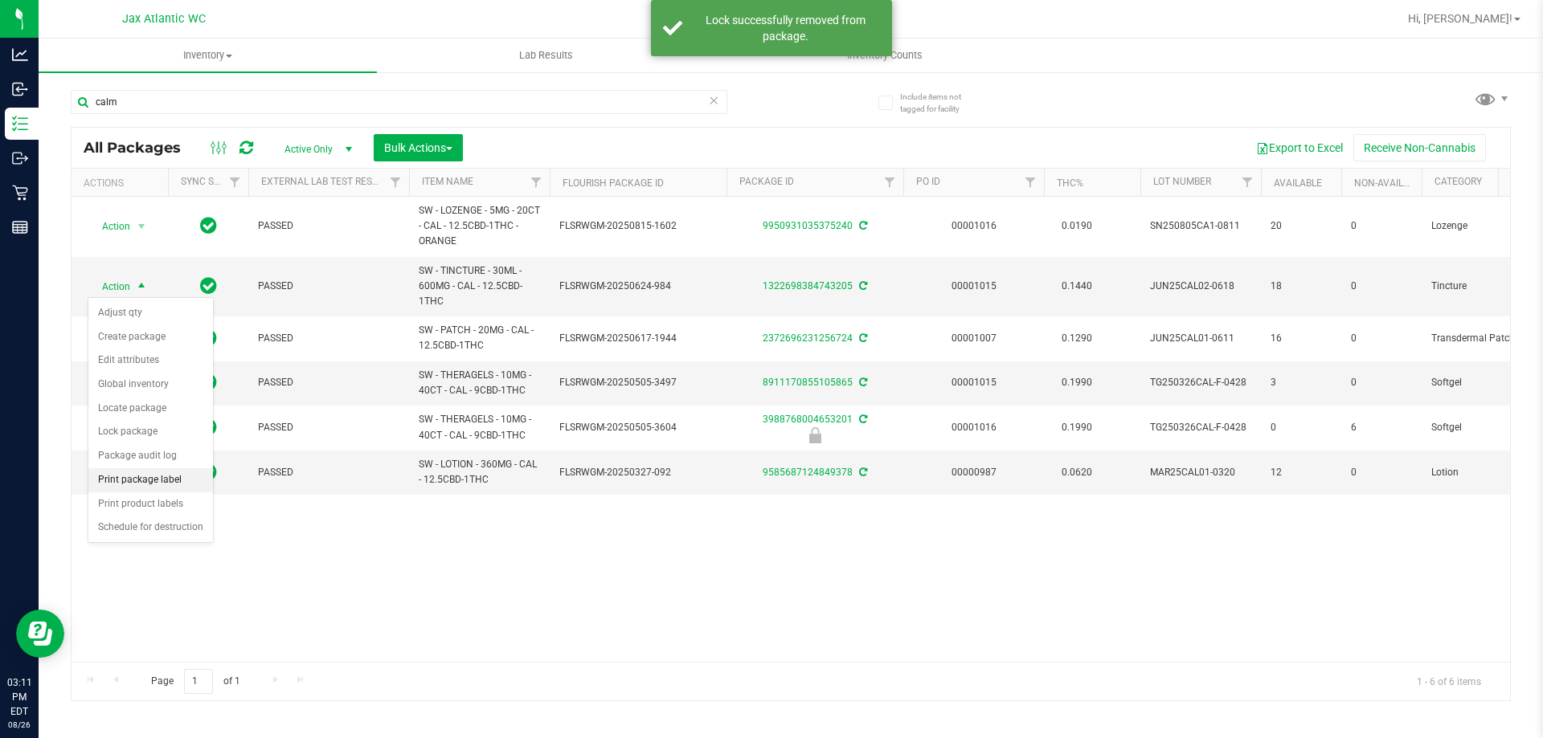
click at [133, 480] on li "Print package label" at bounding box center [150, 480] width 125 height 24
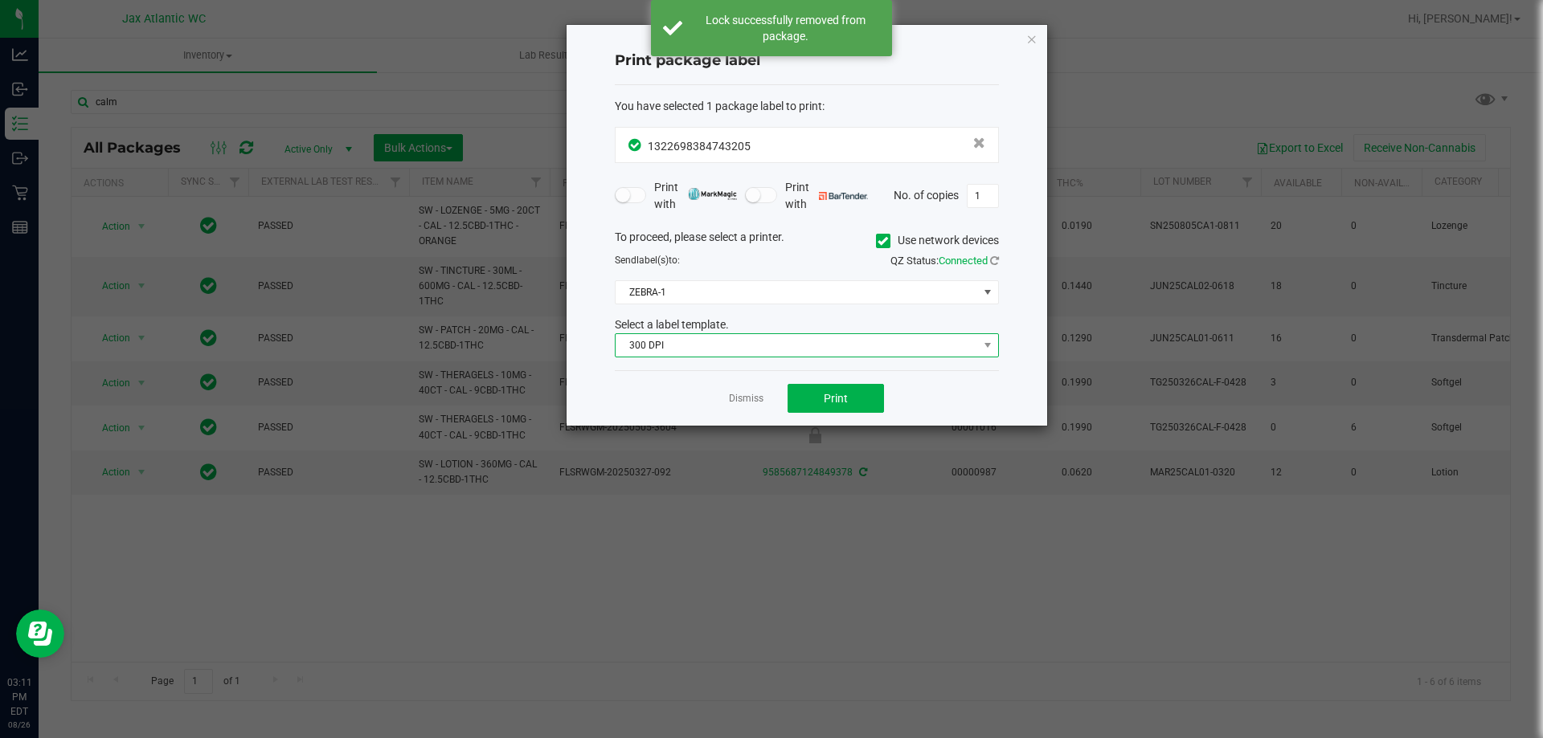
click at [653, 338] on span "300 DPI" at bounding box center [796, 345] width 362 height 22
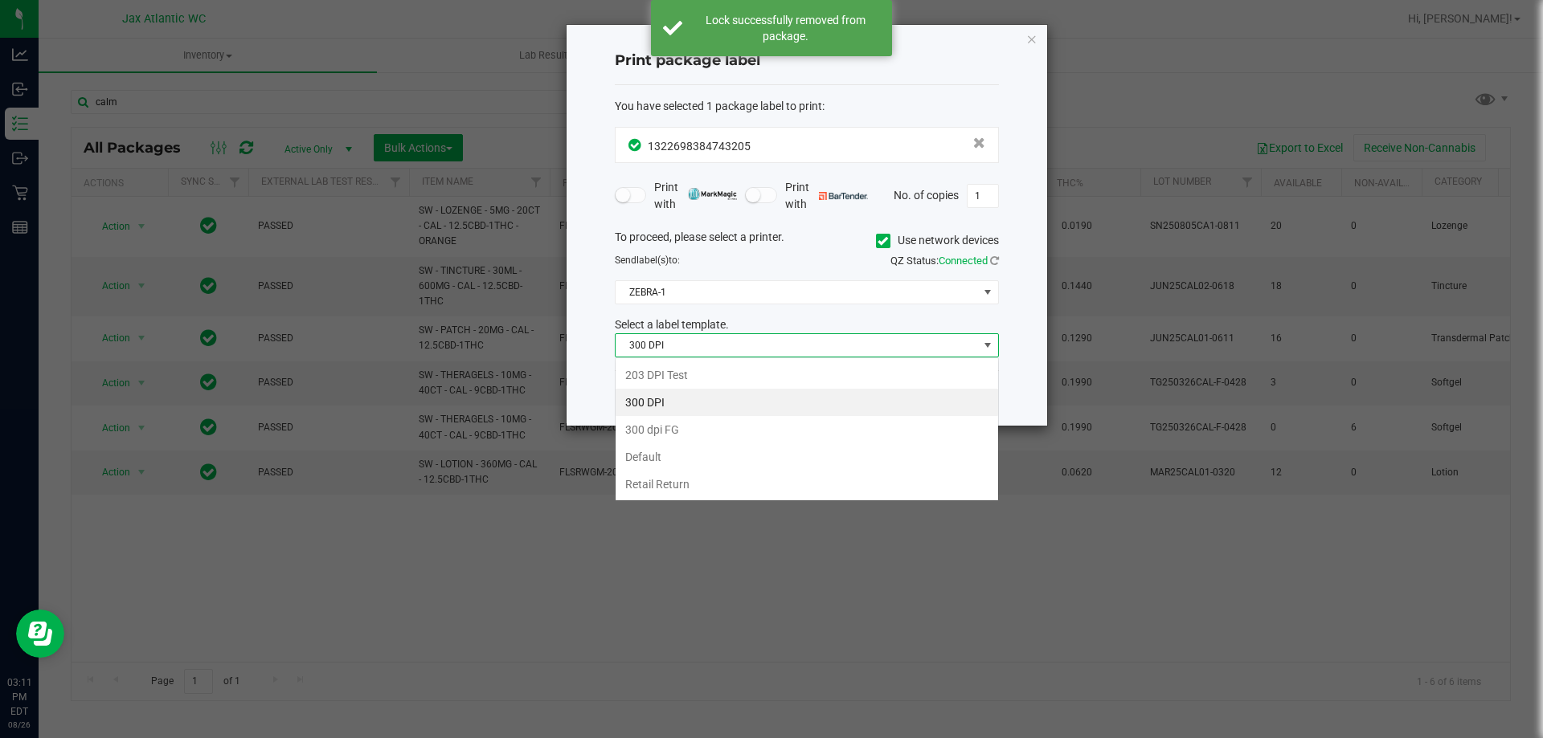
scroll to position [24, 384]
click at [673, 353] on span "300 DPI" at bounding box center [796, 345] width 362 height 22
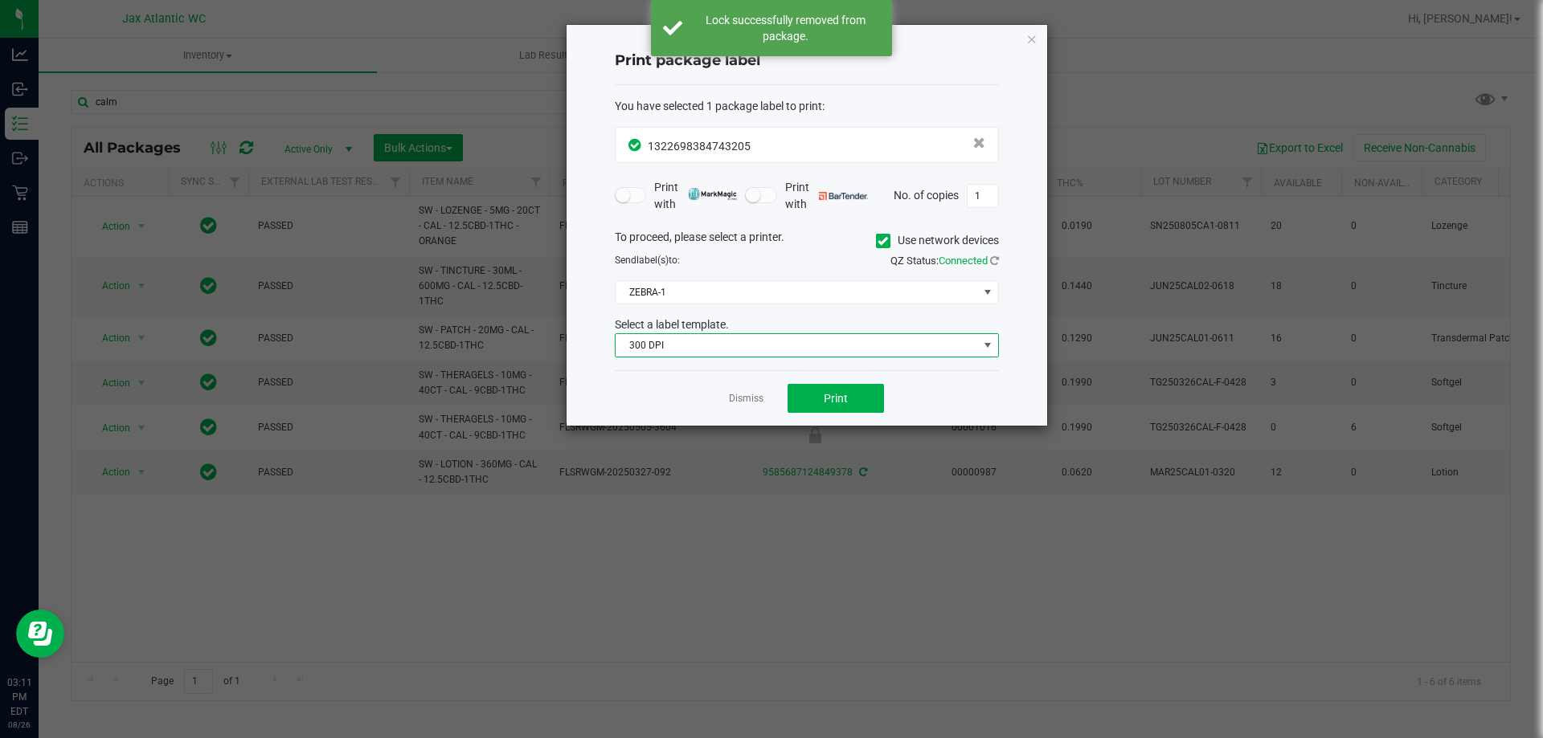
click at [681, 353] on span "300 DPI" at bounding box center [796, 345] width 362 height 22
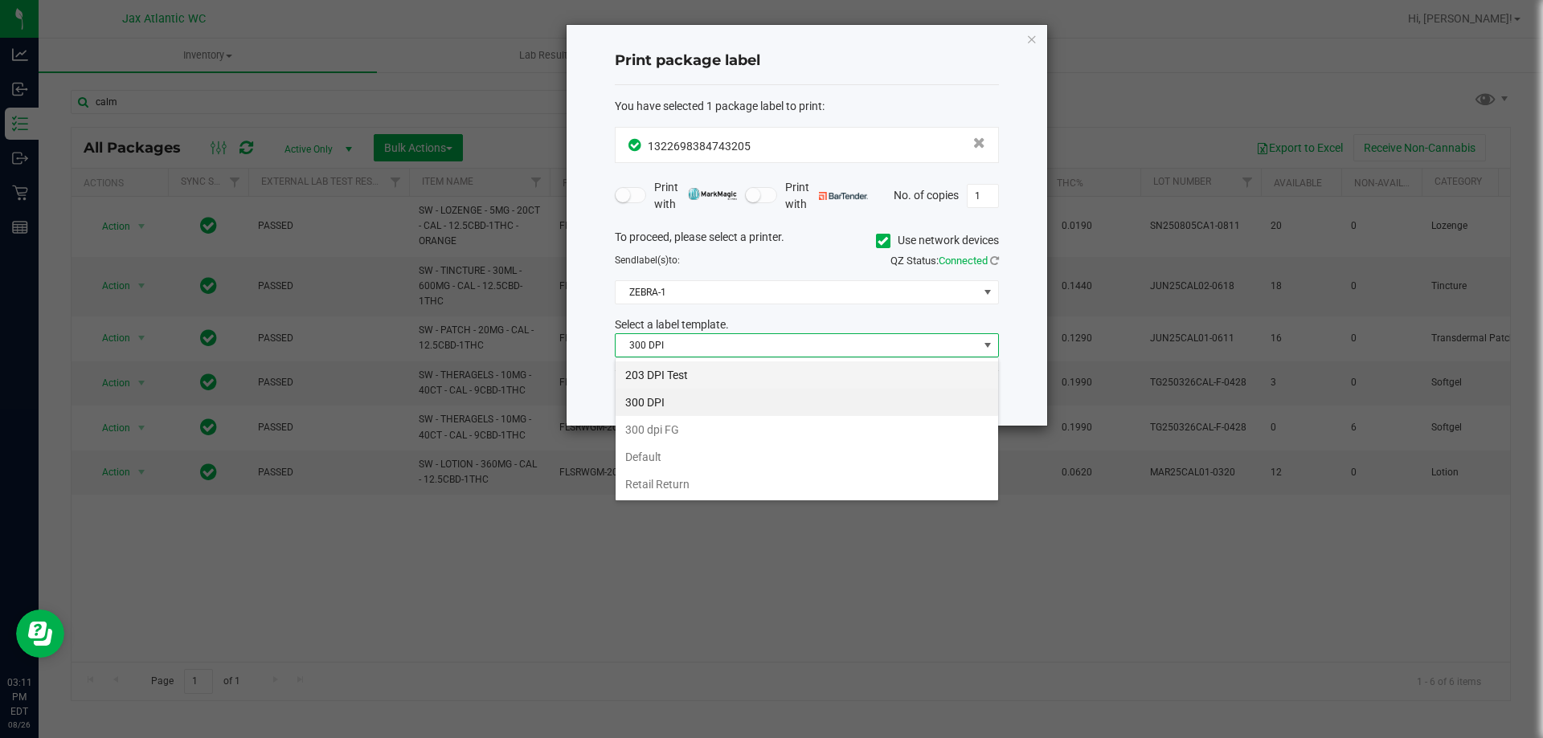
click at [673, 380] on li "203 DPI Test" at bounding box center [806, 375] width 382 height 27
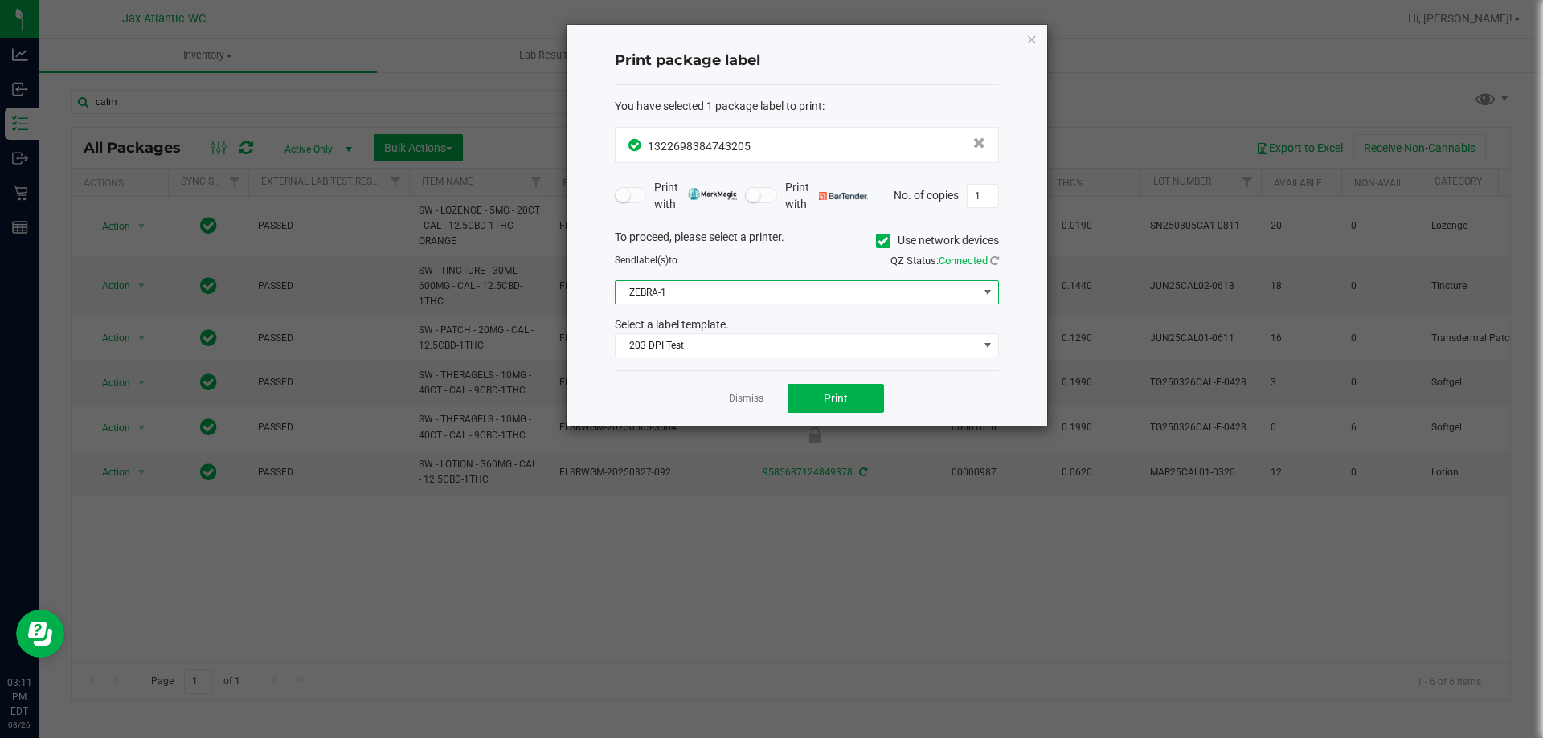
click at [692, 296] on span "ZEBRA-1" at bounding box center [796, 292] width 362 height 22
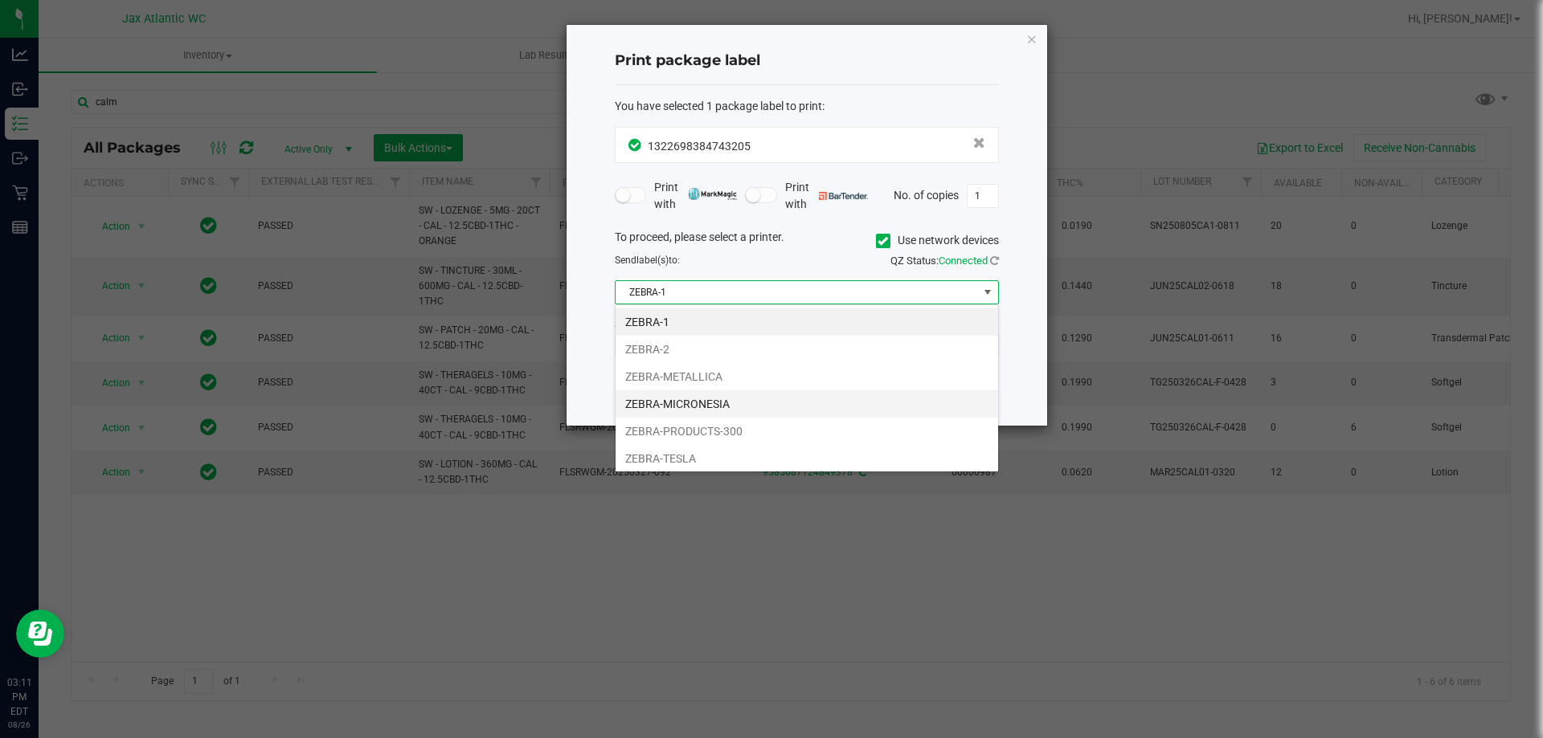
click at [705, 404] on li "ZEBRA-MICRONESIA" at bounding box center [806, 403] width 382 height 27
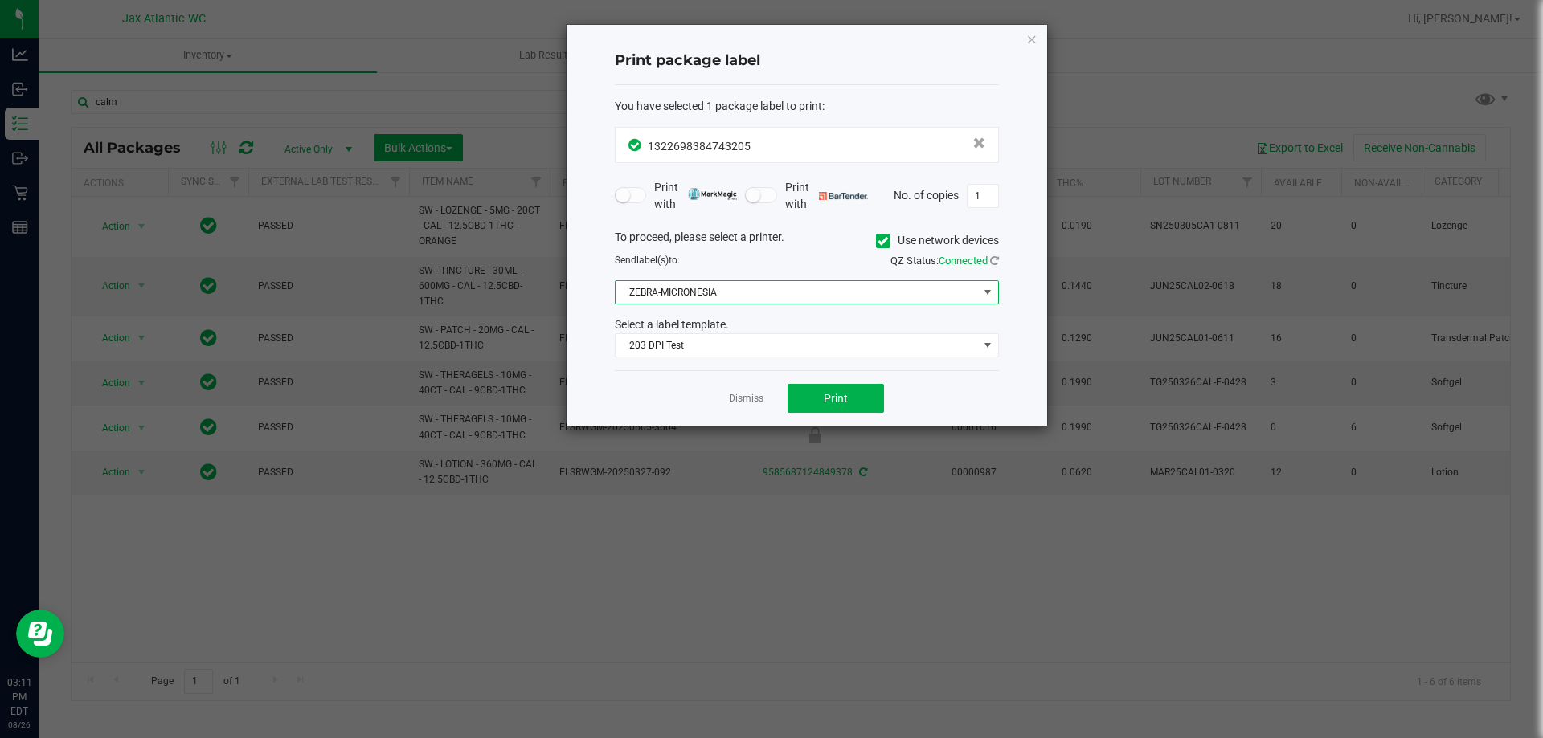
click at [822, 380] on div "Dismiss Print" at bounding box center [807, 397] width 384 height 55
click at [826, 390] on button "Print" at bounding box center [835, 398] width 96 height 29
drag, startPoint x: 751, startPoint y: 398, endPoint x: 616, endPoint y: 285, distance: 176.2
click at [751, 397] on link "Dismiss" at bounding box center [746, 399] width 35 height 14
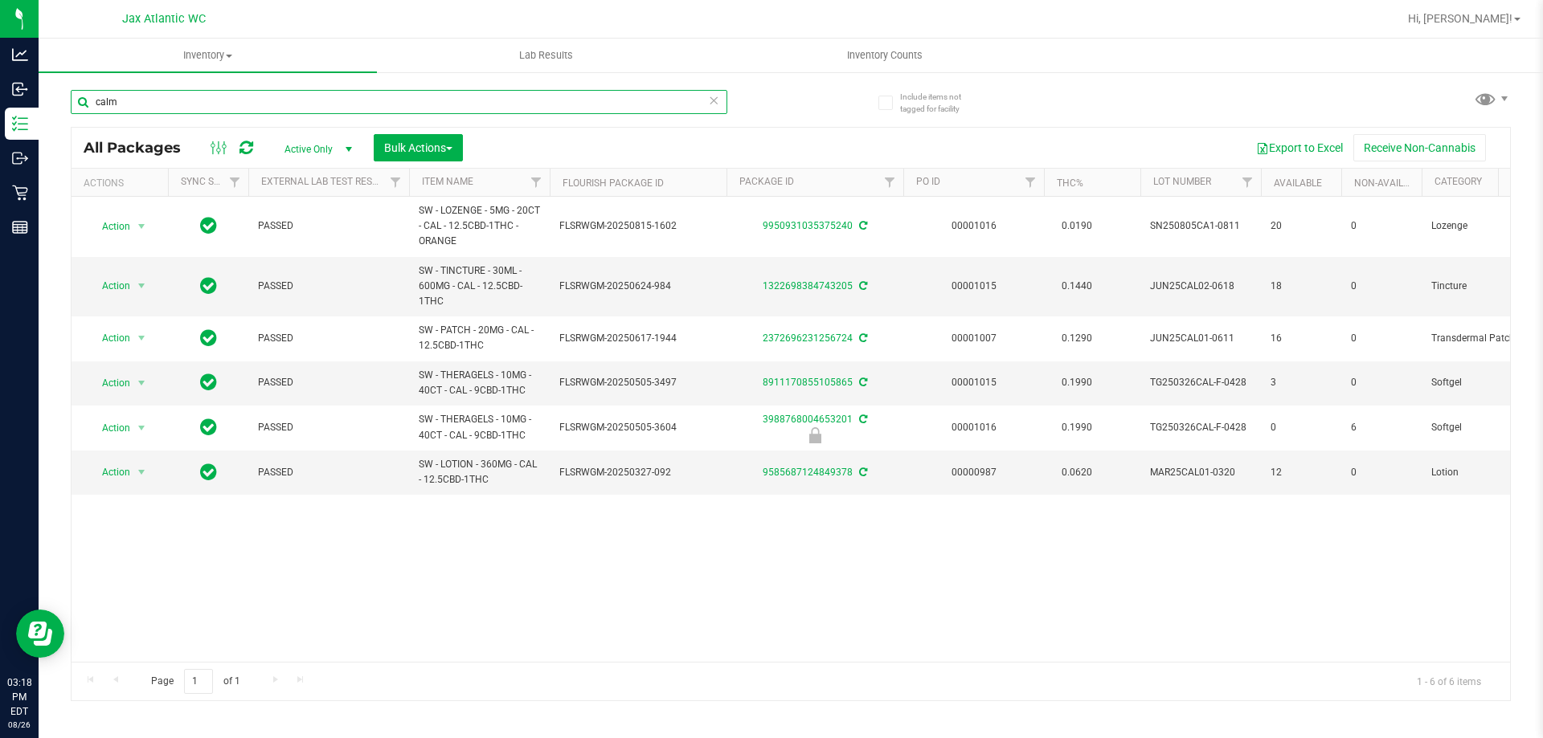
click at [259, 107] on input "calm" at bounding box center [399, 102] width 656 height 24
type input "extra"
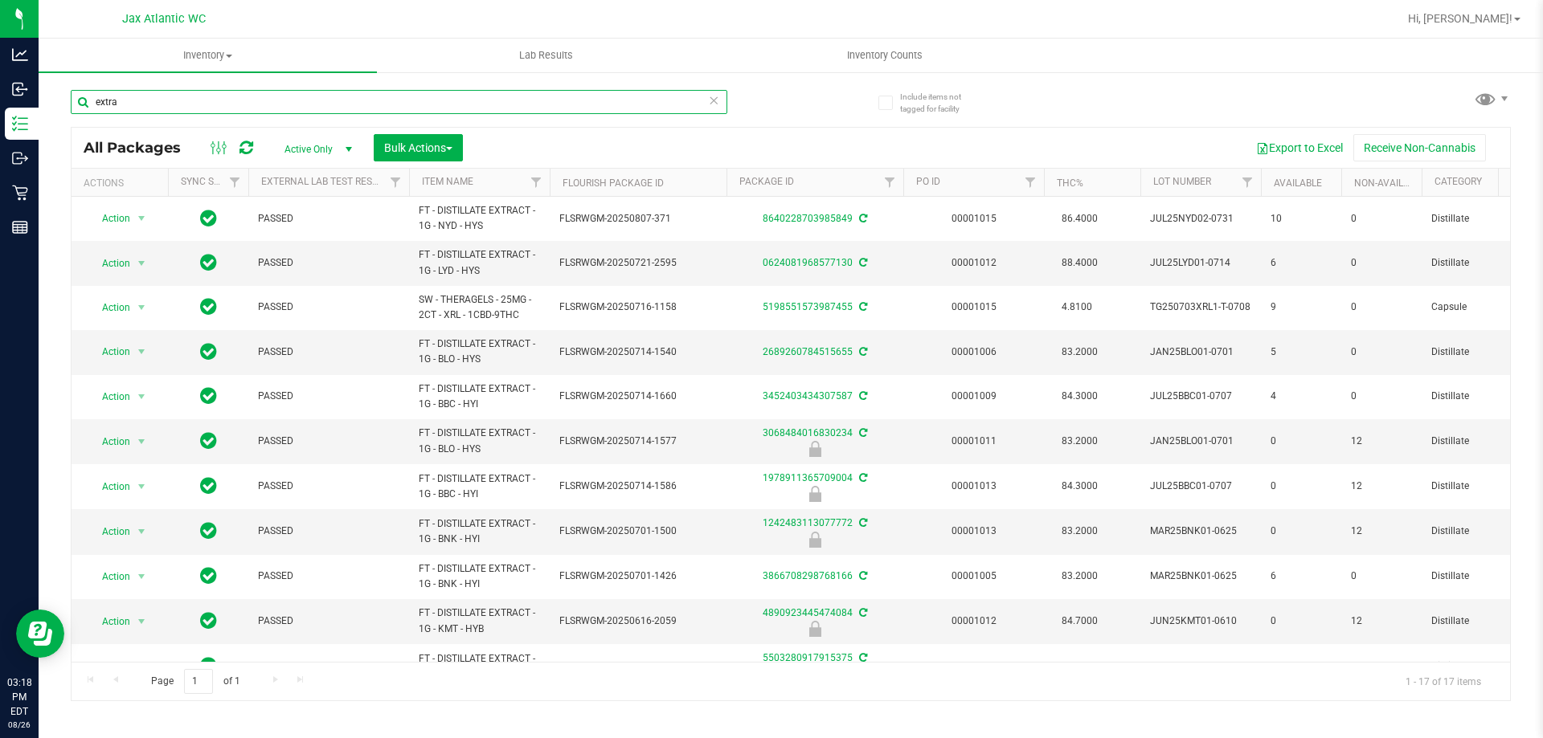
click at [317, 103] on input "extra" at bounding box center [399, 102] width 656 height 24
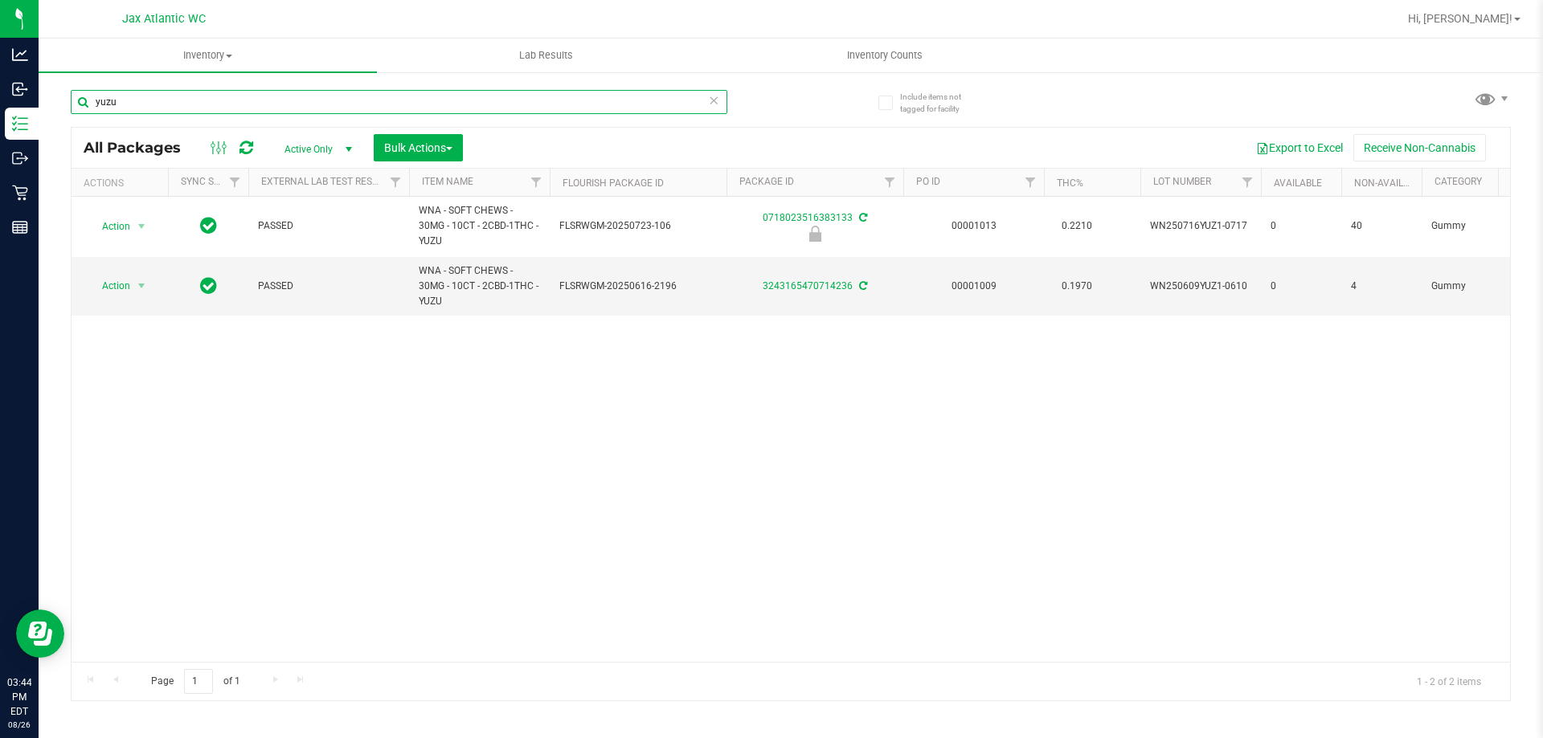
click at [316, 101] on input "yuzu" at bounding box center [399, 102] width 656 height 24
type input "patch"
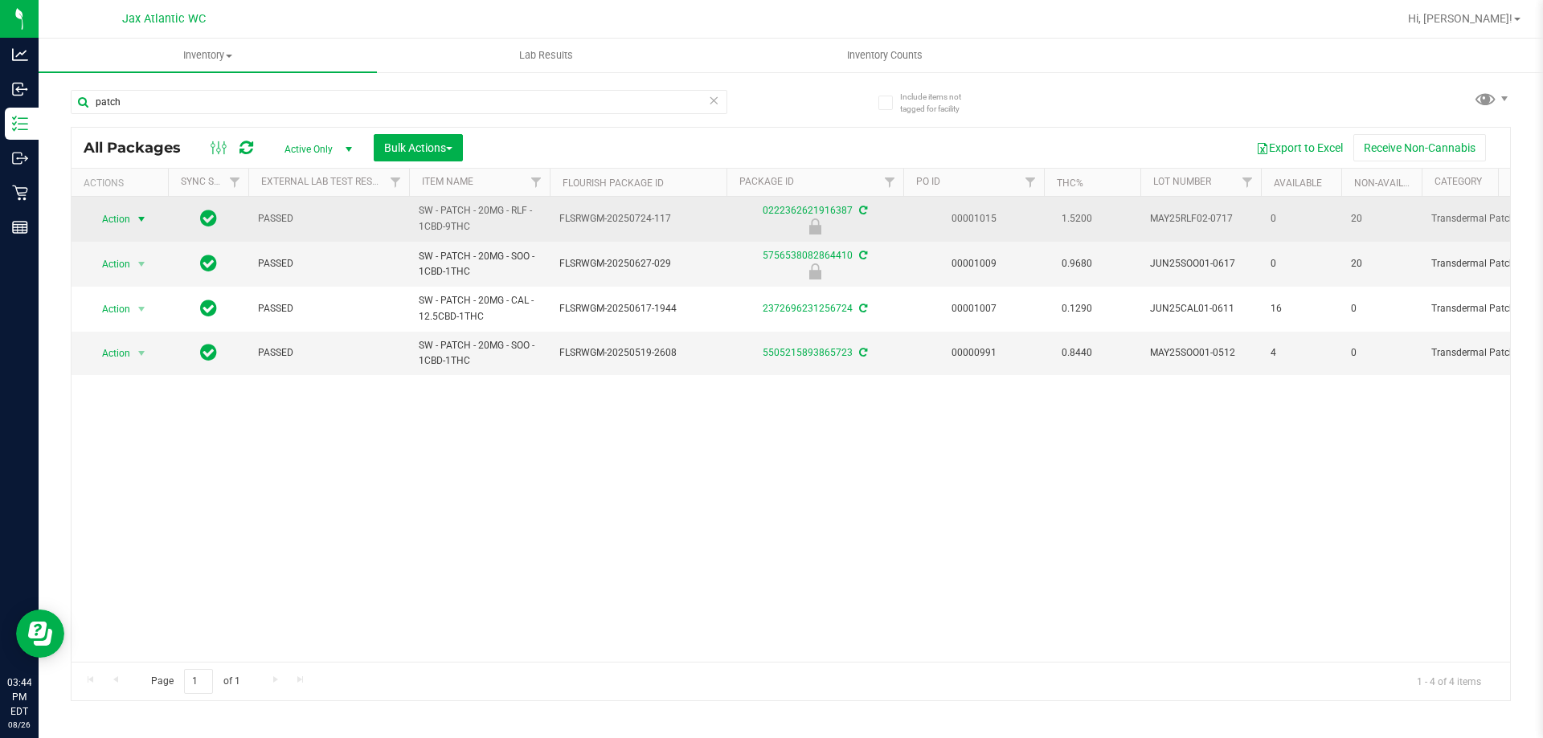
click at [137, 216] on span "select" at bounding box center [141, 219] width 13 height 13
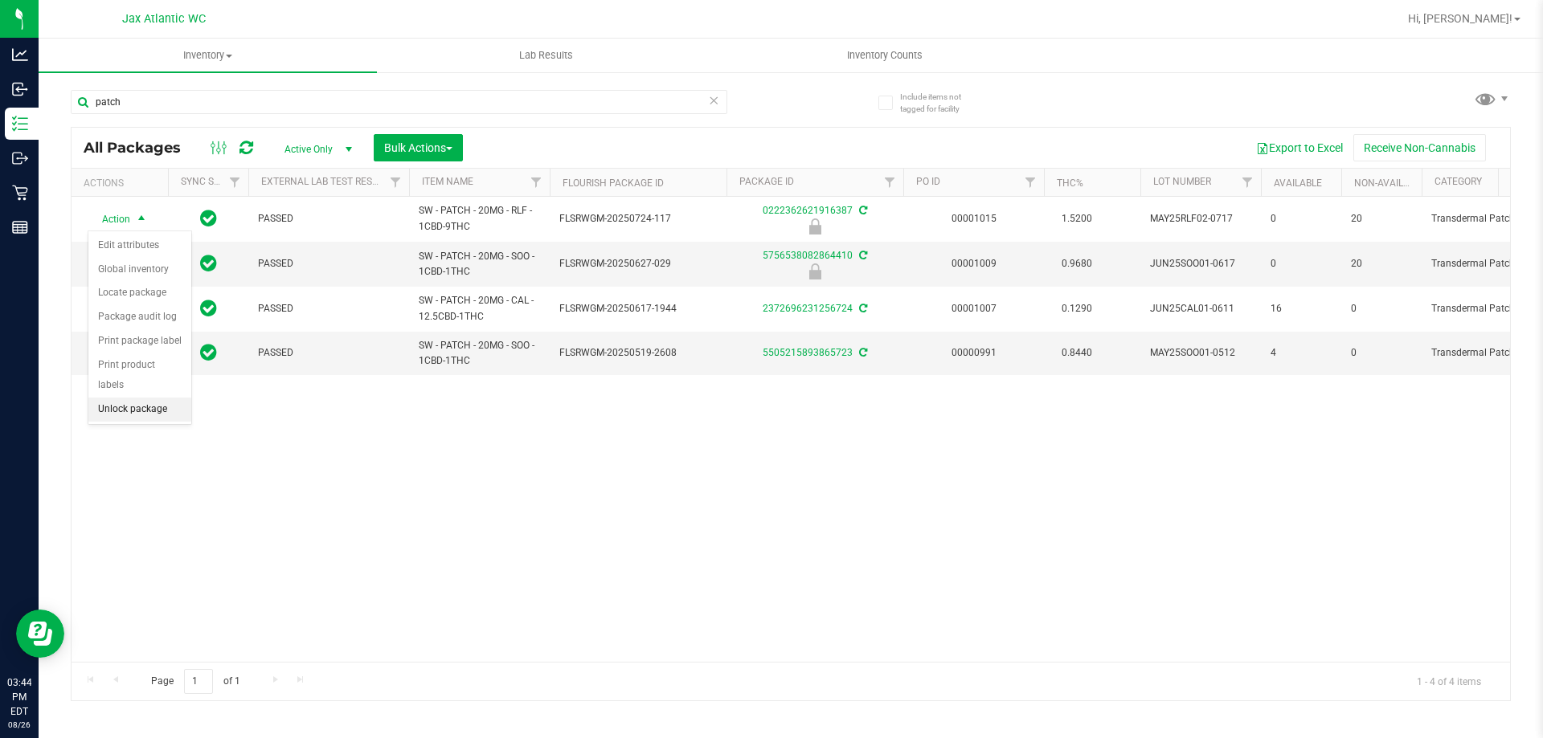
click at [138, 398] on li "Unlock package" at bounding box center [139, 410] width 103 height 24
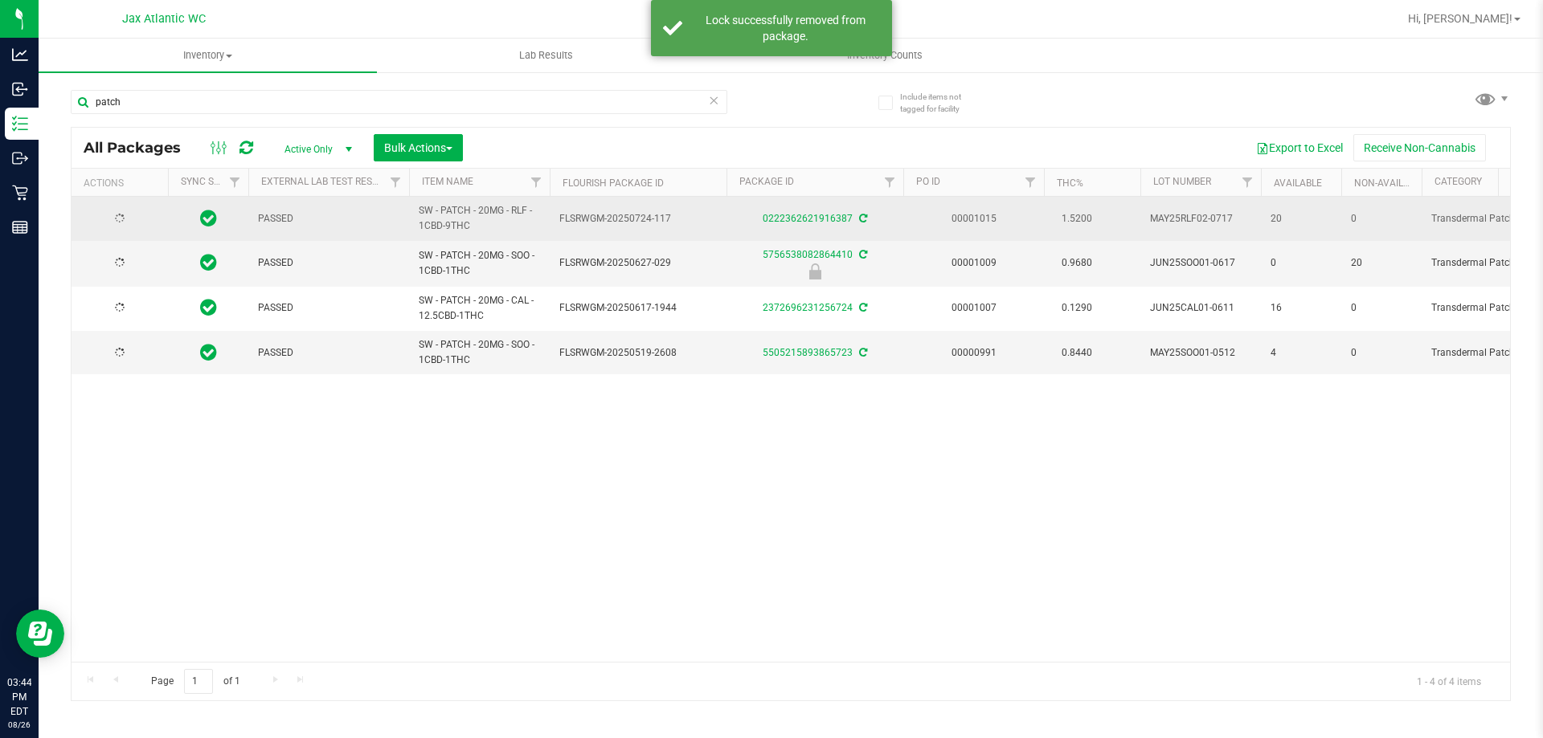
click at [141, 215] on div at bounding box center [119, 218] width 77 height 15
click at [141, 215] on span "select" at bounding box center [141, 218] width 13 height 13
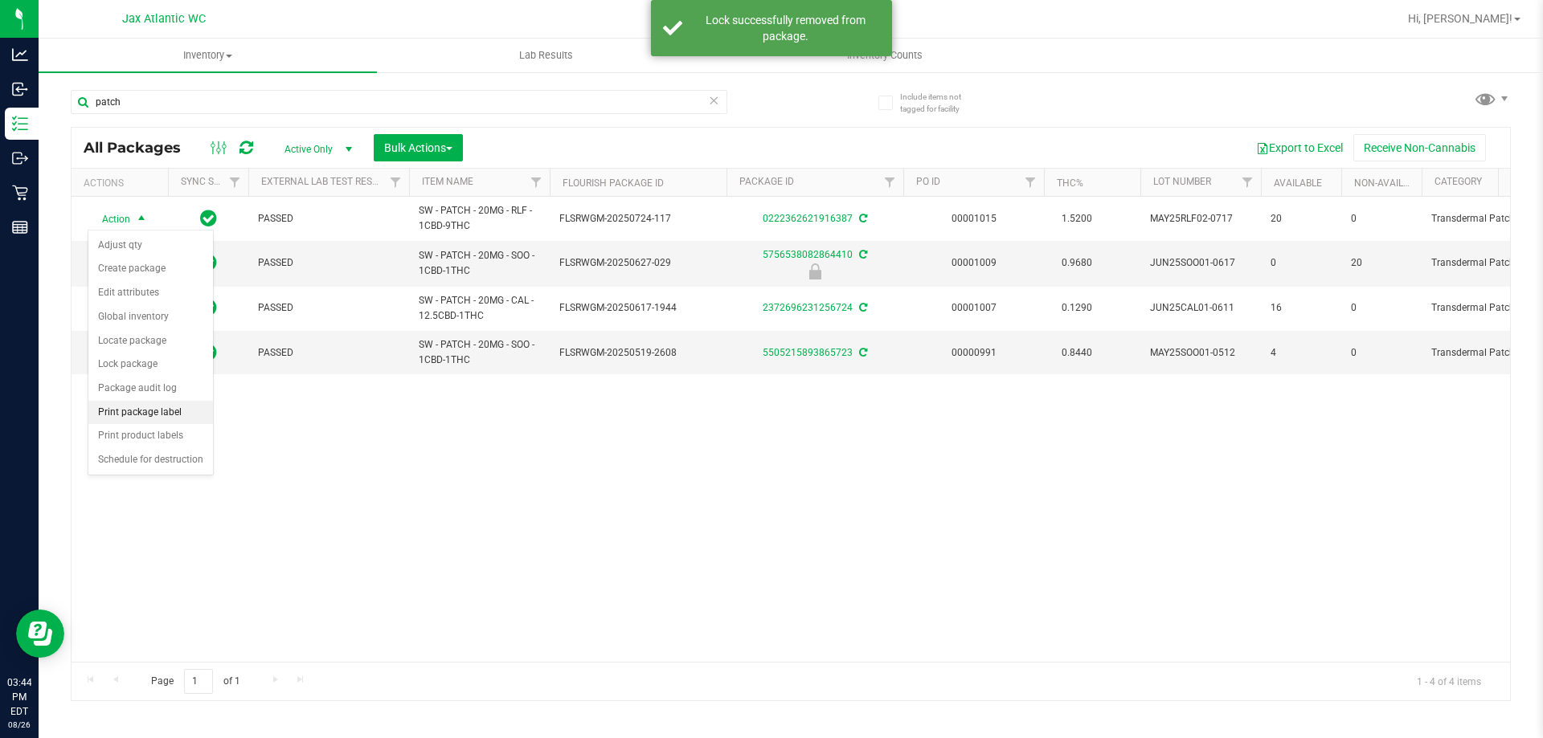
click at [154, 417] on li "Print package label" at bounding box center [150, 413] width 125 height 24
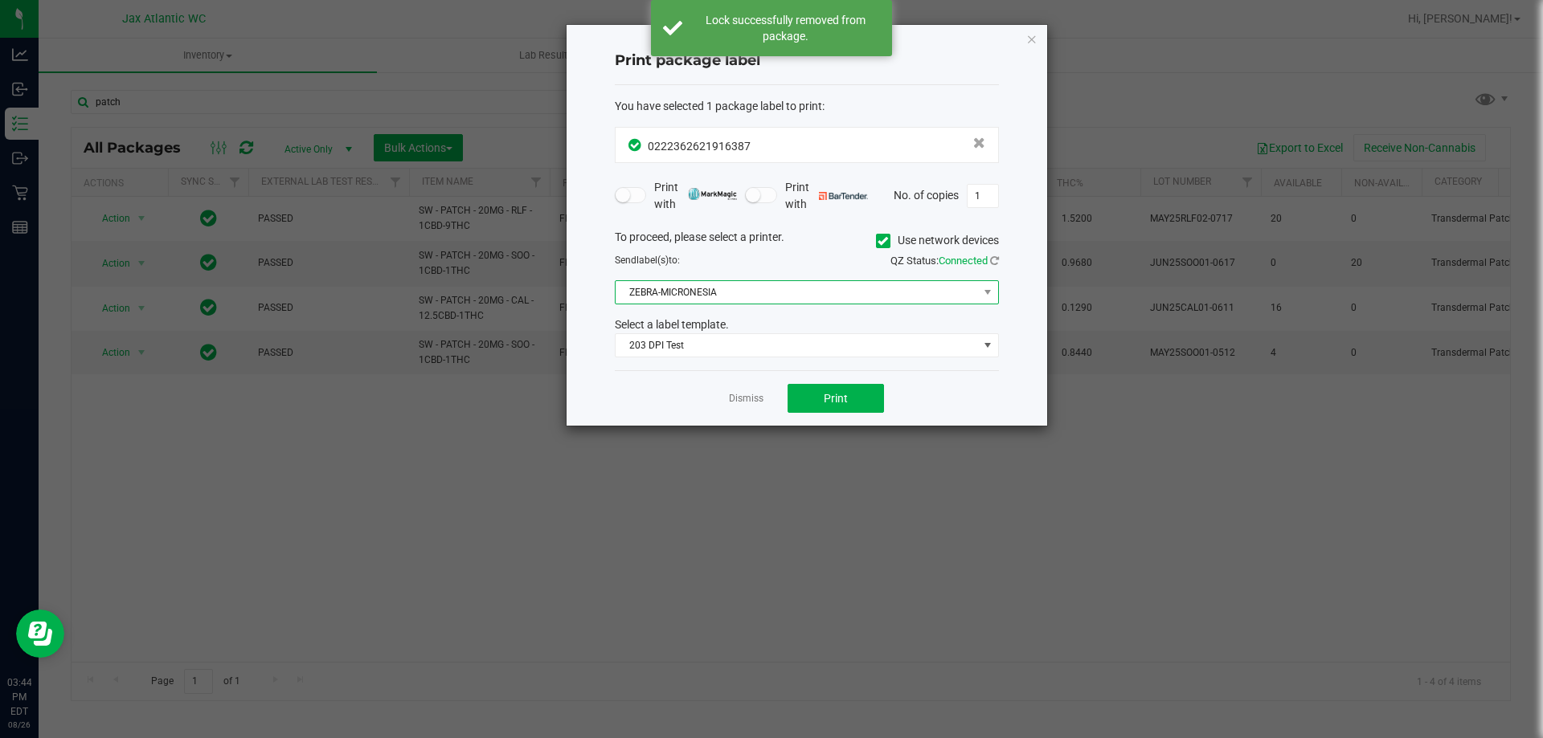
click at [685, 293] on span "ZEBRA-MICRONESIA" at bounding box center [796, 292] width 362 height 22
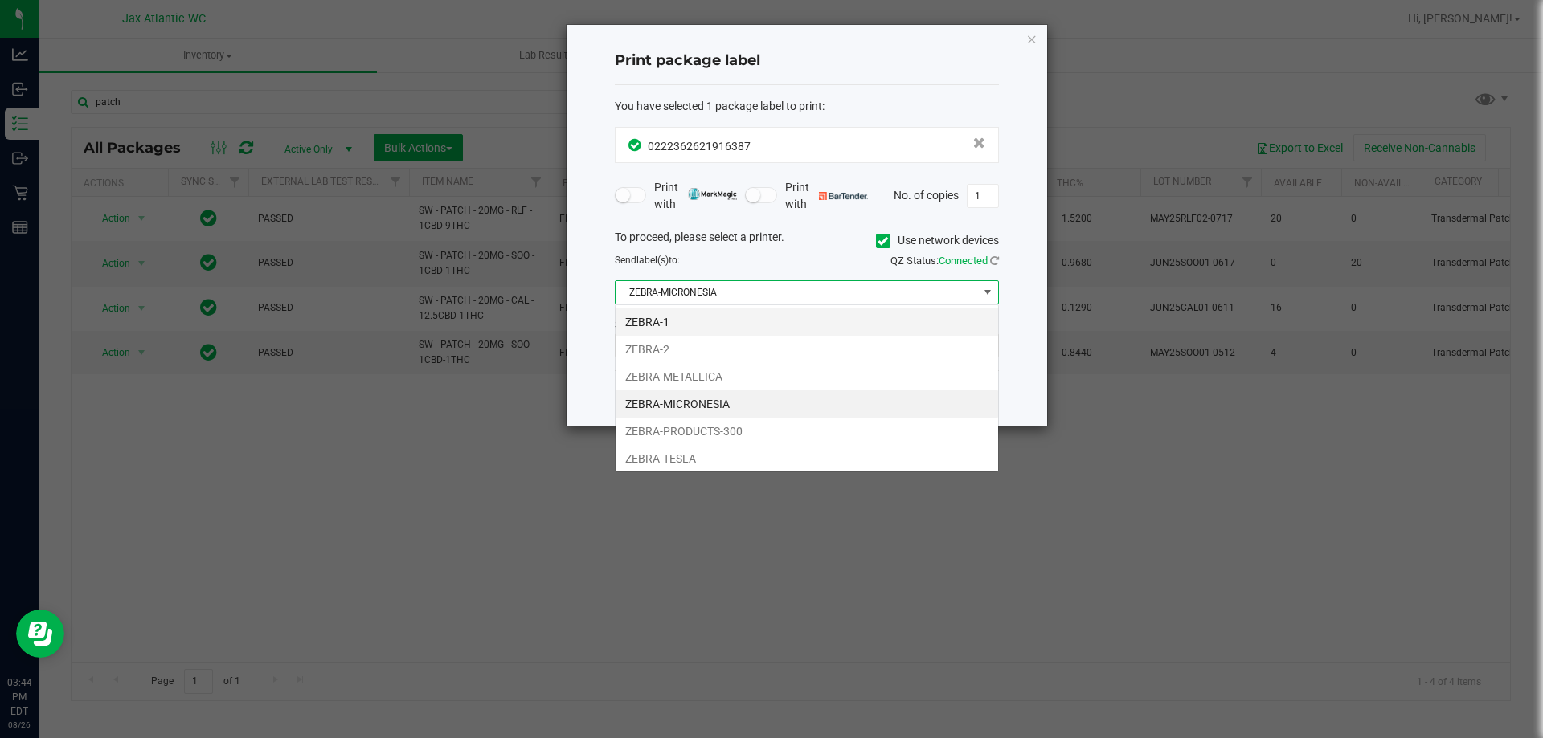
scroll to position [24, 384]
click at [693, 320] on li "ZEBRA-1" at bounding box center [806, 322] width 382 height 27
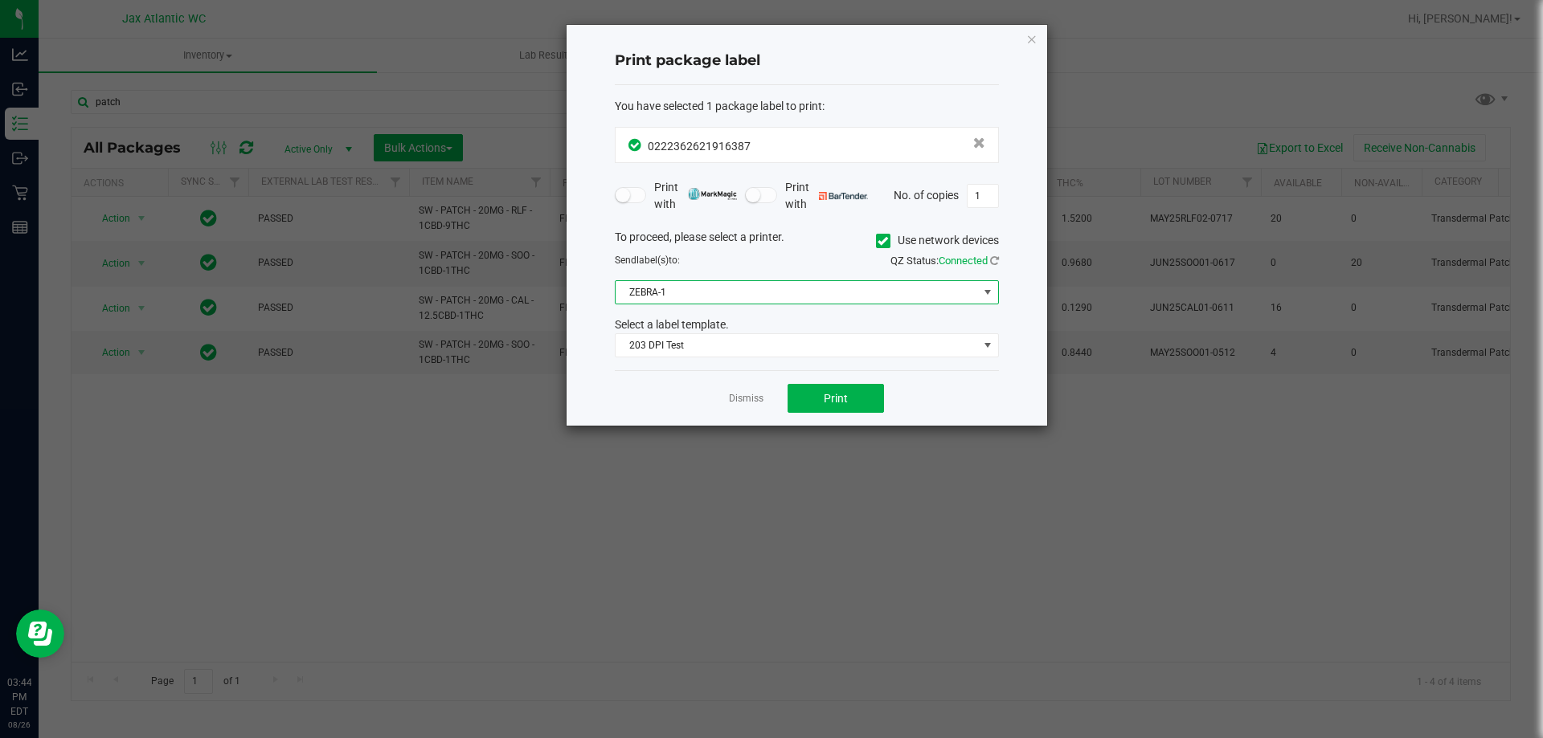
click at [697, 290] on span "ZEBRA-1" at bounding box center [796, 292] width 362 height 22
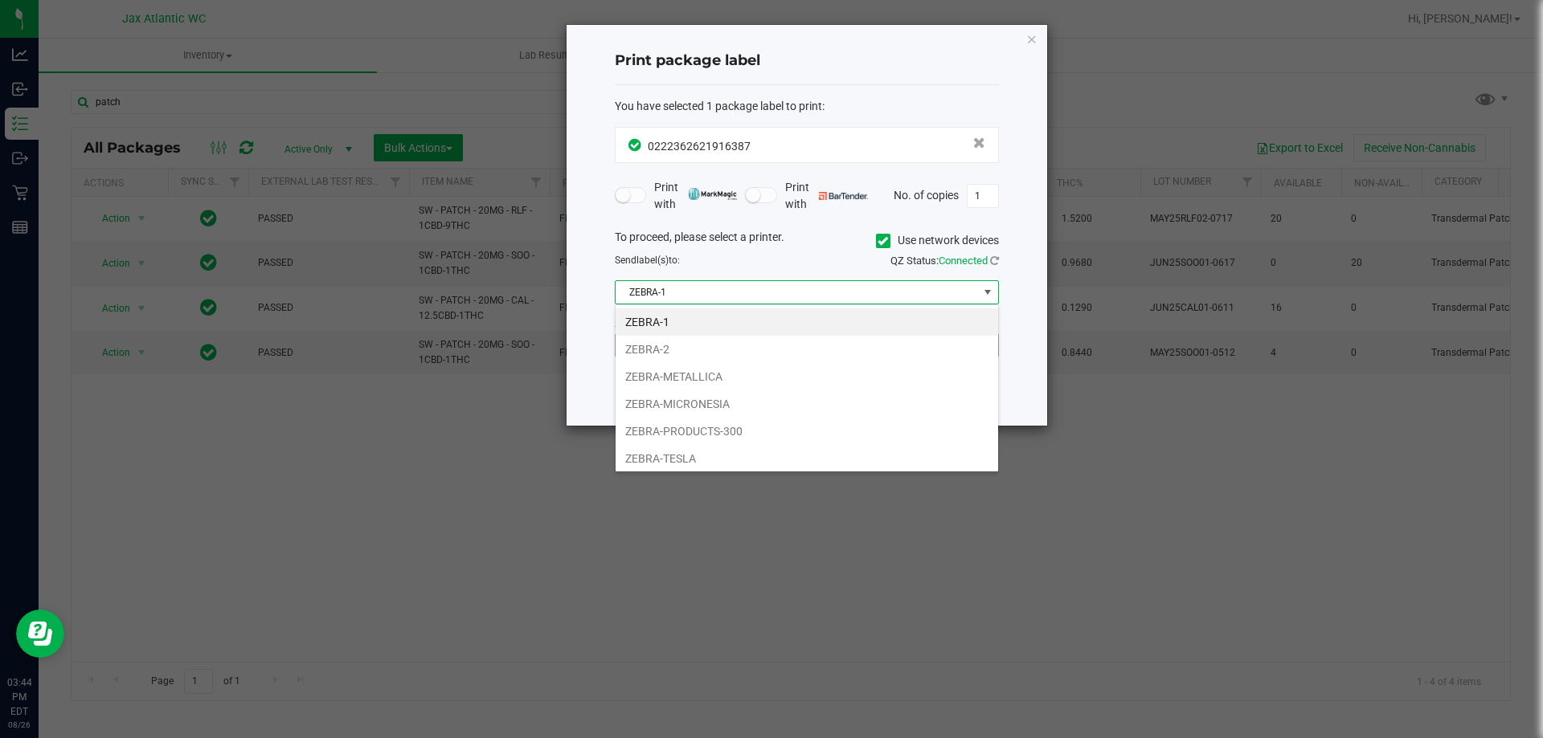
click at [672, 348] on li "ZEBRA-2" at bounding box center [806, 349] width 382 height 27
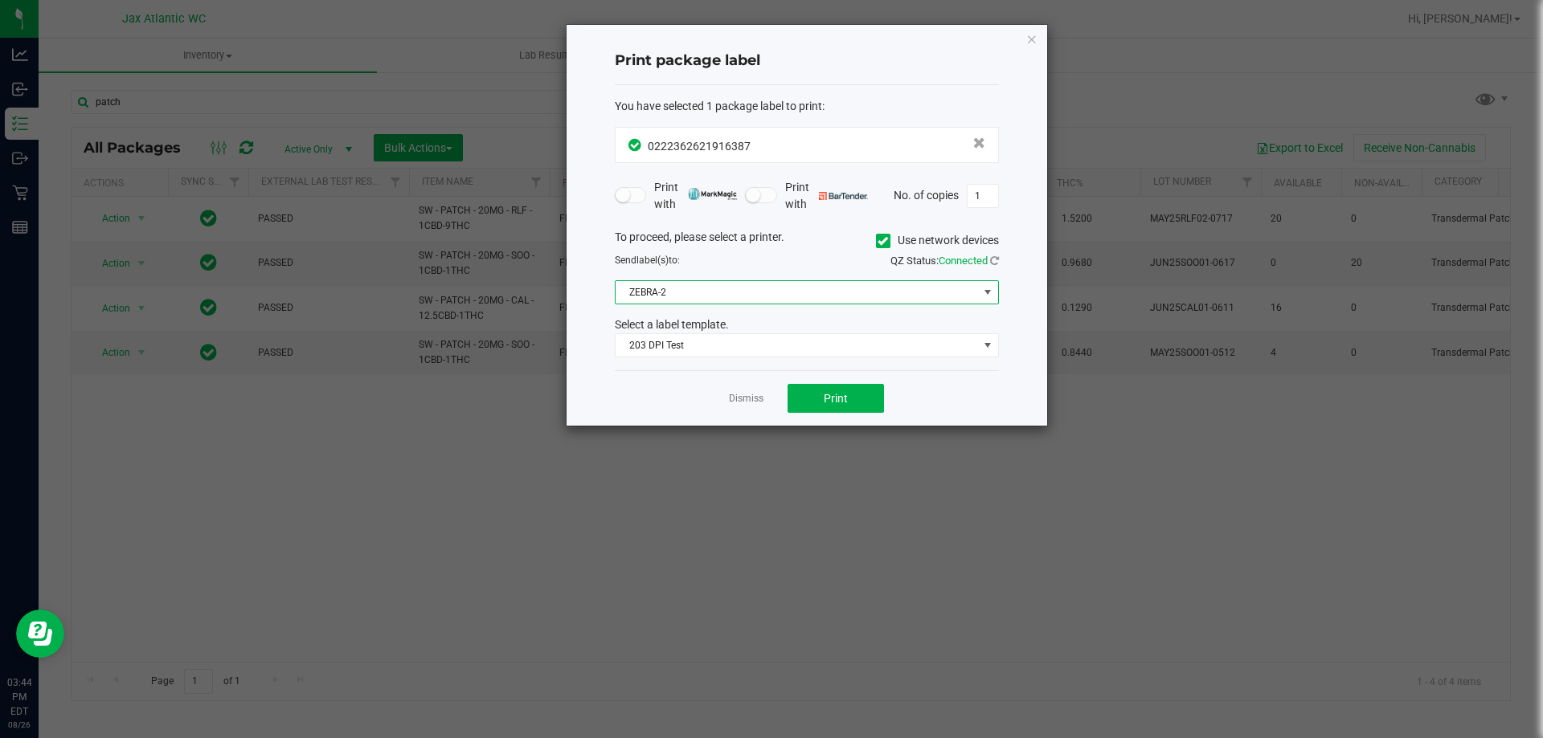
click at [717, 299] on span "ZEBRA-2" at bounding box center [796, 292] width 362 height 22
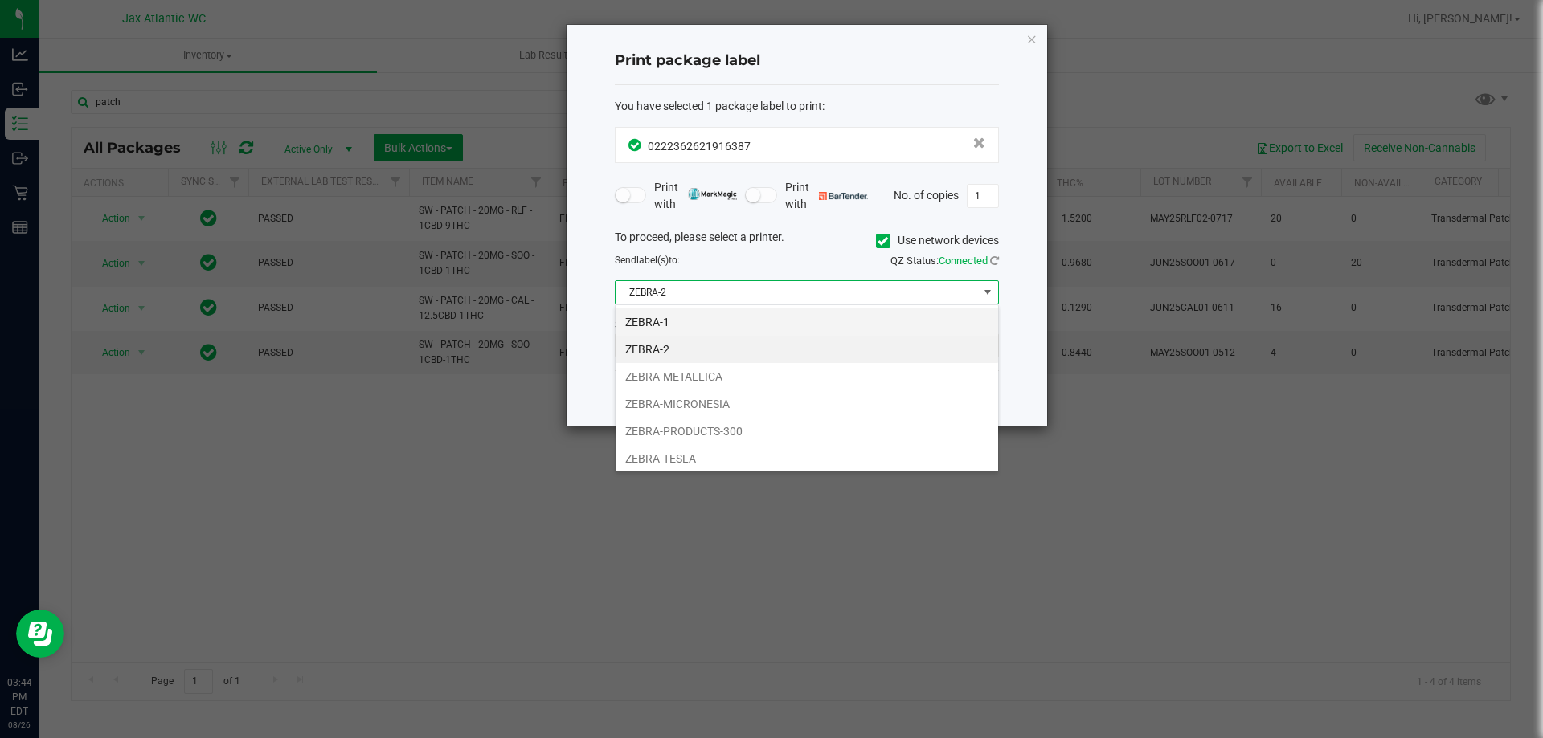
click at [689, 322] on li "ZEBRA-1" at bounding box center [806, 322] width 382 height 27
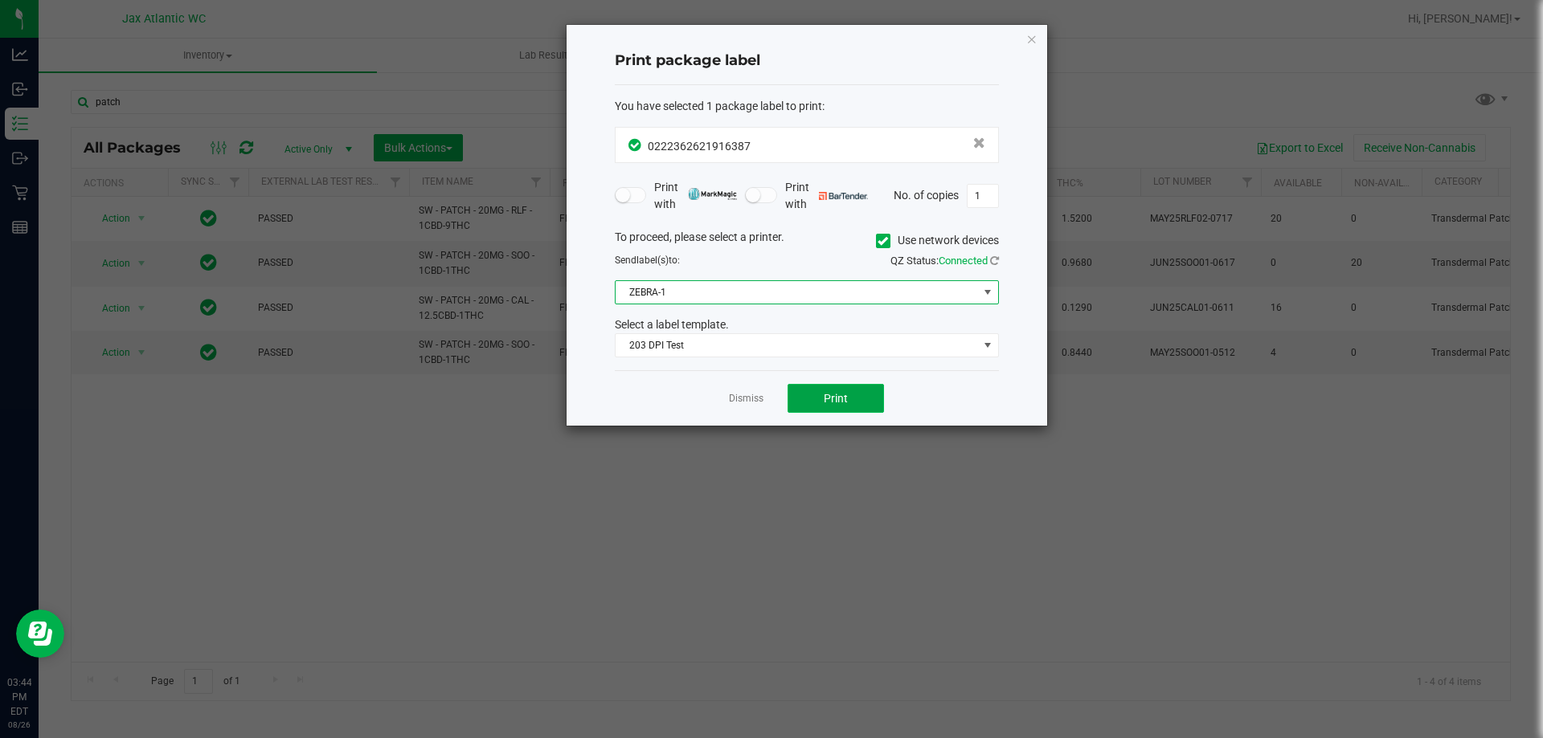
click at [811, 397] on button "Print" at bounding box center [835, 398] width 96 height 29
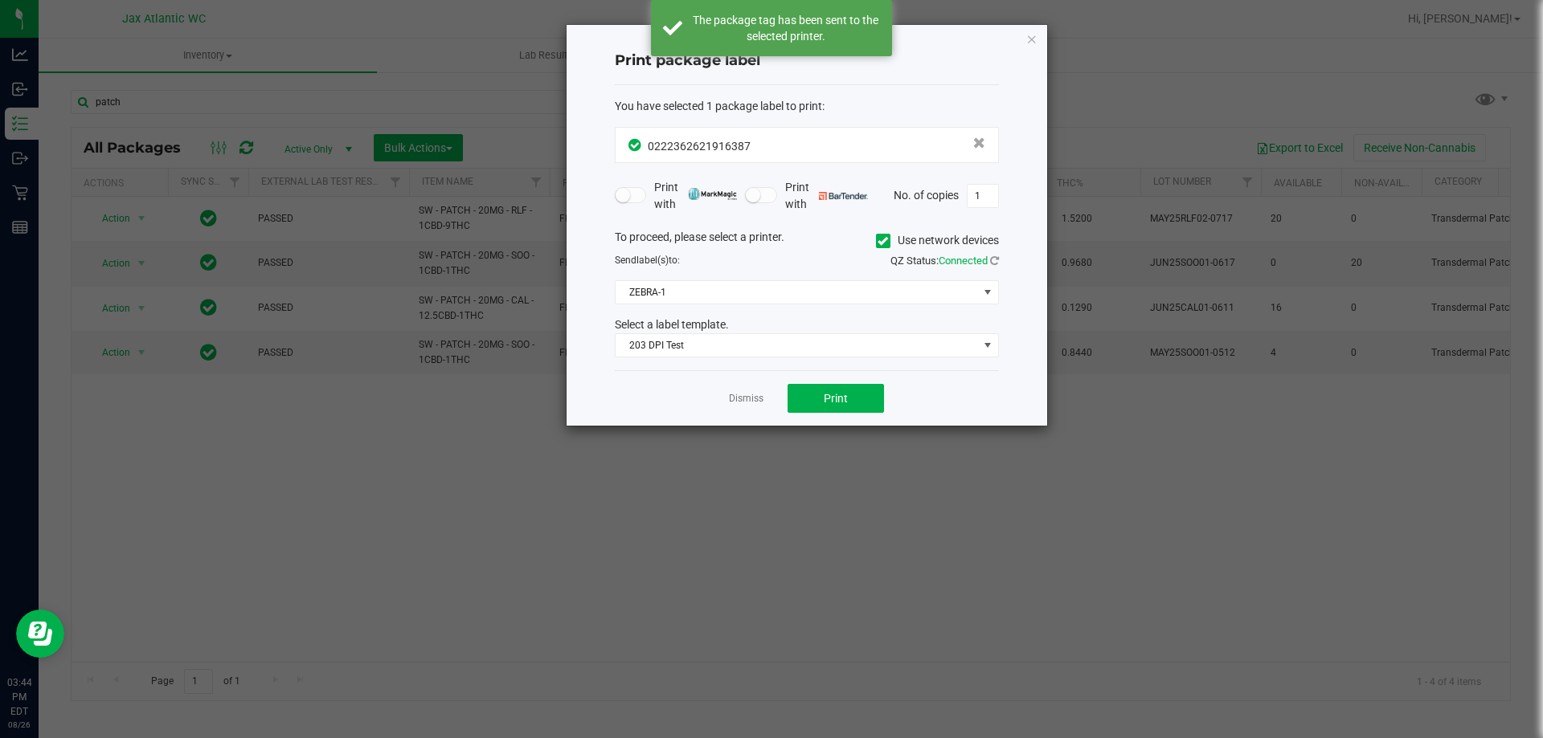
click at [673, 305] on div "To proceed, please select a printer. Use network devices Send label(s) to: QZ S…" at bounding box center [807, 293] width 384 height 129
click at [671, 295] on span "ZEBRA-1" at bounding box center [796, 292] width 362 height 22
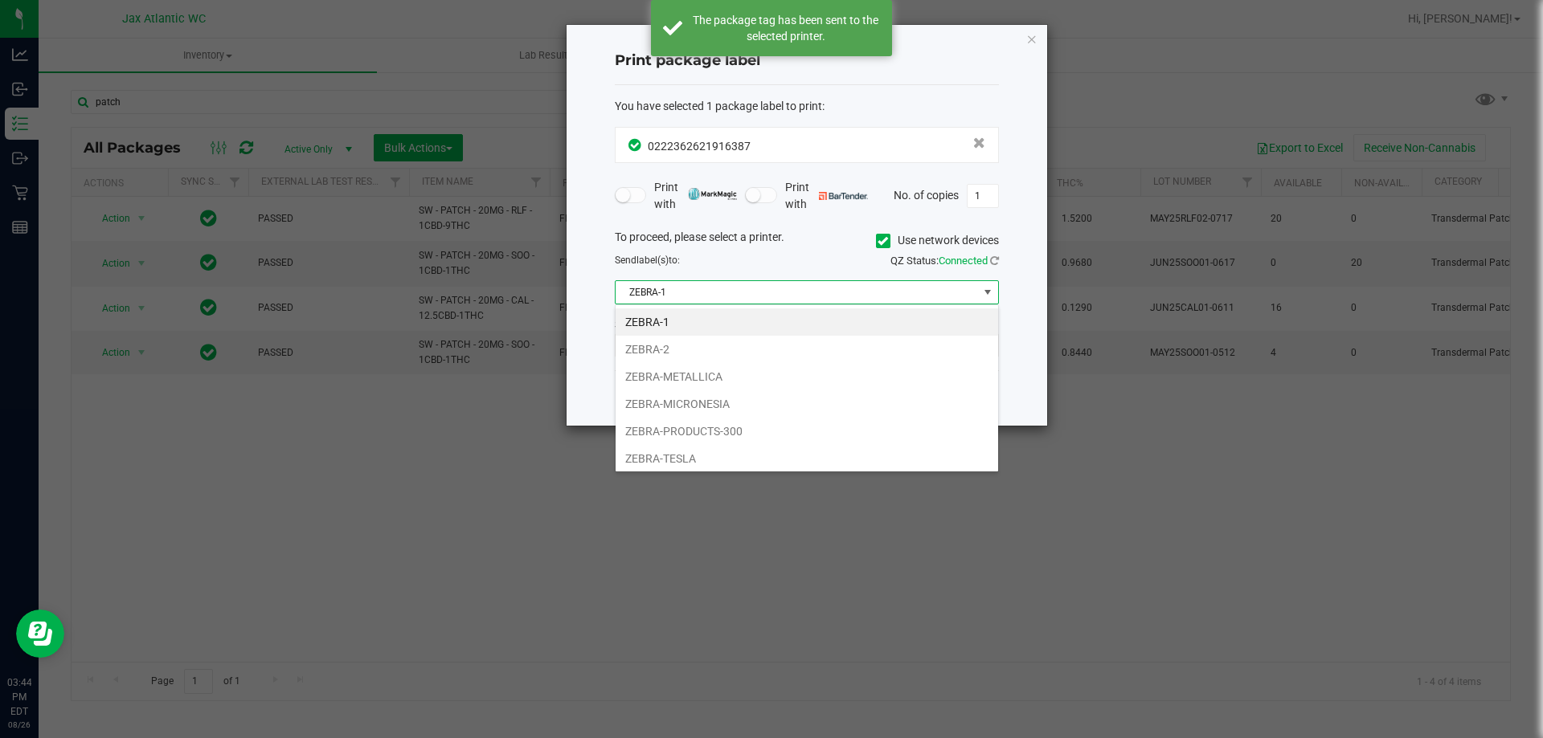
drag, startPoint x: 678, startPoint y: 347, endPoint x: 876, endPoint y: 413, distance: 209.1
click at [679, 347] on li "ZEBRA-2" at bounding box center [806, 349] width 382 height 27
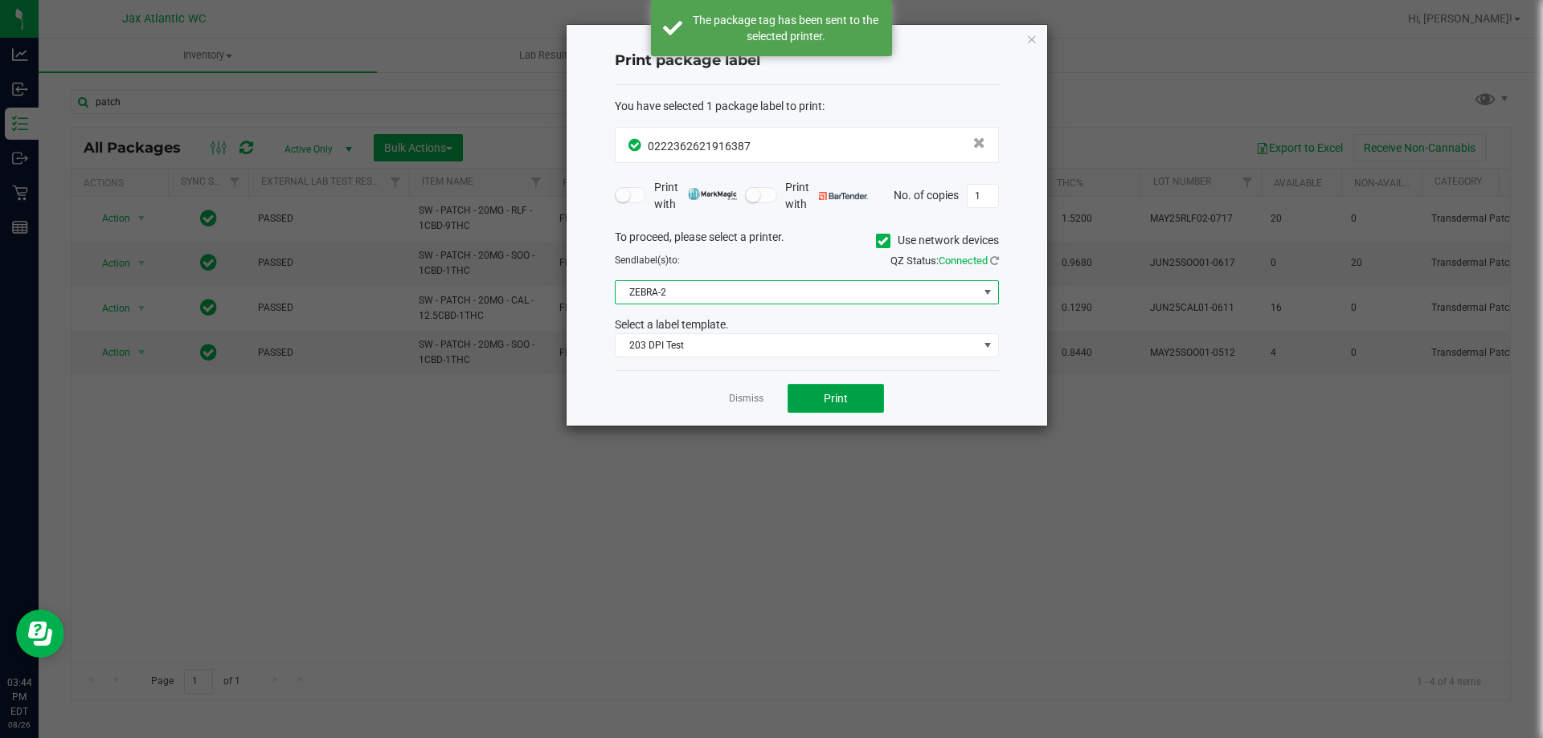
click at [850, 402] on button "Print" at bounding box center [835, 398] width 96 height 29
click at [751, 398] on link "Dismiss" at bounding box center [746, 399] width 35 height 14
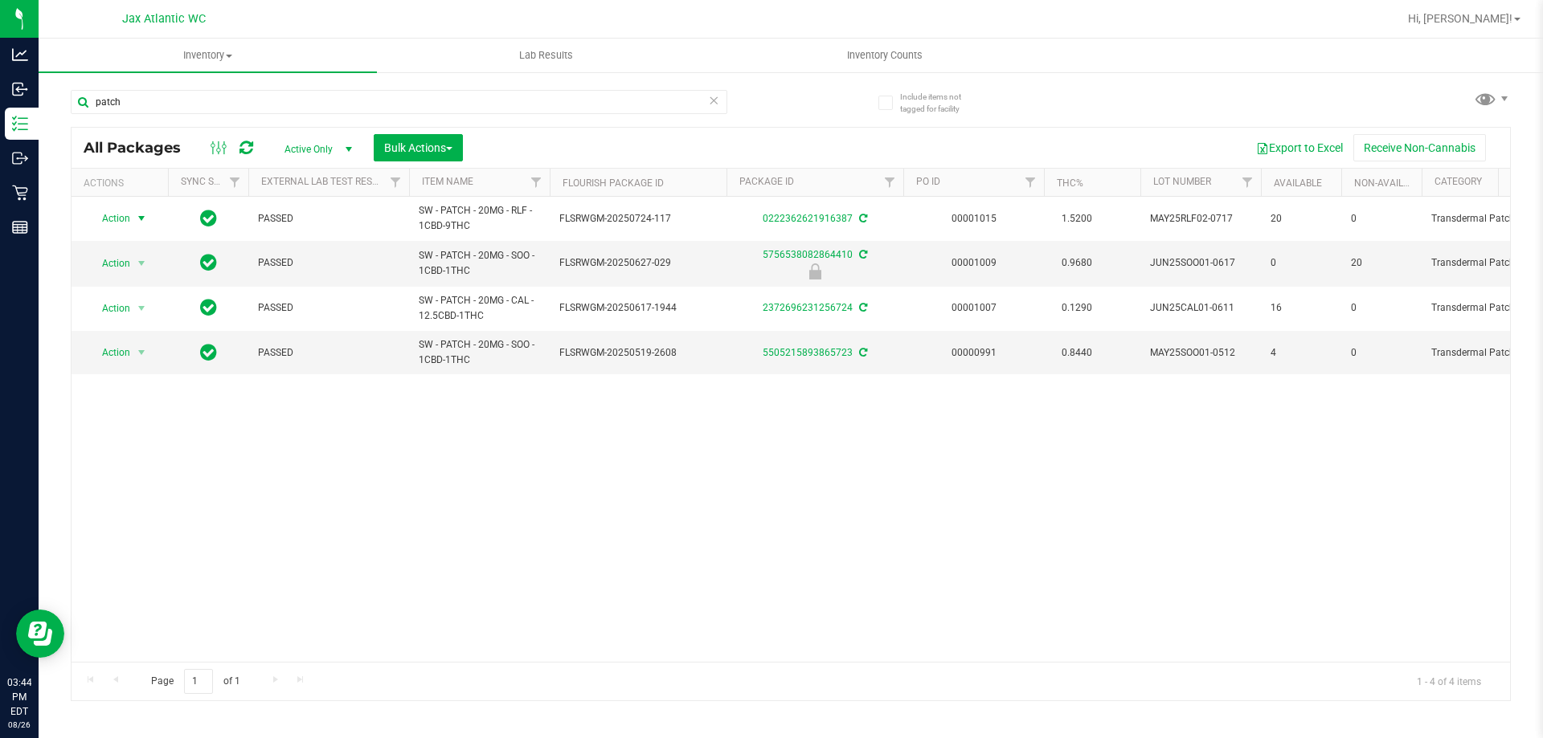
click at [943, 468] on div "Action Action Adjust qty Create package Edit attributes Global inventory Locate…" at bounding box center [791, 429] width 1438 height 465
click at [271, 104] on input "patch" at bounding box center [399, 102] width 656 height 24
